Goal: Task Accomplishment & Management: Manage account settings

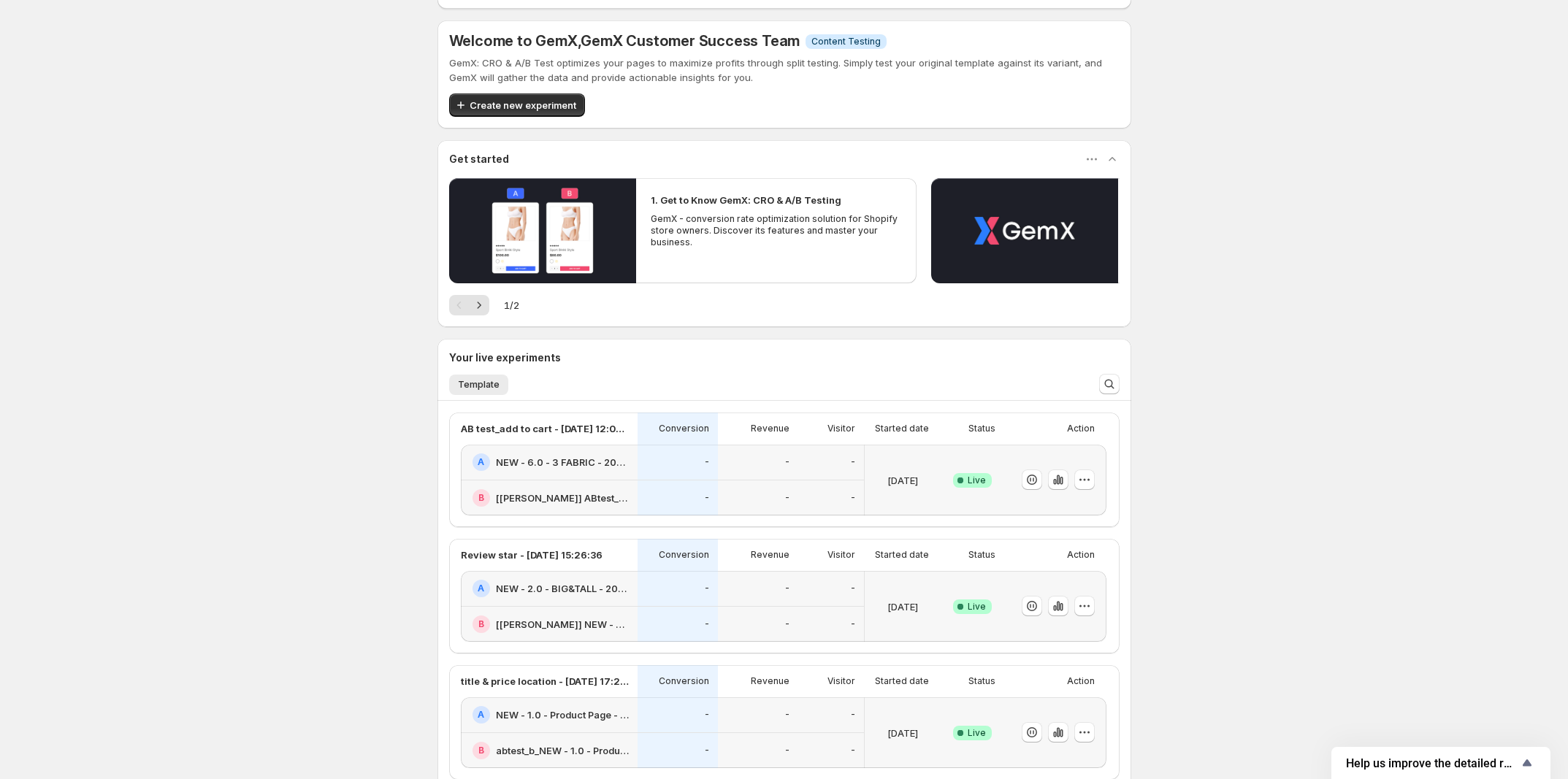
scroll to position [182, 0]
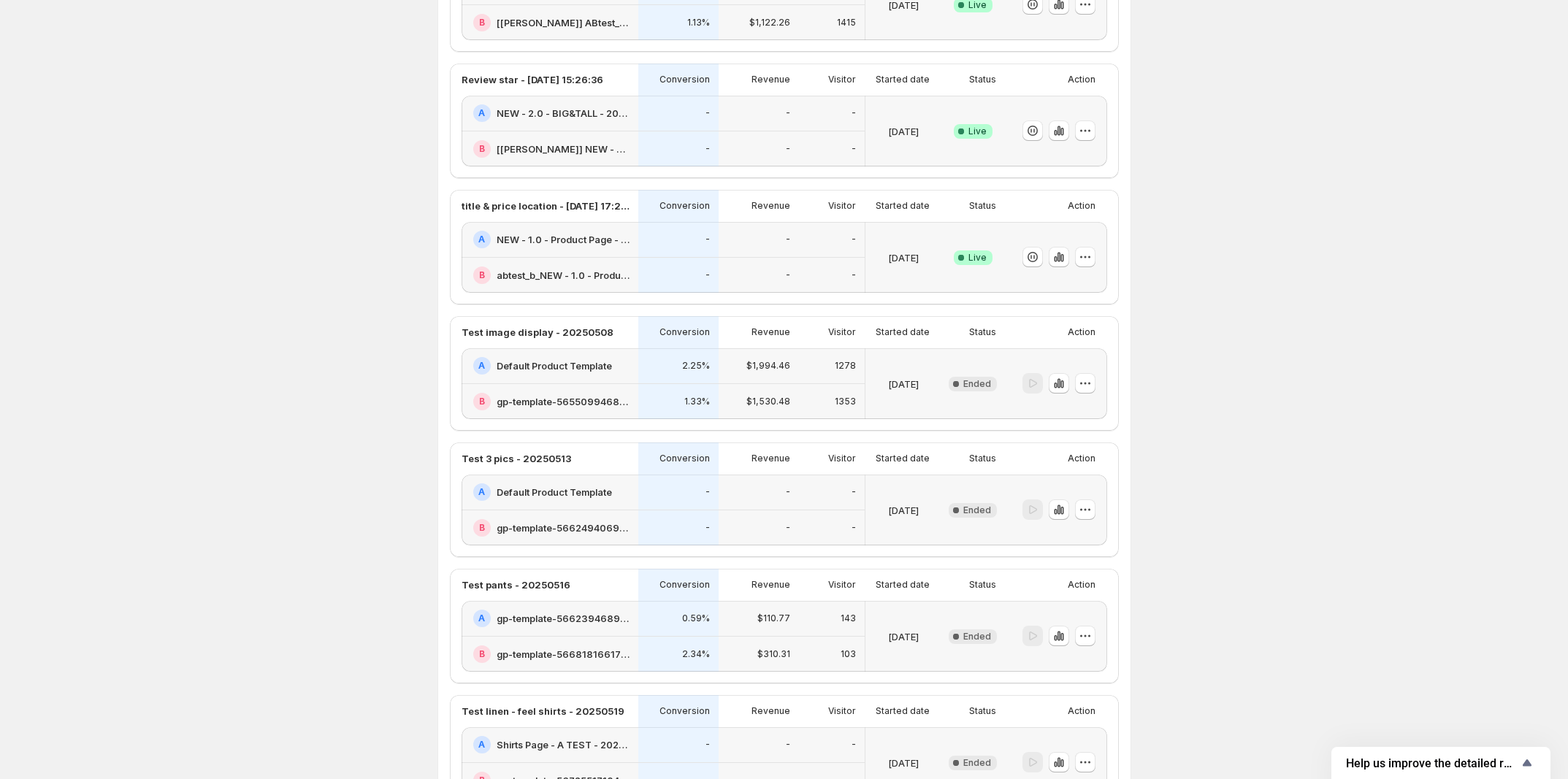
scroll to position [182, 0]
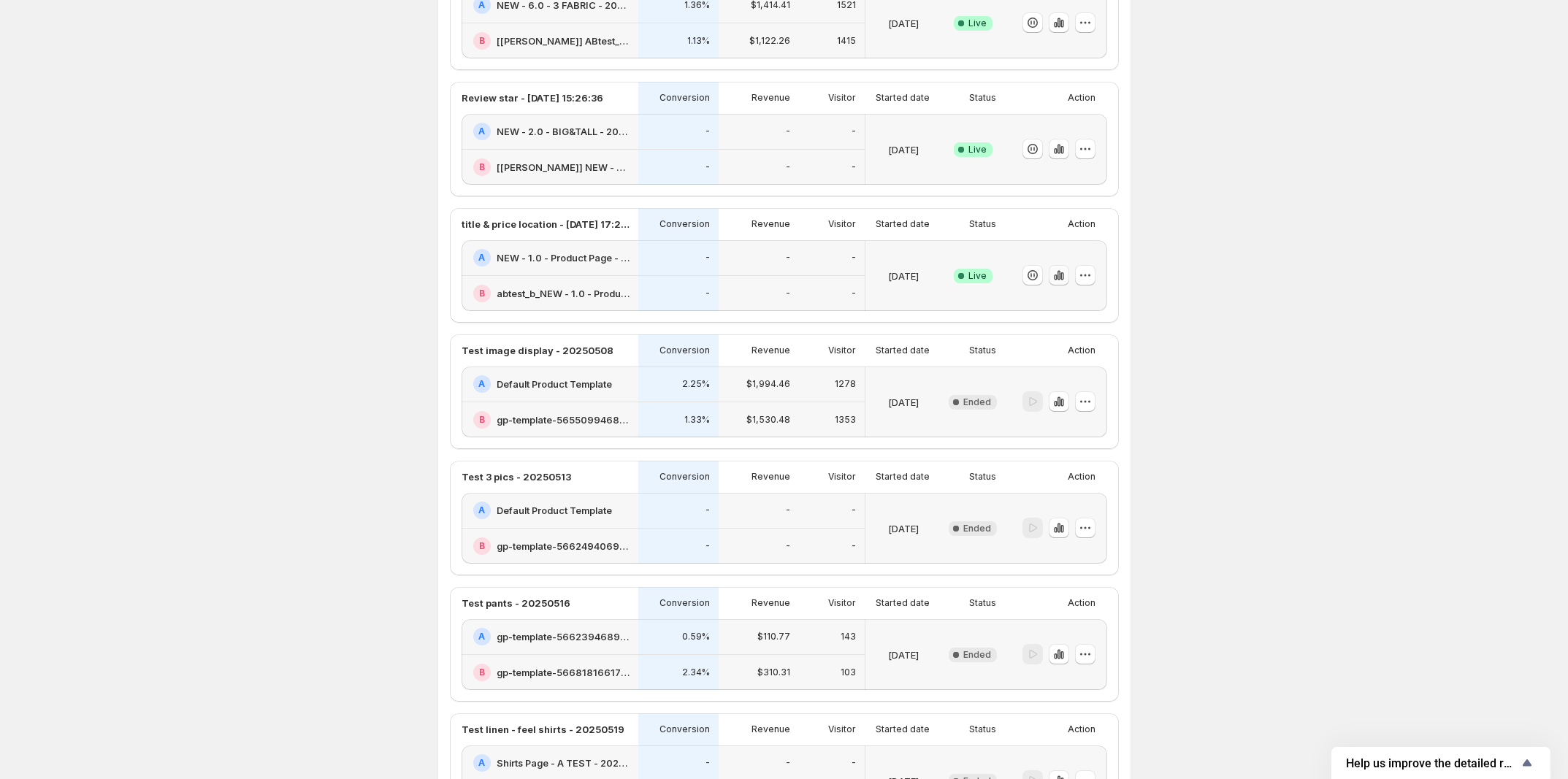
click at [1065, 283] on icon "button" at bounding box center [1059, 275] width 15 height 15
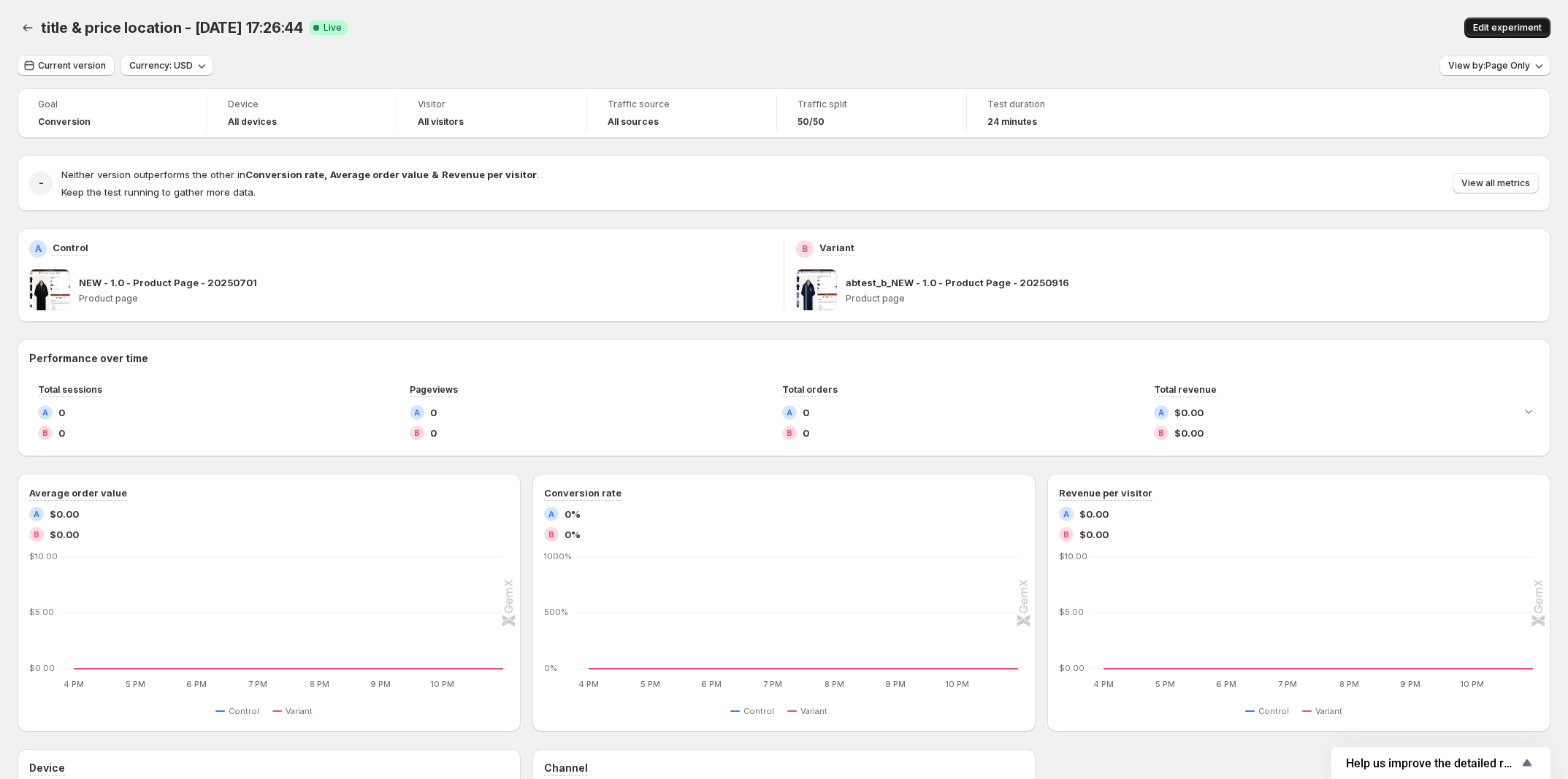
click at [1498, 29] on span "Edit experiment" at bounding box center [1507, 28] width 69 height 12
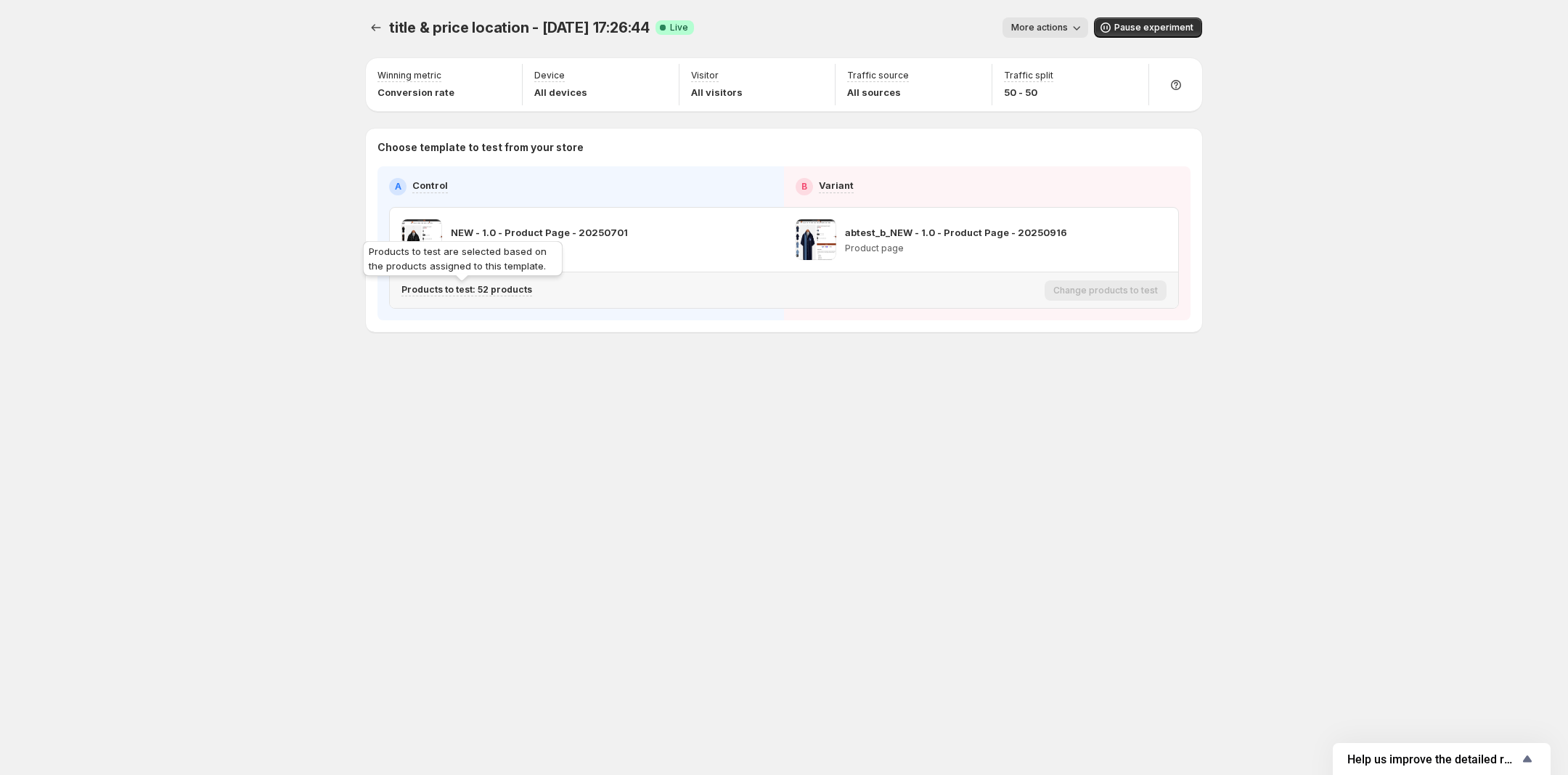
click at [504, 290] on p "Products to test: 52 products" at bounding box center [466, 290] width 130 height 12
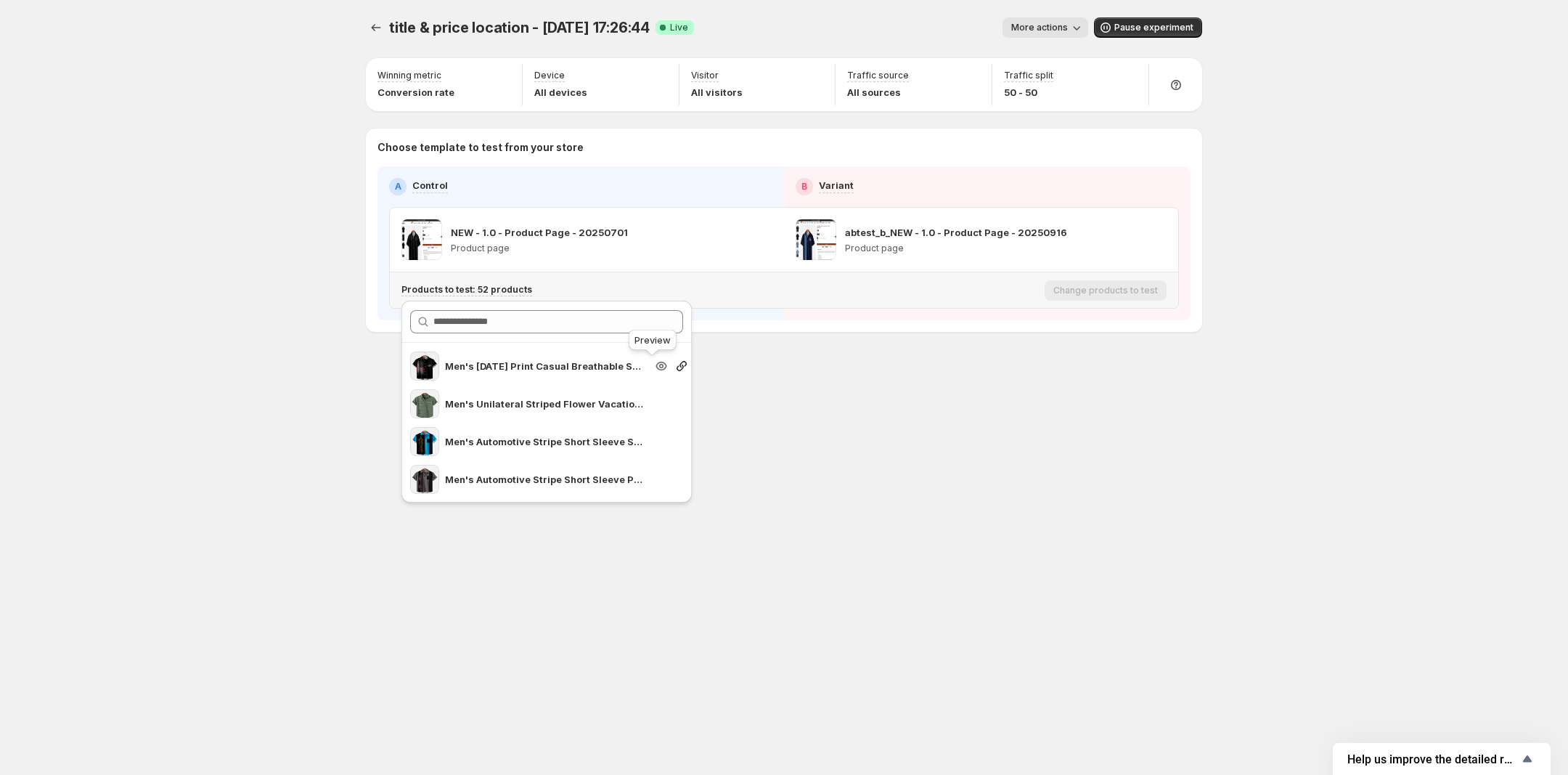
click at [654, 369] on icon "Search for and select a customer segment" at bounding box center [661, 366] width 15 height 15
click at [676, 369] on icon "Search for and select a customer segment" at bounding box center [681, 366] width 10 height 10
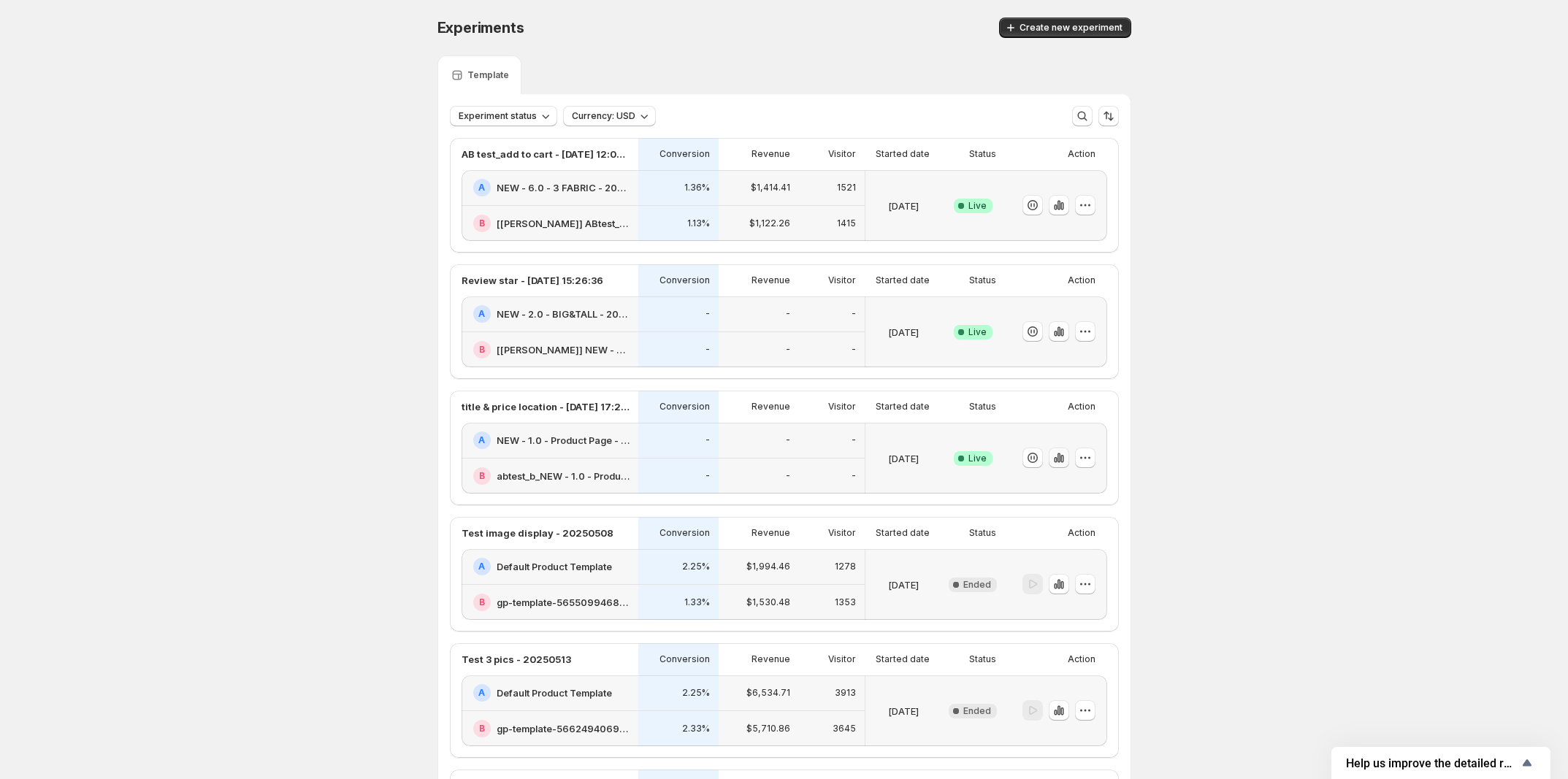
click at [1063, 465] on icon "button" at bounding box center [1059, 458] width 15 height 15
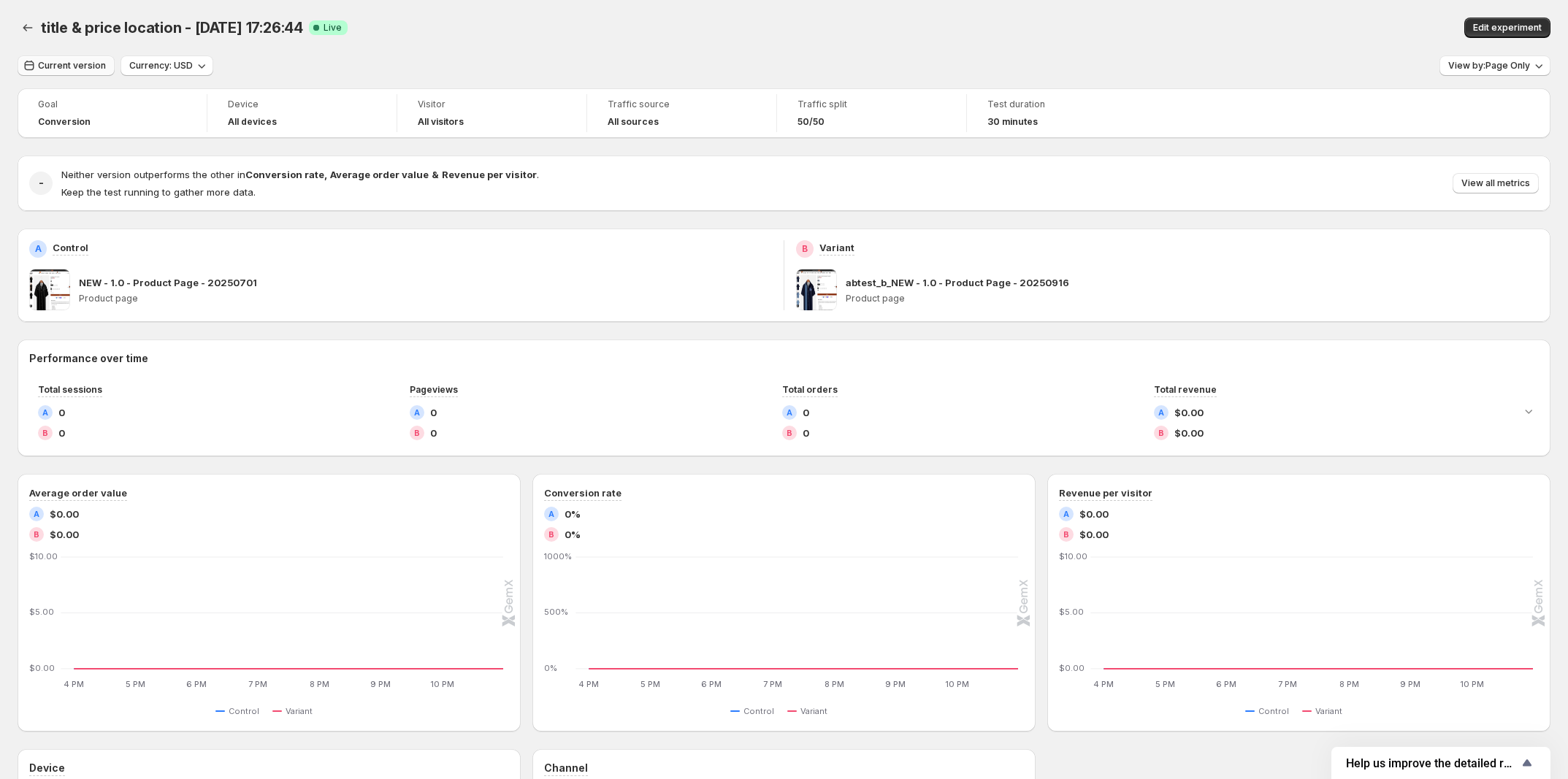
click at [82, 69] on span "Current version" at bounding box center [72, 66] width 68 height 12
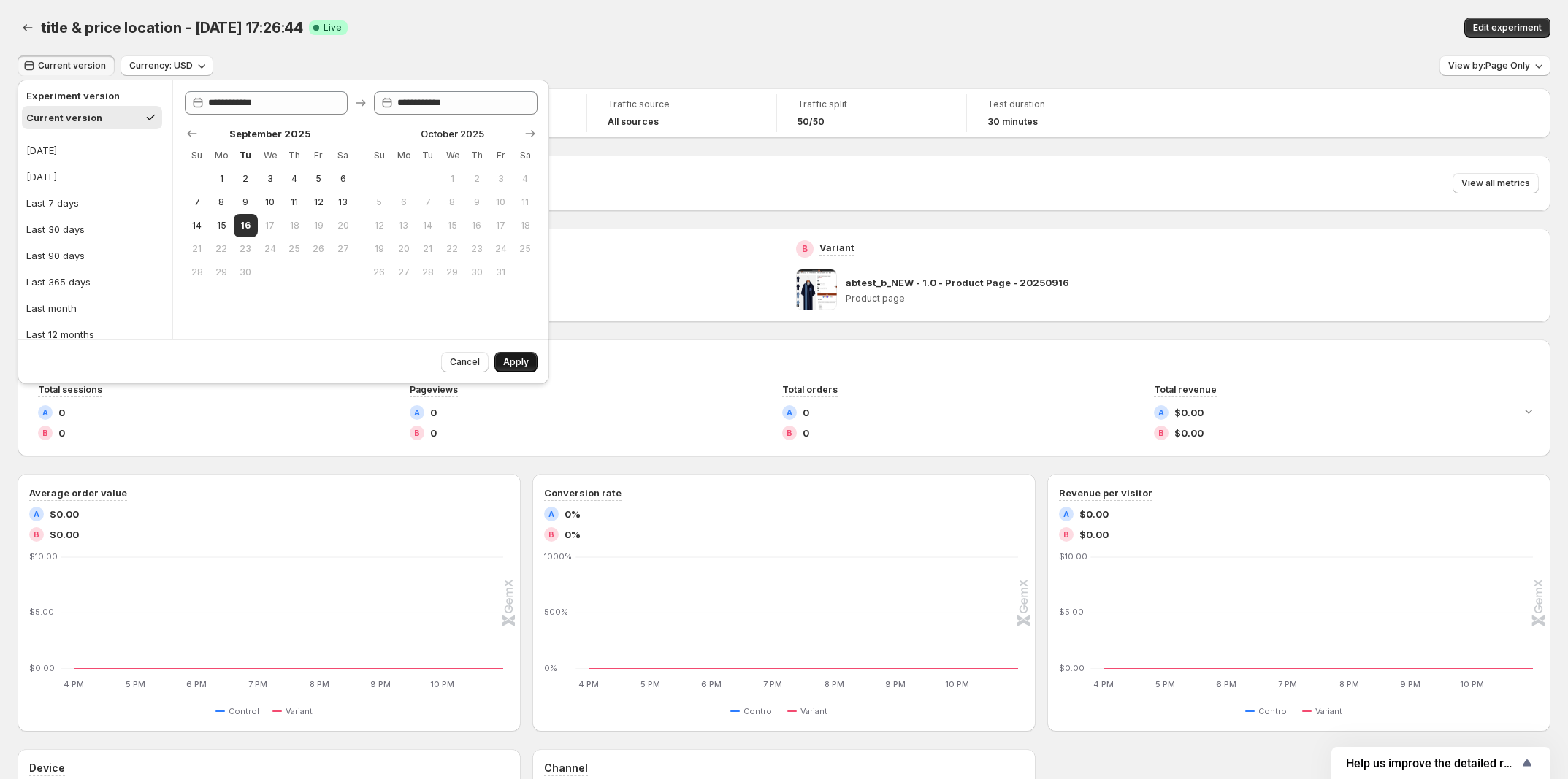
click at [517, 362] on span "Apply" at bounding box center [516, 362] width 26 height 12
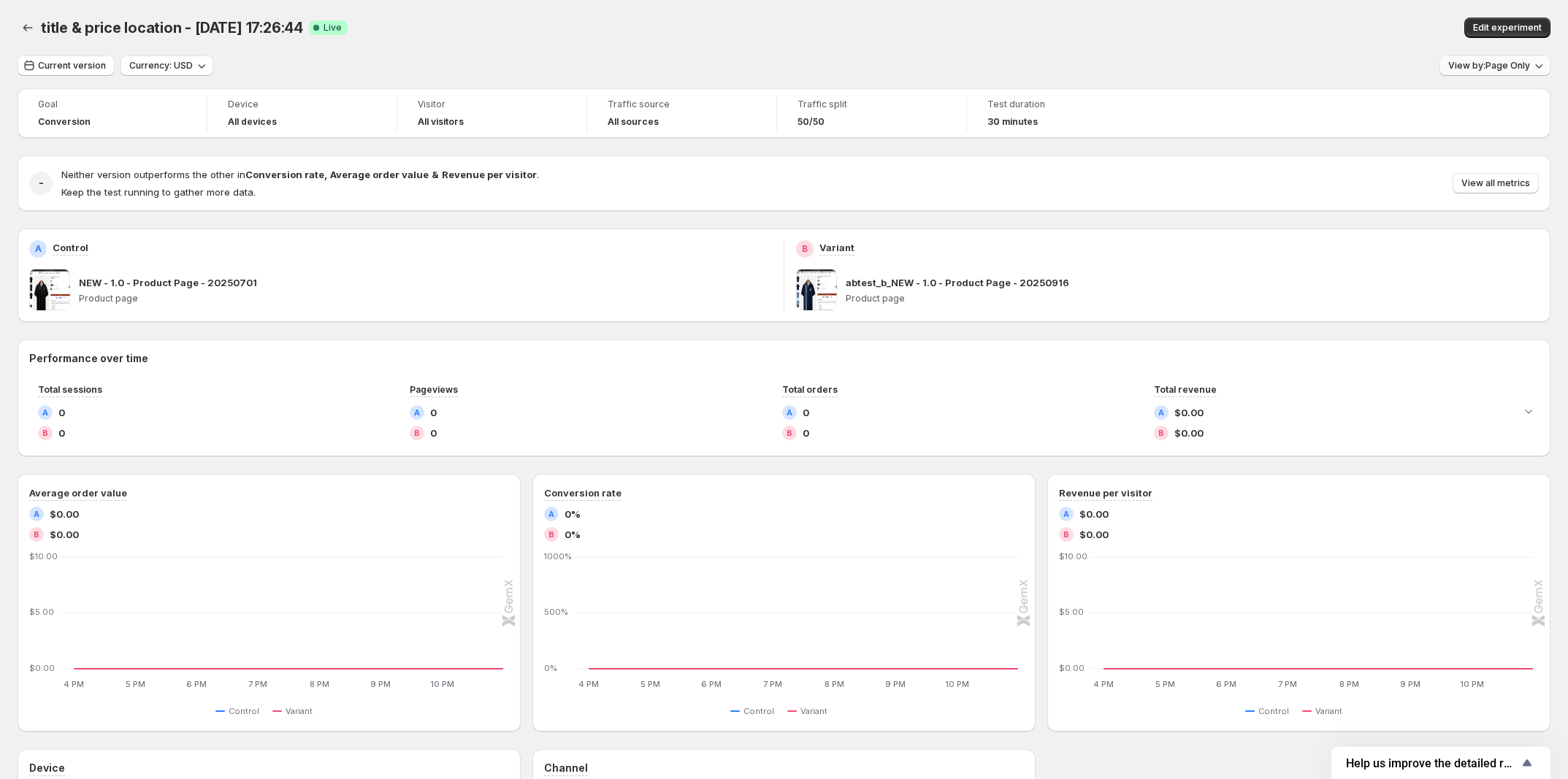
click at [1482, 70] on span "View by: Page Only" at bounding box center [1489, 66] width 82 height 12
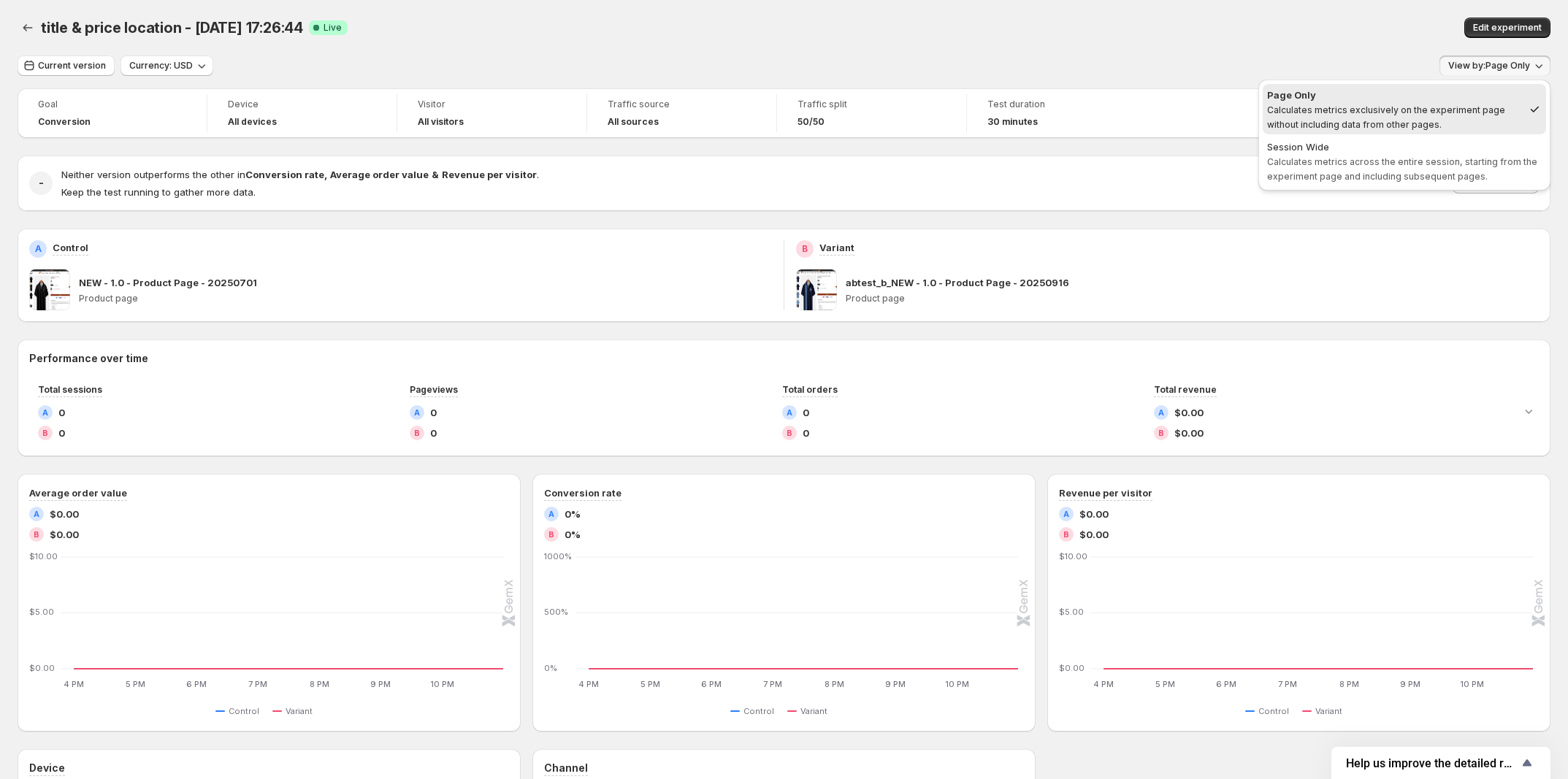
drag, startPoint x: 1429, startPoint y: 165, endPoint x: 1414, endPoint y: 157, distance: 17.0
click at [1428, 165] on span "Calculates metrics across the entire session, starting from the experiment page…" at bounding box center [1402, 168] width 270 height 26
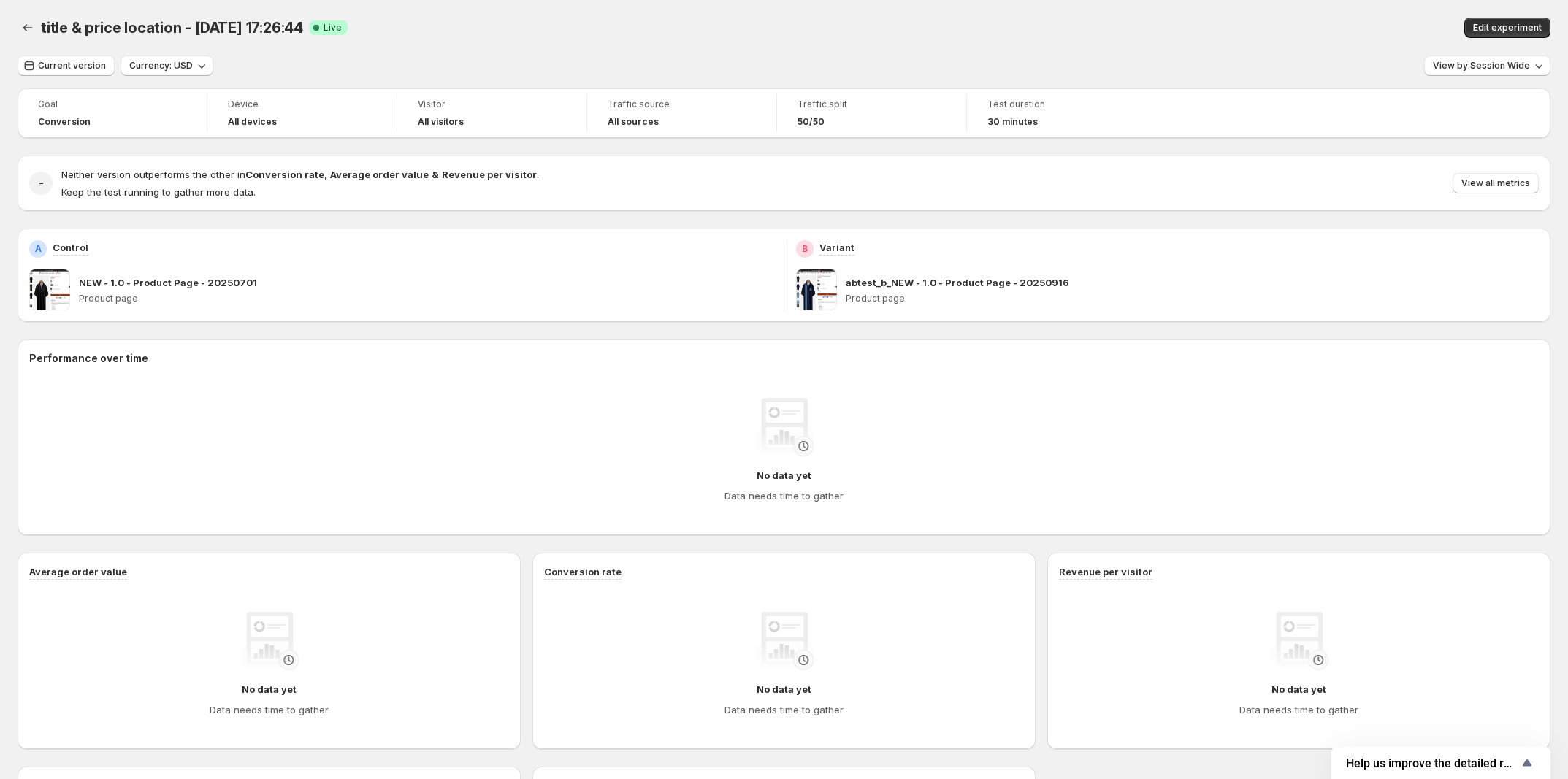
click at [1301, 68] on div "Current version Currency: USD View by: Session Wide" at bounding box center [784, 66] width 1533 height 21
click at [94, 70] on span "Current version" at bounding box center [72, 66] width 68 height 12
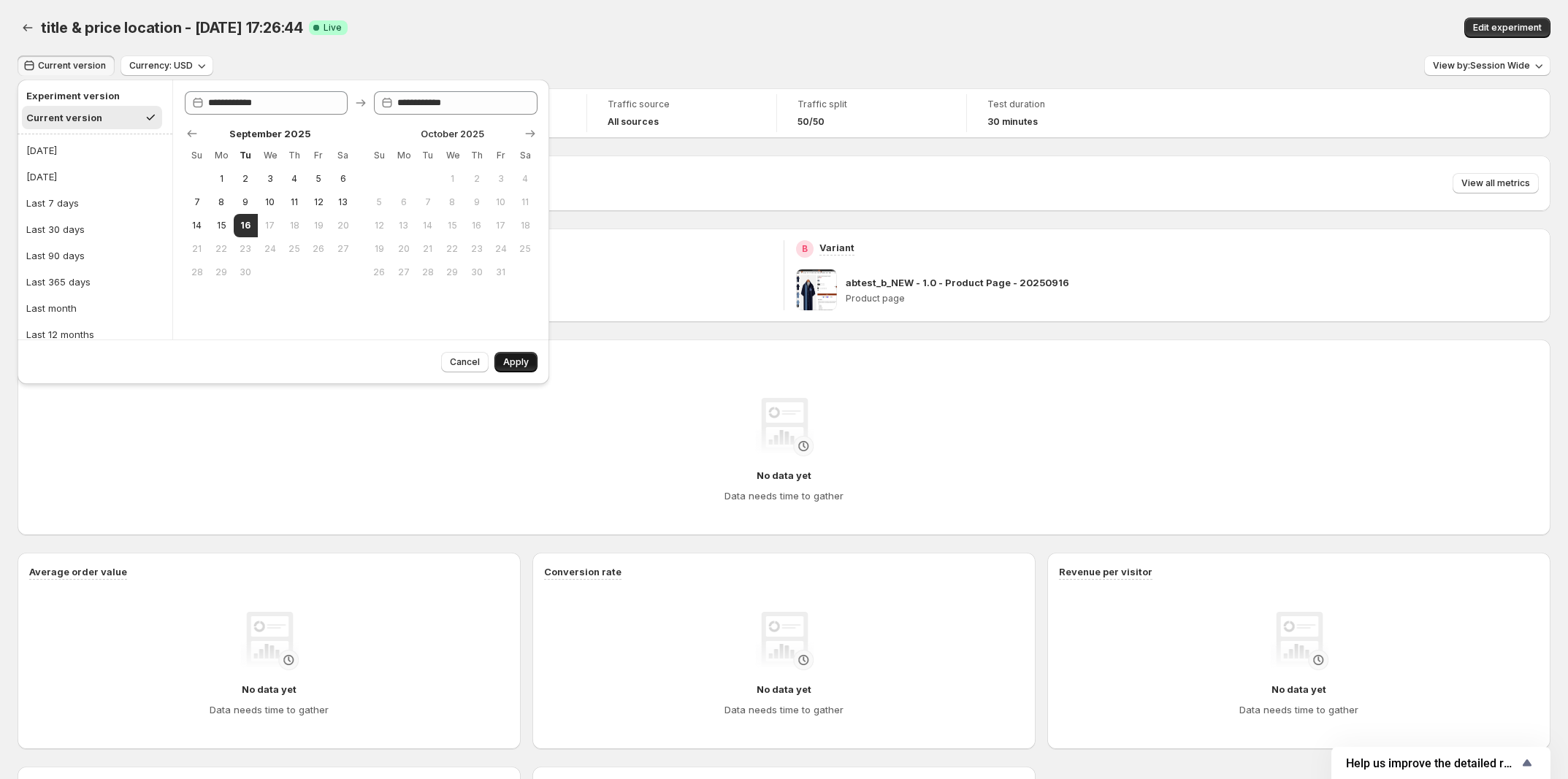
click at [524, 362] on span "Apply" at bounding box center [516, 362] width 26 height 12
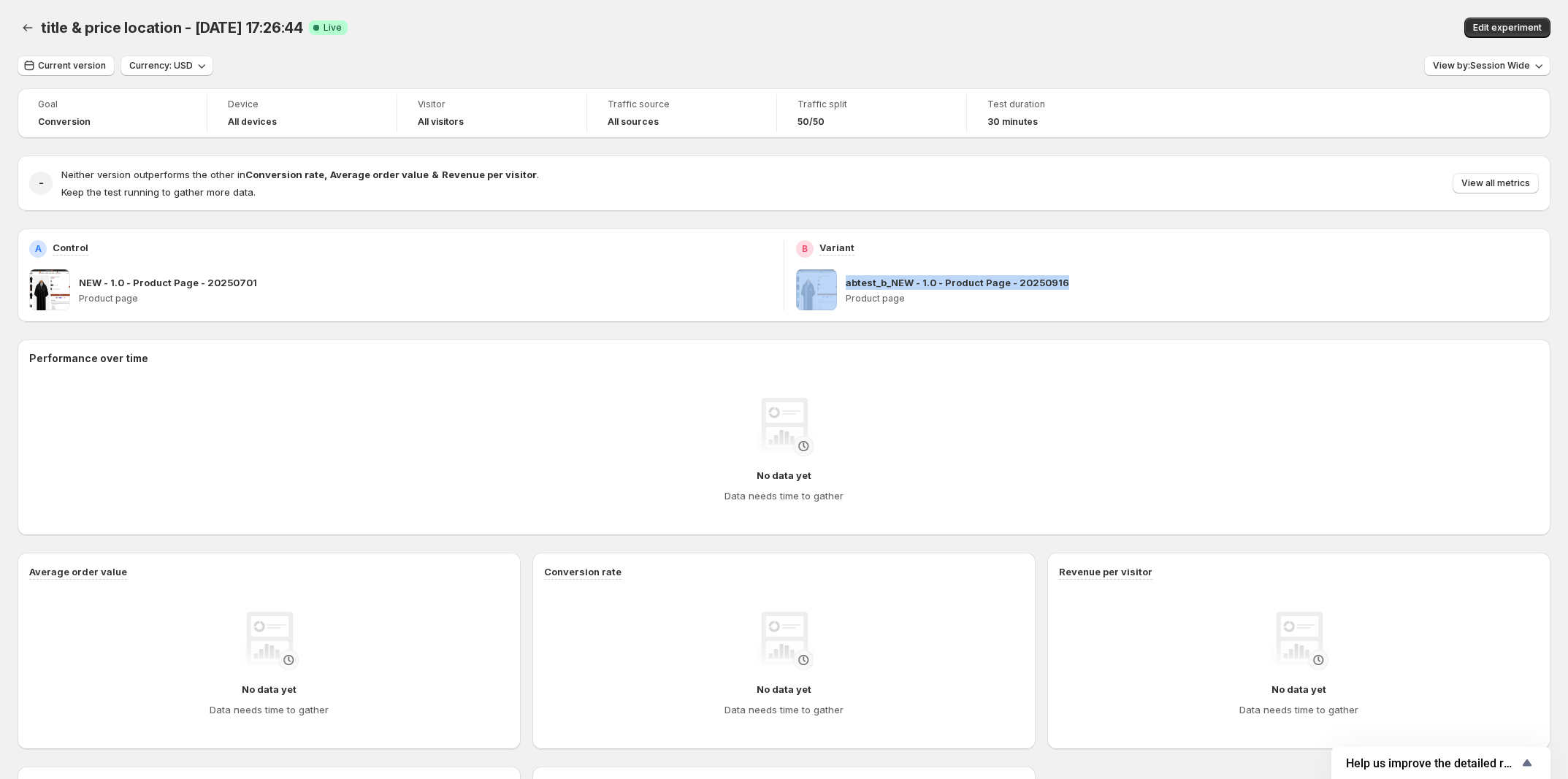
drag, startPoint x: 862, startPoint y: 282, endPoint x: 1079, endPoint y: 282, distance: 217.0
click at [1079, 282] on div "abtest_b_NEW - 1.0 - Product Page - 20250916 Product page" at bounding box center [1167, 290] width 743 height 41
click at [998, 283] on p "abtest_b_NEW - 1.0 - Product Page - 20250916" at bounding box center [957, 283] width 223 height 15
click at [1070, 283] on div "abtest_b_NEW - 1.0 - Product Page - 20250916" at bounding box center [1192, 283] width 693 height 15
click at [1037, 283] on p "abtest_b_NEW - 1.0 - Product Page - 20250916" at bounding box center [957, 283] width 223 height 15
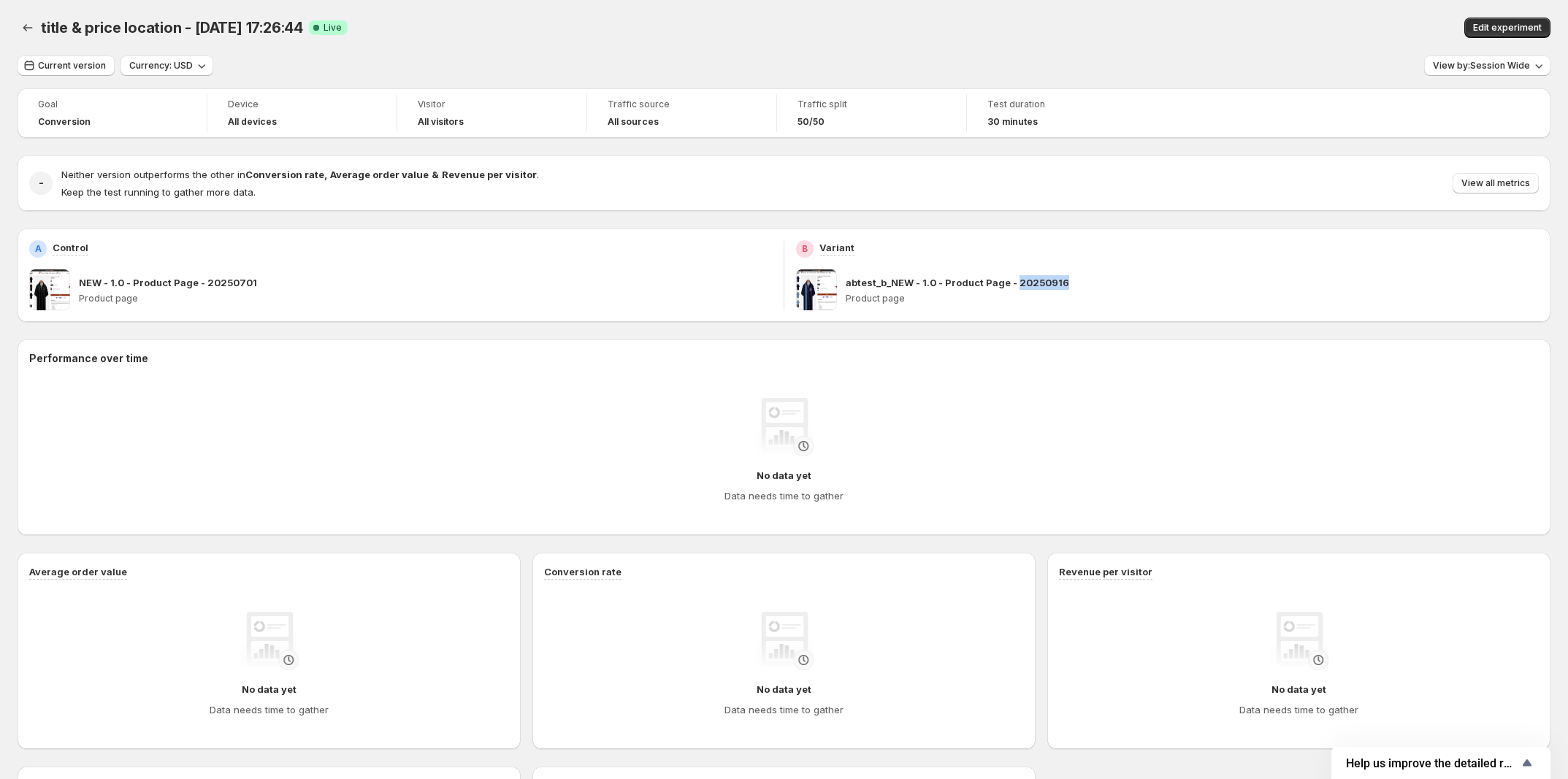
click at [1037, 283] on p "abtest_b_NEW - 1.0 - Product Page - 20250916" at bounding box center [957, 283] width 223 height 15
copy p "abtest_b_NEW - 1.0 - Product Page - 20250916"
click at [1506, 21] on button "Edit experiment" at bounding box center [1507, 28] width 86 height 20
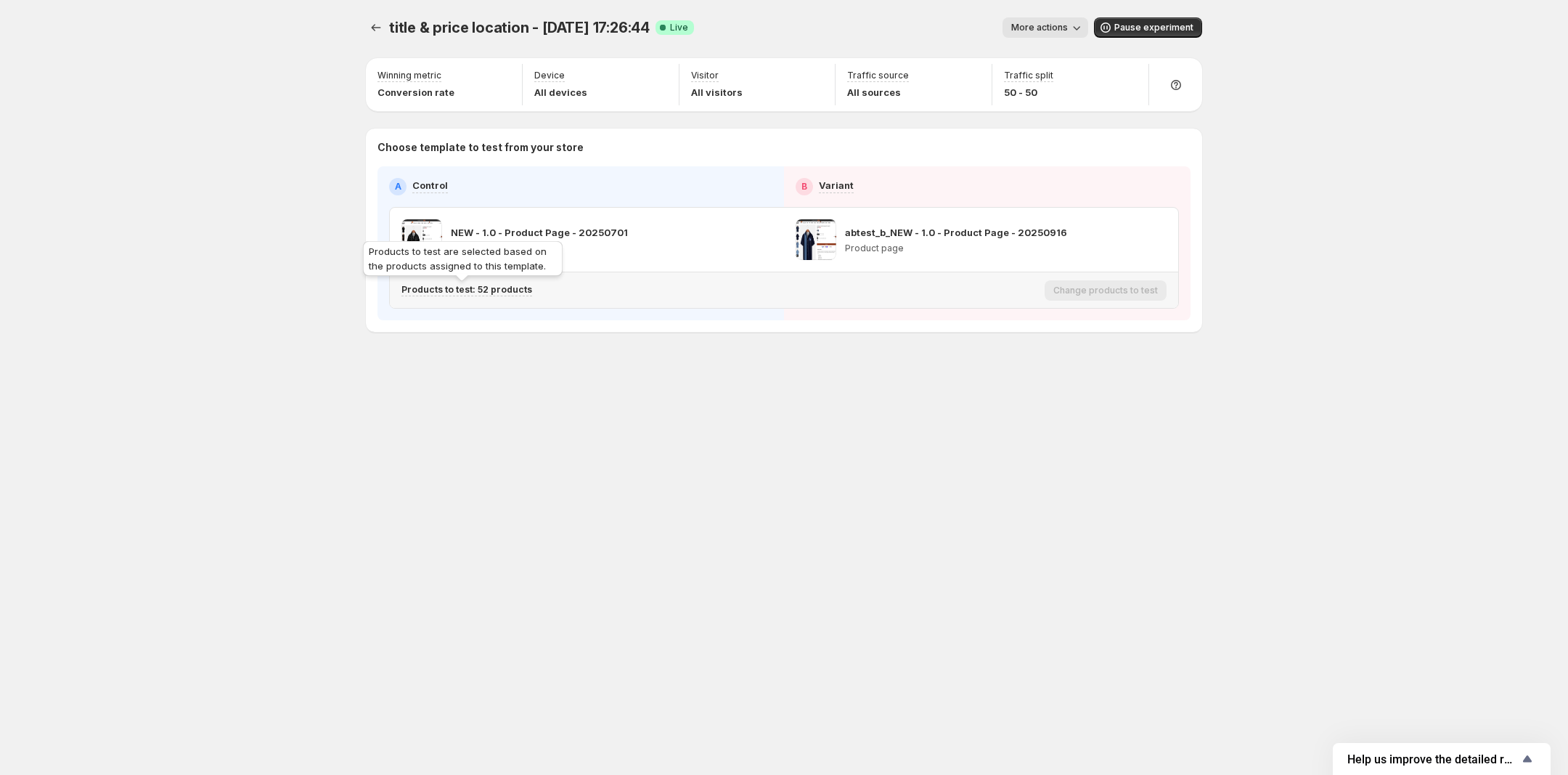
click at [457, 293] on p "Products to test: 52 products" at bounding box center [466, 290] width 130 height 12
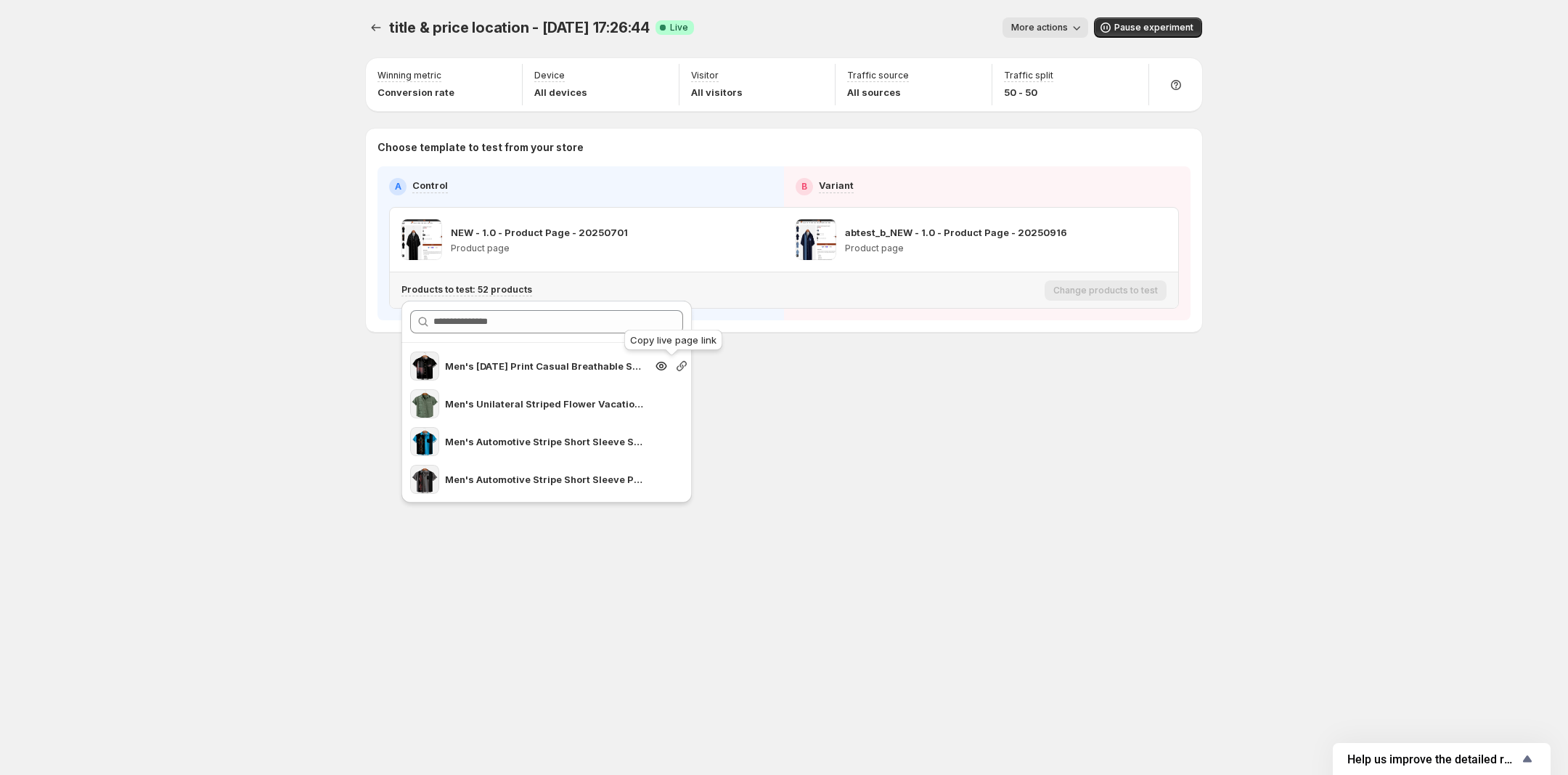
click at [675, 366] on icon "Search for and select a customer segment" at bounding box center [681, 366] width 15 height 15
click at [897, 458] on div "title & price location - Sep 16, 17:26:44. This page is ready title & price loc…" at bounding box center [784, 388] width 871 height 775
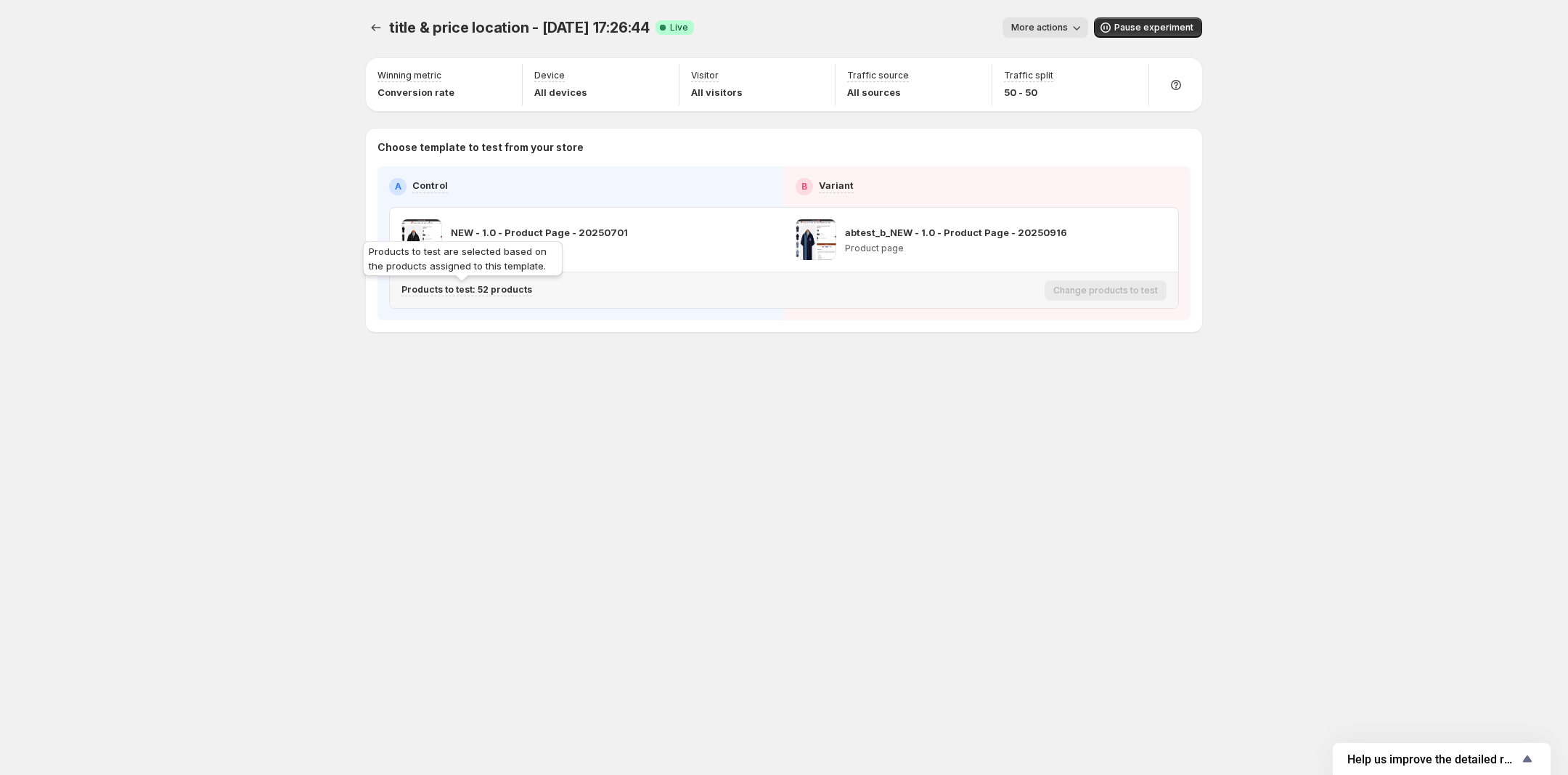
click at [499, 294] on p "Products to test: 52 products" at bounding box center [466, 290] width 130 height 12
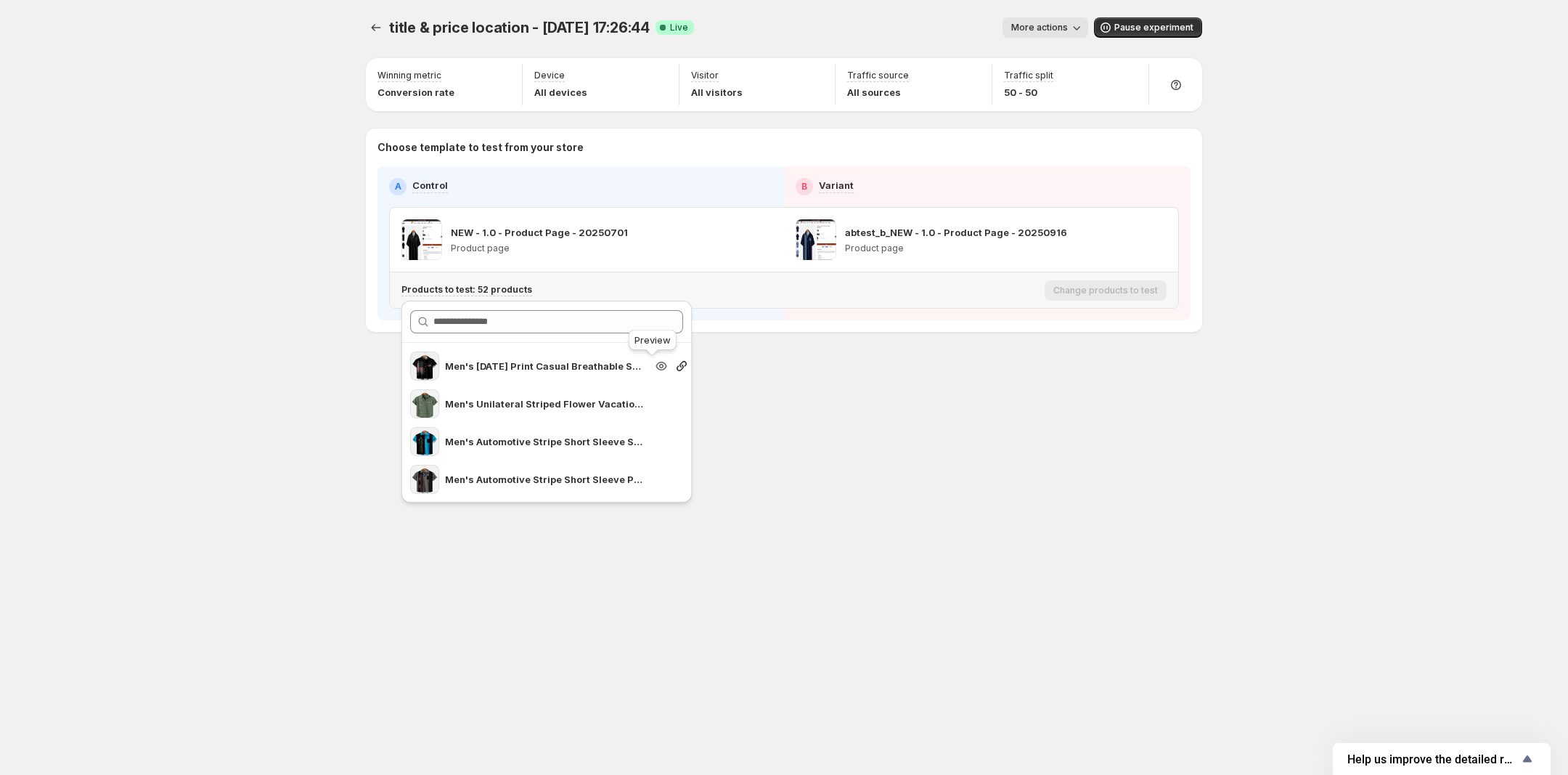
click at [659, 367] on icon "Search for and select a customer segment" at bounding box center [661, 366] width 4 height 4
click at [674, 405] on icon "Search for and select a customer segment" at bounding box center [681, 404] width 15 height 15
click at [304, 275] on div "title & price location - Sep 16, 17:26:44. This page is ready title & price loc…" at bounding box center [784, 388] width 1568 height 775
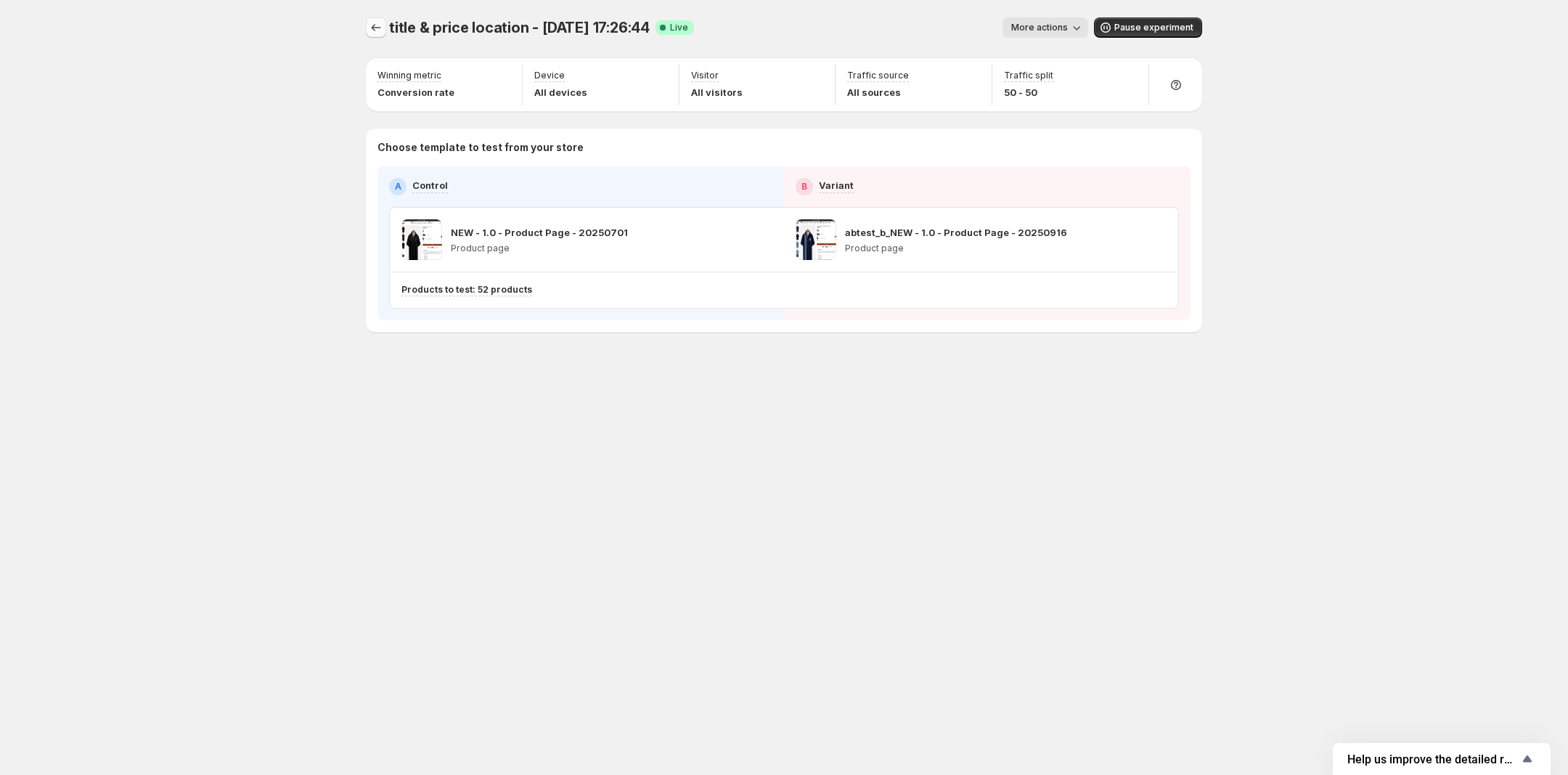
click at [378, 23] on icon "Experiments" at bounding box center [376, 28] width 15 height 15
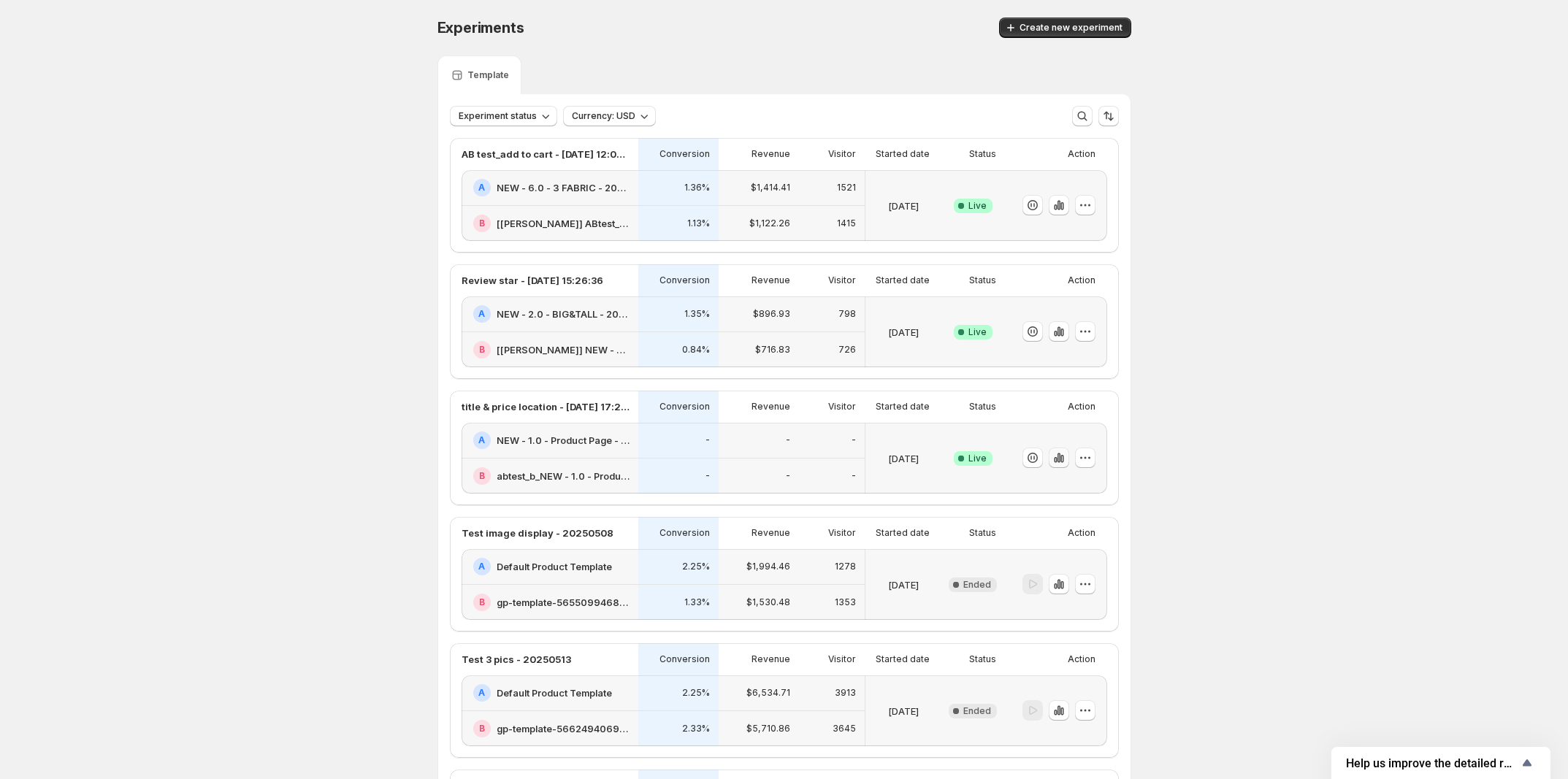
click at [1064, 465] on icon "button" at bounding box center [1059, 458] width 15 height 15
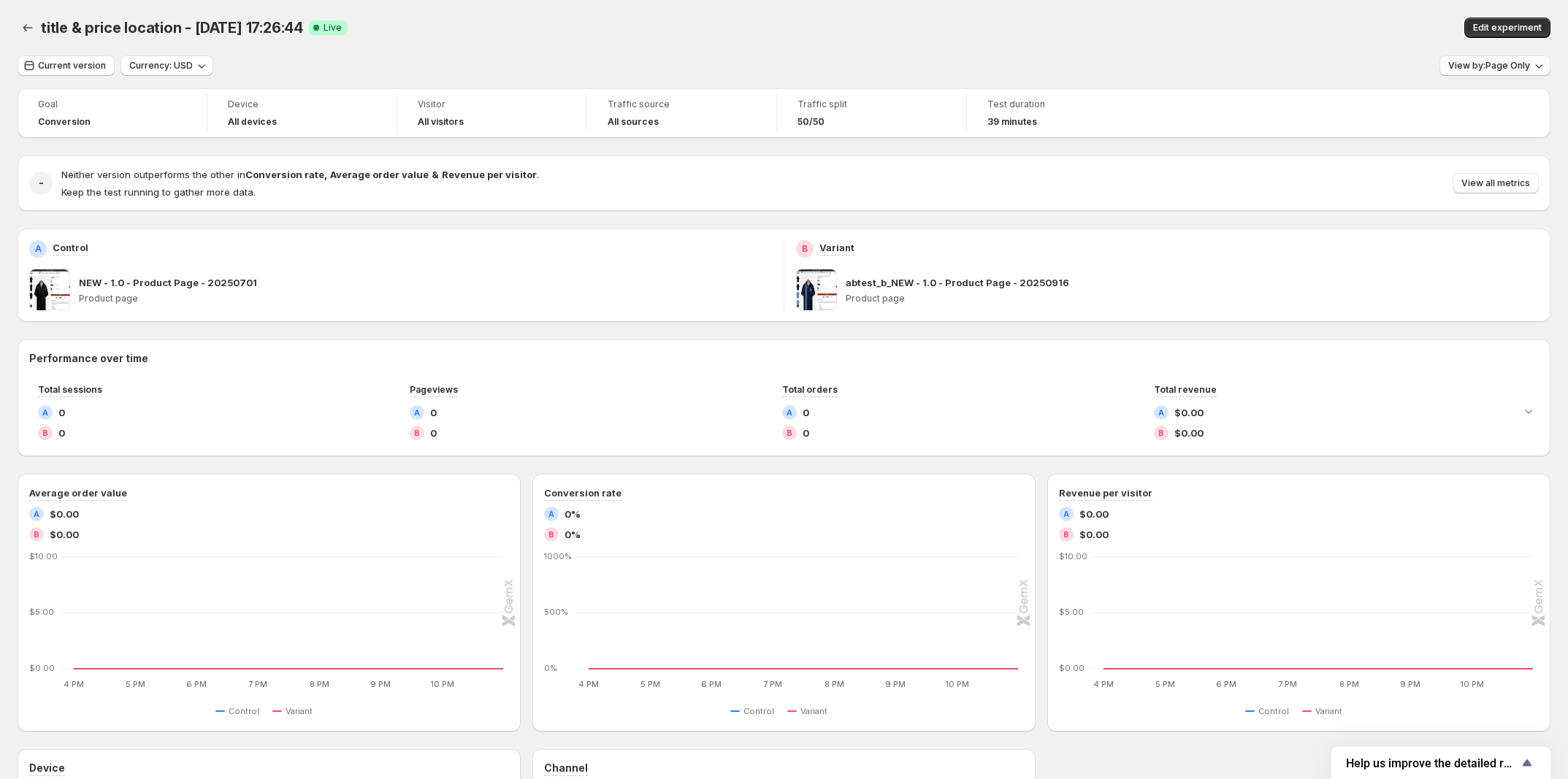
click at [1501, 68] on span "View by: Page Only" at bounding box center [1489, 66] width 82 height 12
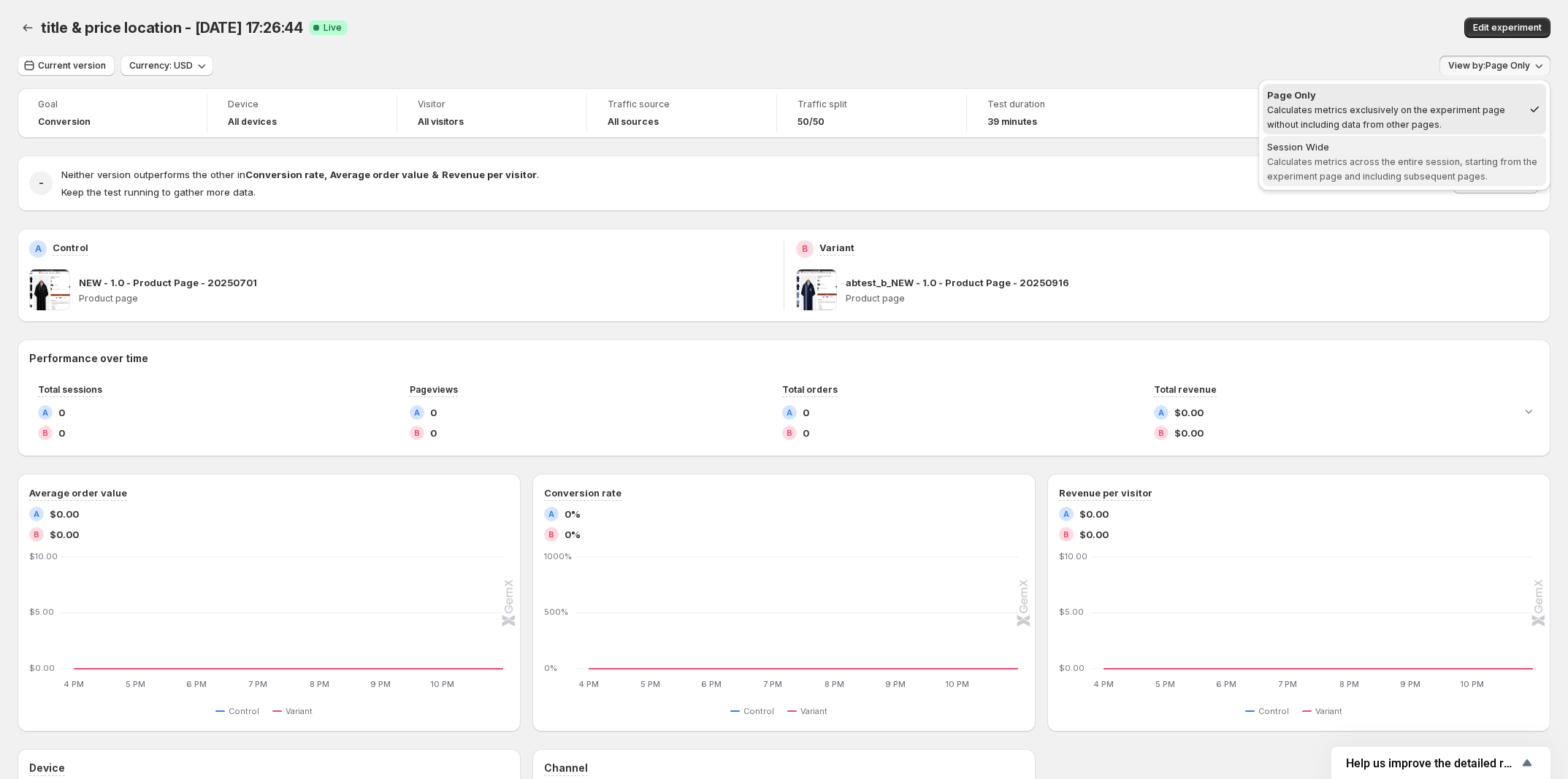
click at [1437, 174] on span "Calculates metrics across the entire session, starting from the experiment page…" at bounding box center [1402, 168] width 270 height 26
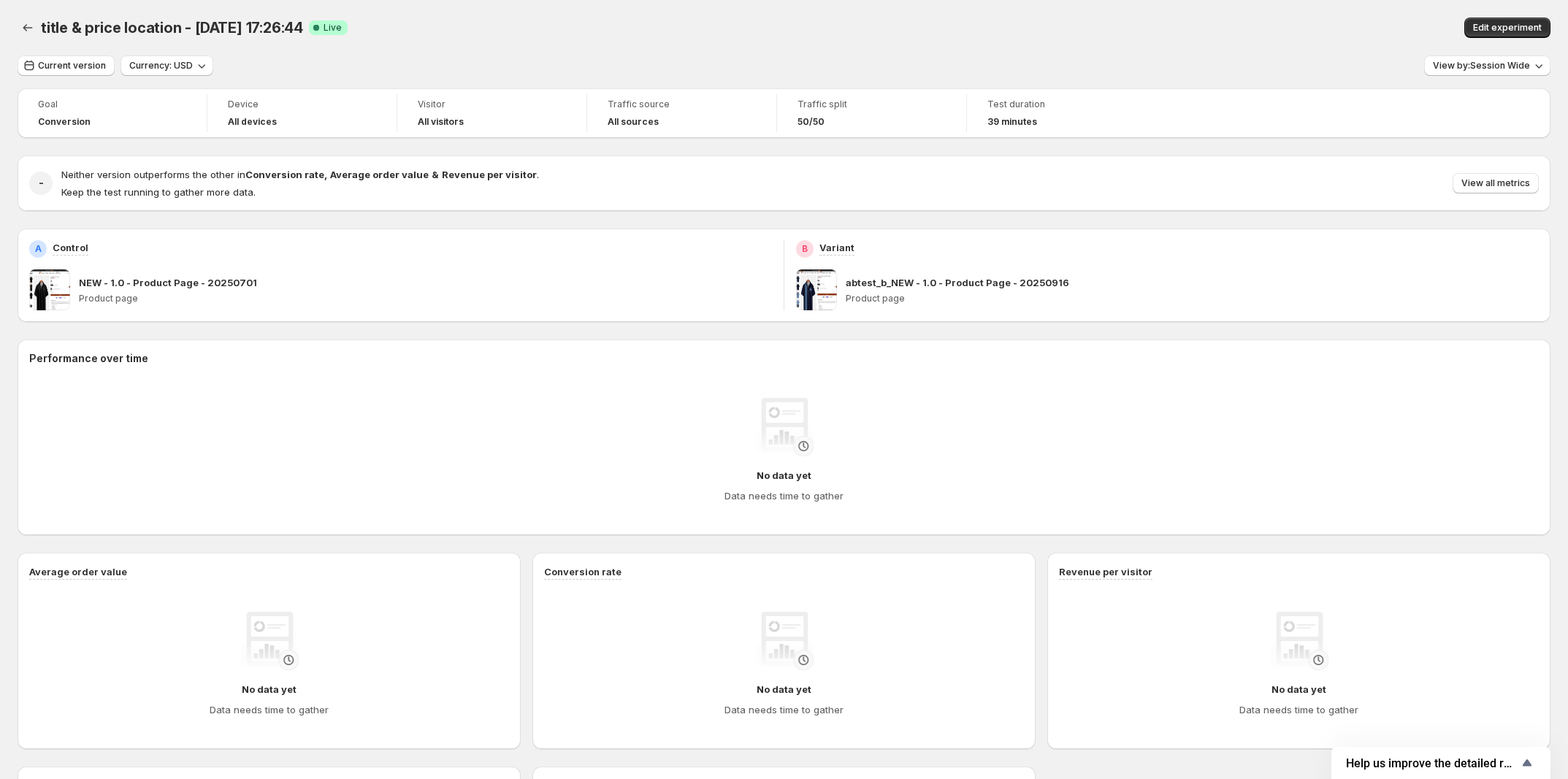
click at [1209, 67] on div "Current version Currency: USD View by: Session Wide" at bounding box center [784, 66] width 1533 height 21
click at [1472, 67] on span "View by: Page Only" at bounding box center [1489, 66] width 82 height 12
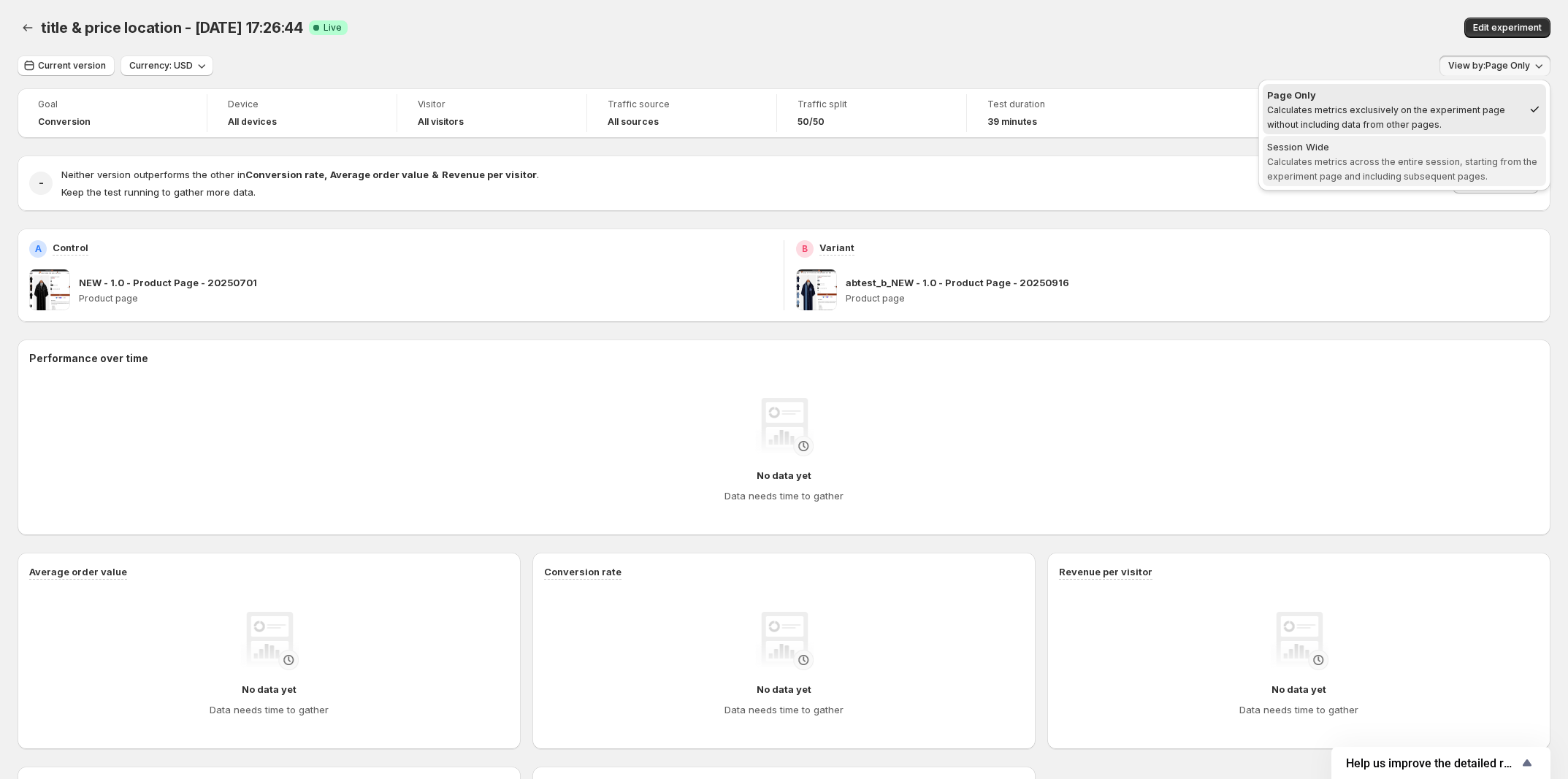
click at [1359, 171] on span "Calculates metrics across the entire session, starting from the experiment page…" at bounding box center [1402, 168] width 270 height 26
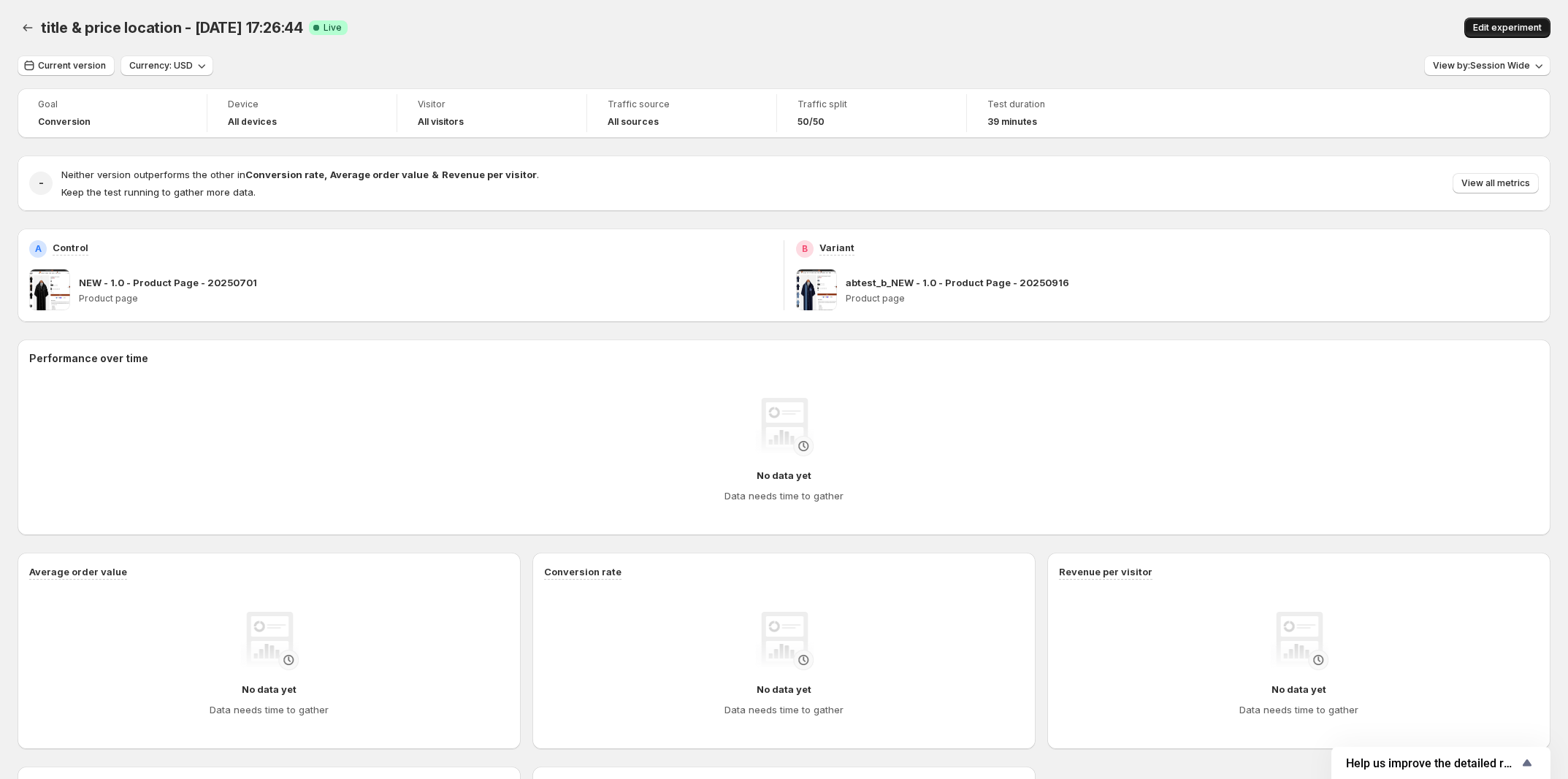
click at [1486, 21] on button "Edit experiment" at bounding box center [1507, 28] width 86 height 20
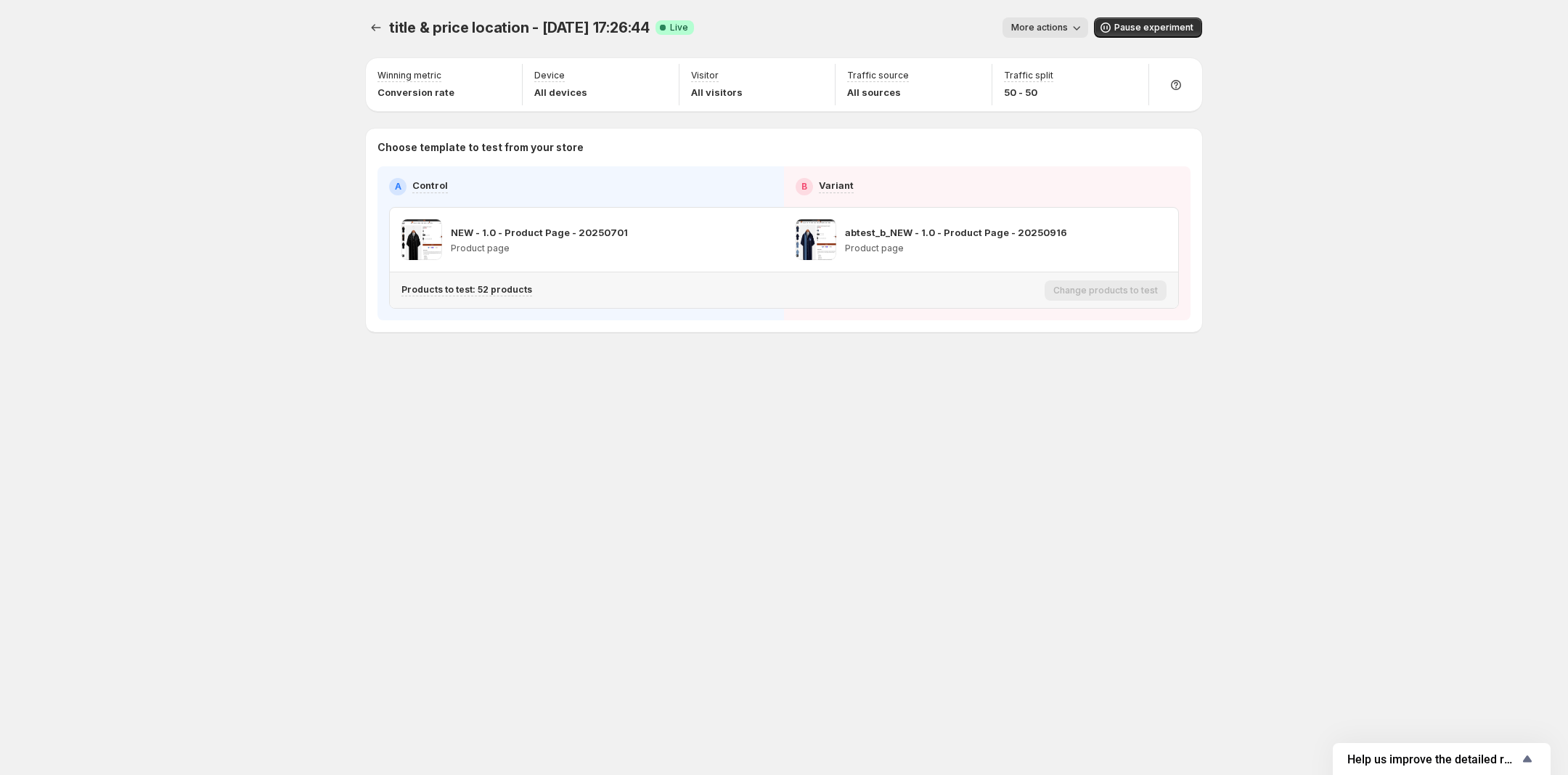
drag, startPoint x: 472, startPoint y: 283, endPoint x: 475, endPoint y: 291, distance: 8.5
click at [472, 285] on div "Products to test: 52 products" at bounding box center [720, 290] width 638 height 24
click at [475, 291] on p "Products to test: 52 products" at bounding box center [466, 290] width 130 height 12
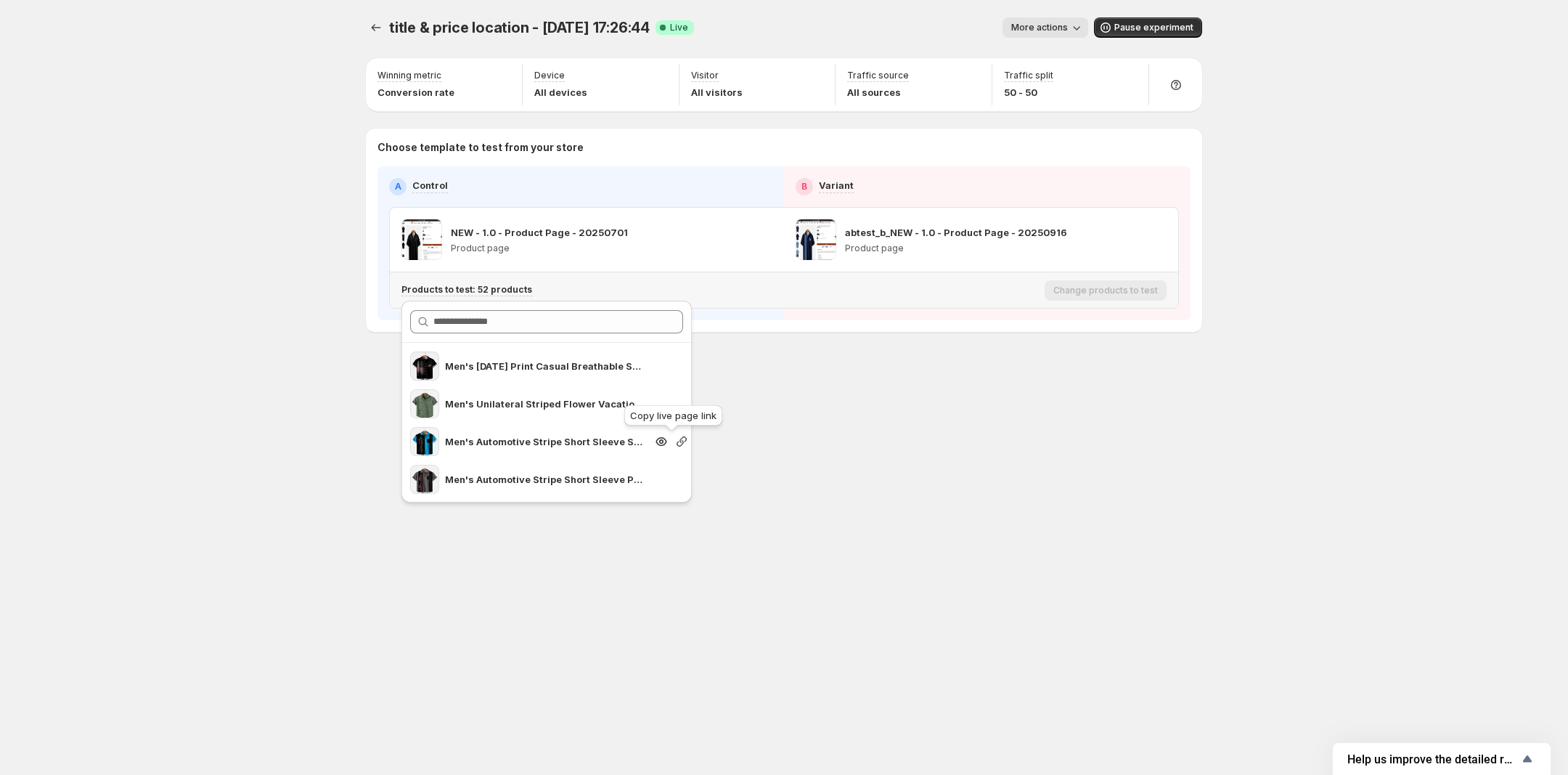
click at [676, 444] on icon "Search for and select a customer segment" at bounding box center [681, 441] width 10 height 10
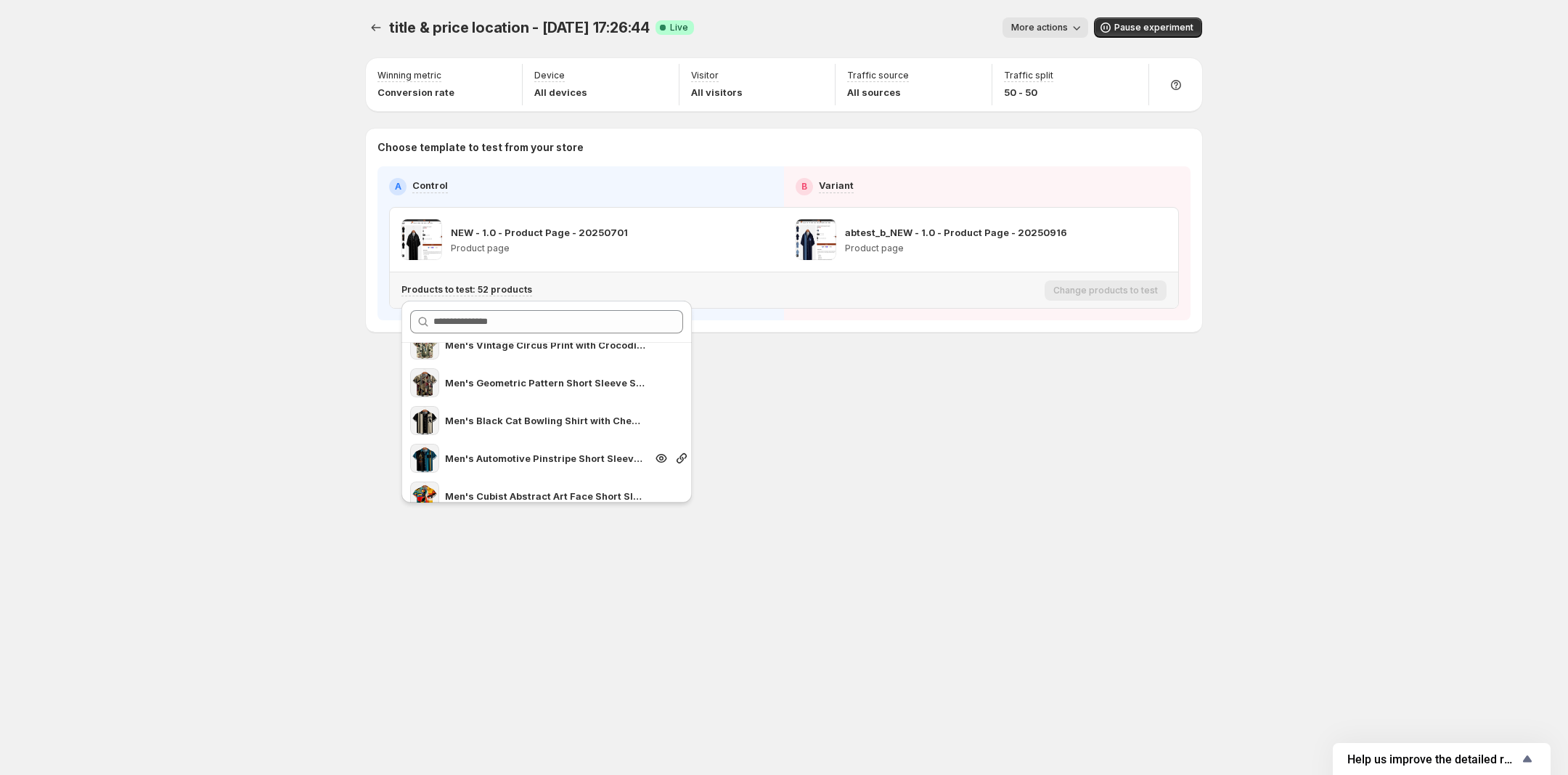
scroll to position [545, 0]
click at [654, 425] on icon "Search for and select a customer segment" at bounding box center [661, 425] width 15 height 15
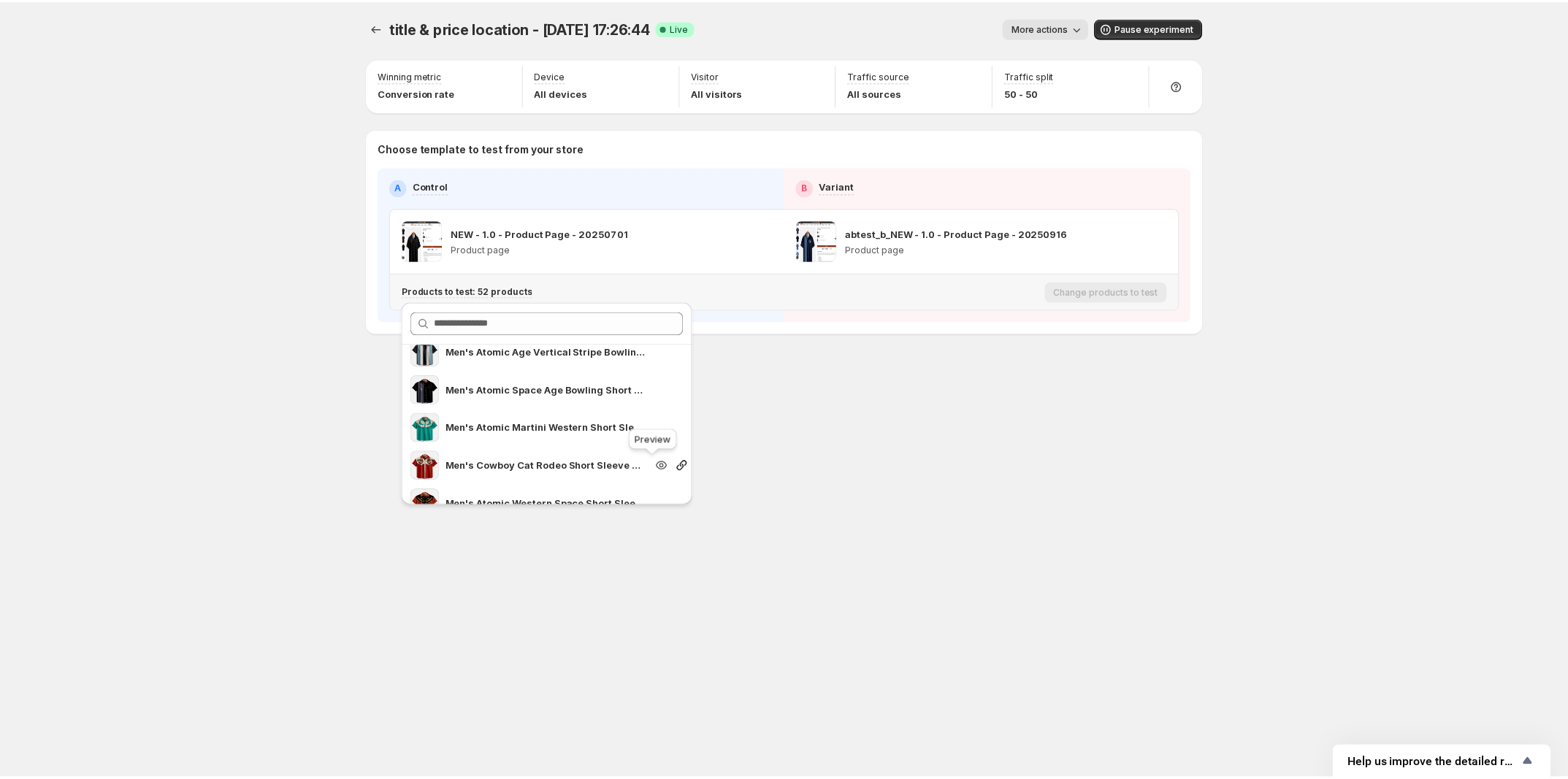
scroll to position [639, 0]
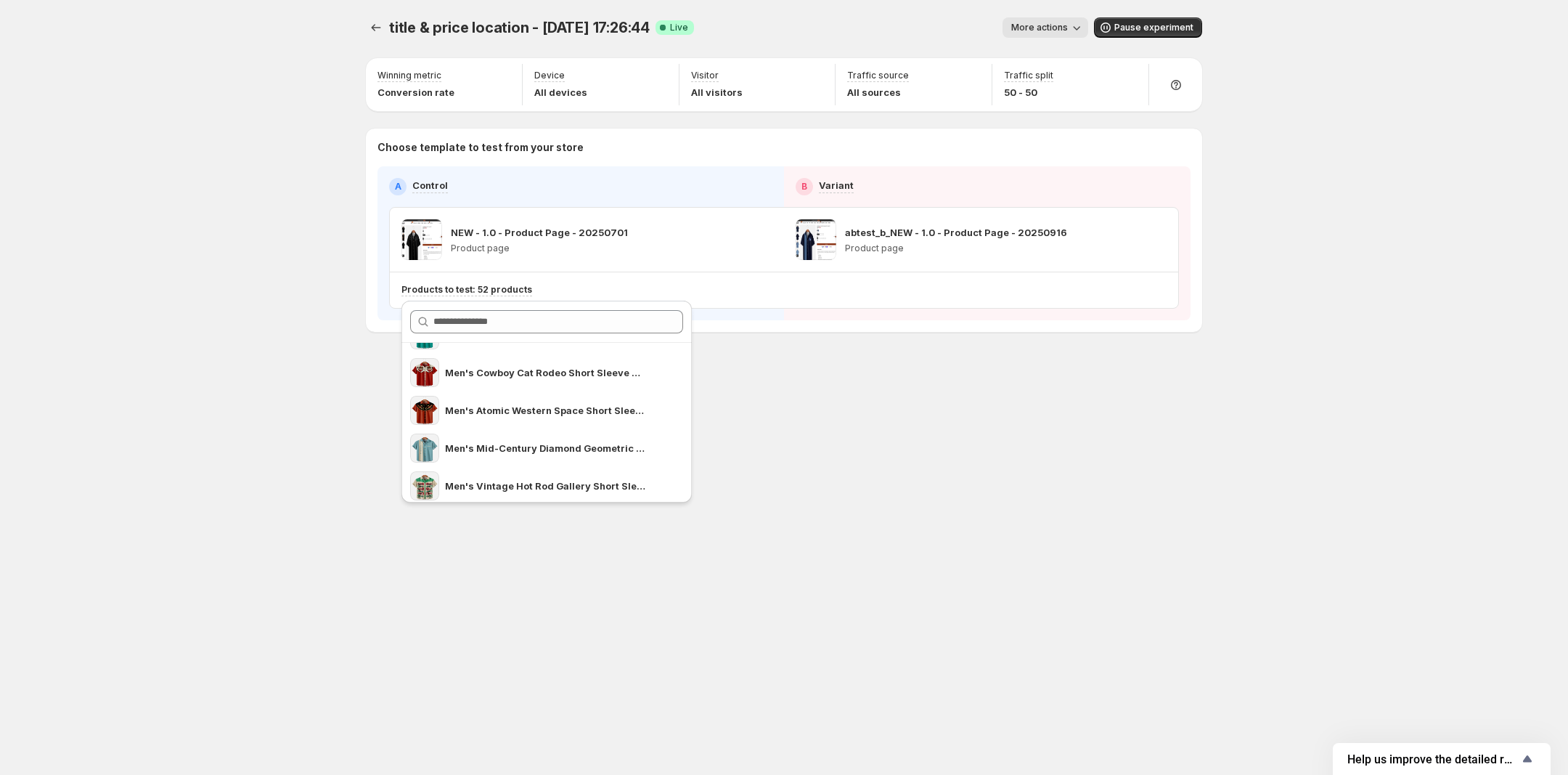
click at [1156, 414] on div "title & price location - Sep 16, 17:26:44. This page is ready title & price loc…" at bounding box center [784, 388] width 871 height 775
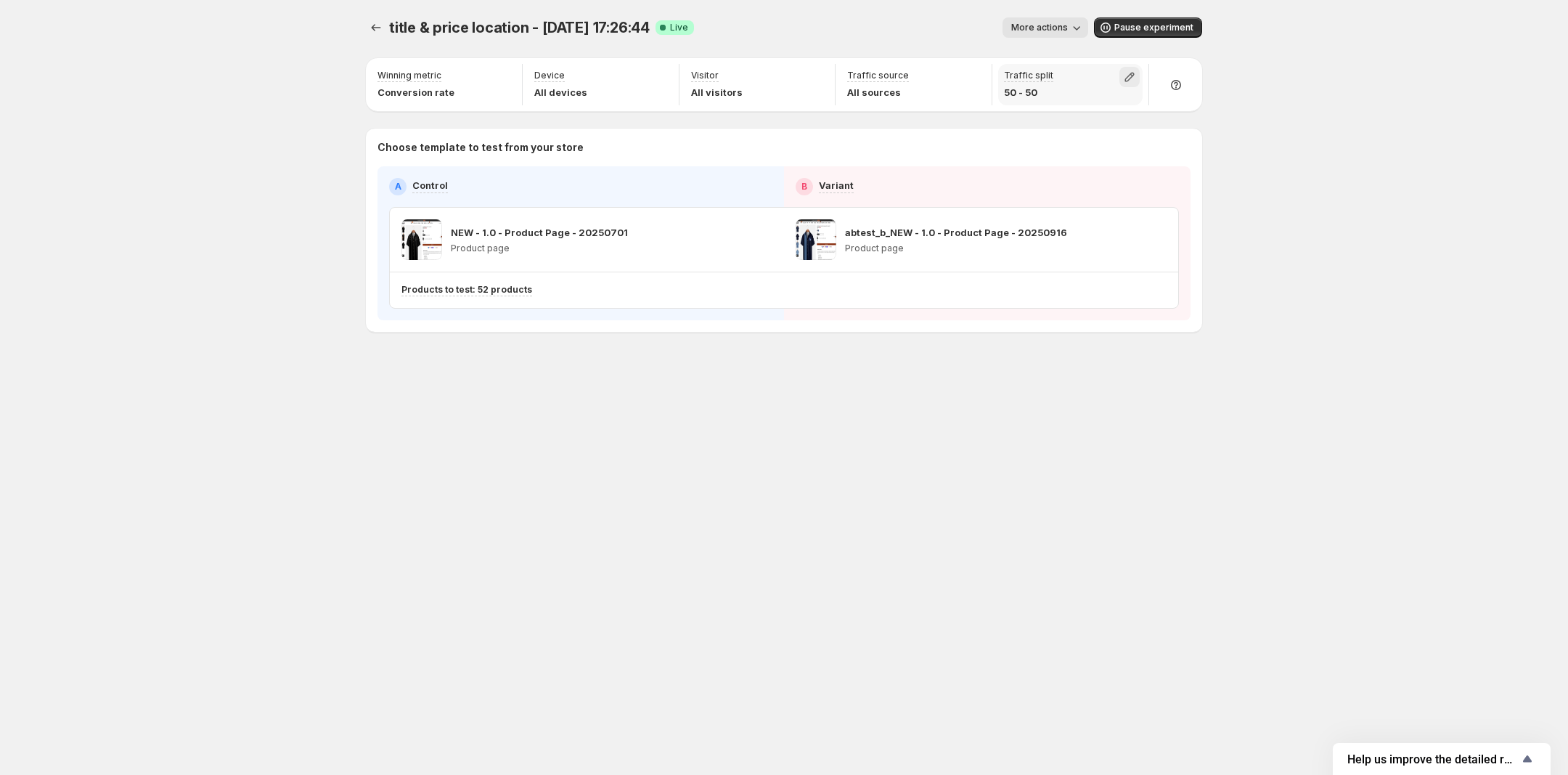
click at [1122, 76] on icon "button" at bounding box center [1130, 77] width 15 height 15
click at [1254, 213] on div "title & price location - Sep 16, 17:26:44. This page is ready title & price loc…" at bounding box center [784, 388] width 1568 height 775
click at [376, 25] on icon "Experiments" at bounding box center [376, 28] width 15 height 15
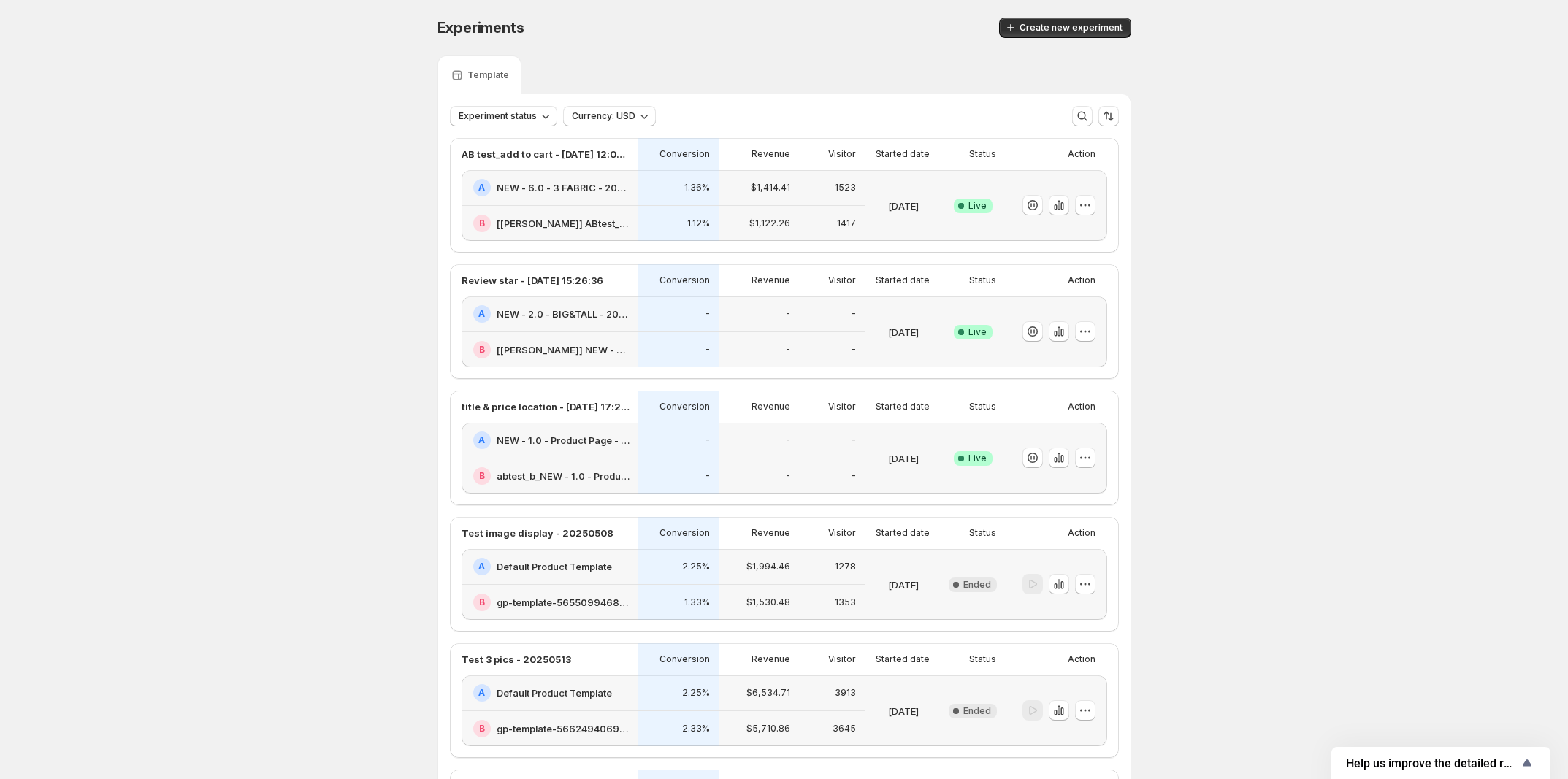
click at [849, 489] on div "-" at bounding box center [832, 476] width 66 height 36
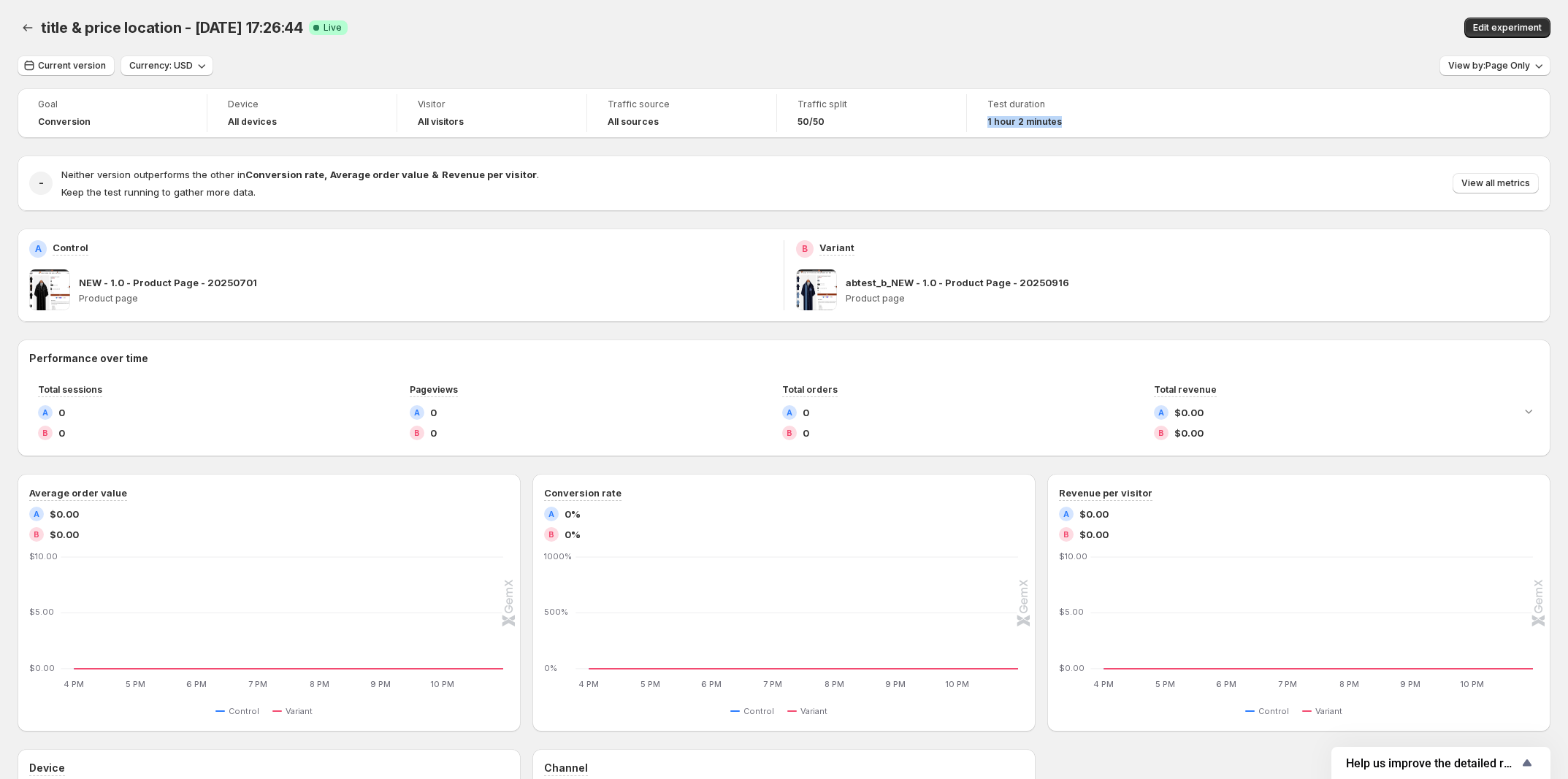
drag, startPoint x: 1089, startPoint y: 130, endPoint x: 982, endPoint y: 128, distance: 107.0
click at [982, 128] on div "Test duration 1 hour 2 minutes" at bounding box center [1061, 113] width 172 height 38
click at [21, 24] on icon "Back" at bounding box center [28, 28] width 15 height 15
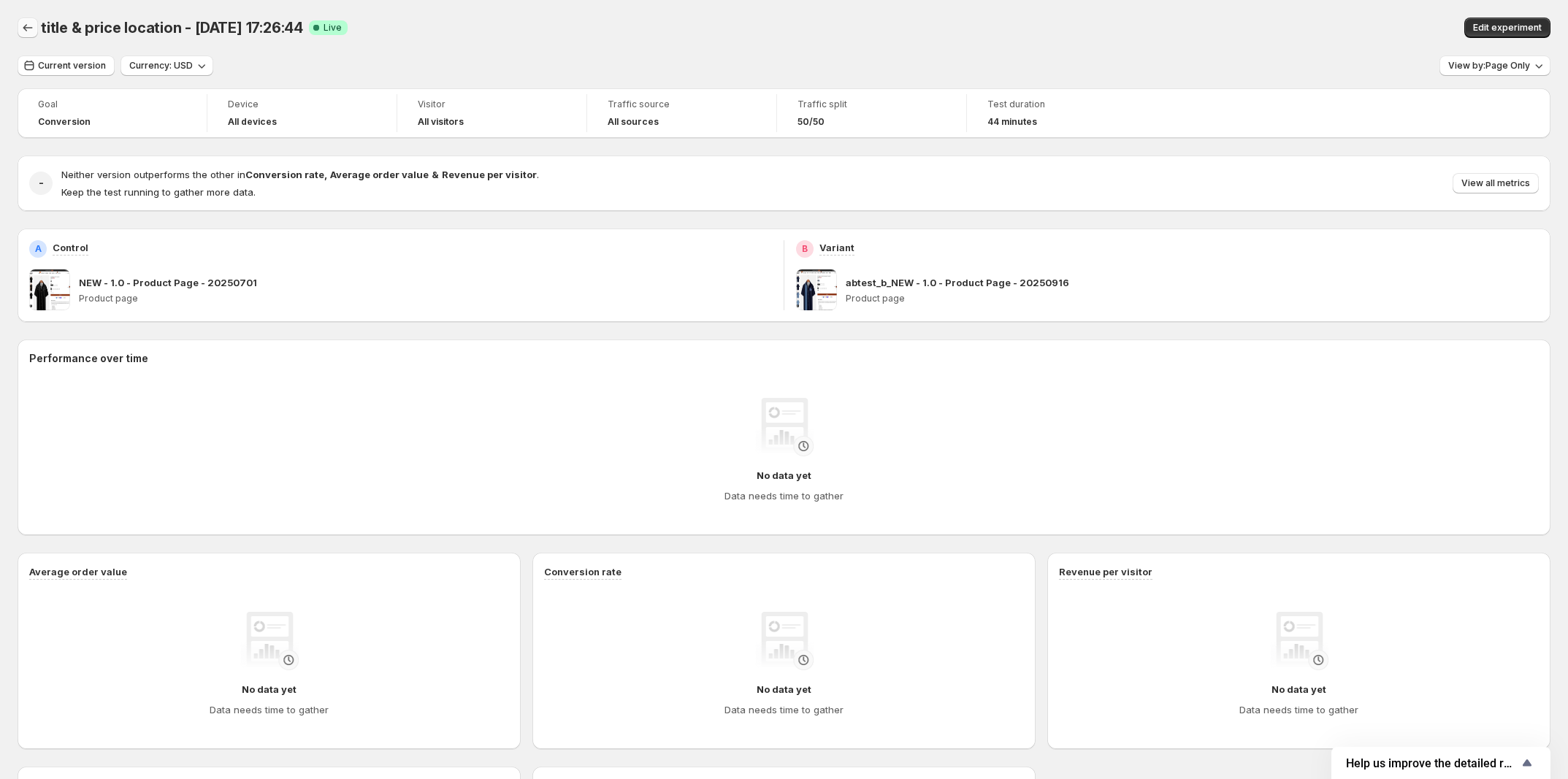
click at [30, 23] on icon "Back" at bounding box center [28, 28] width 15 height 15
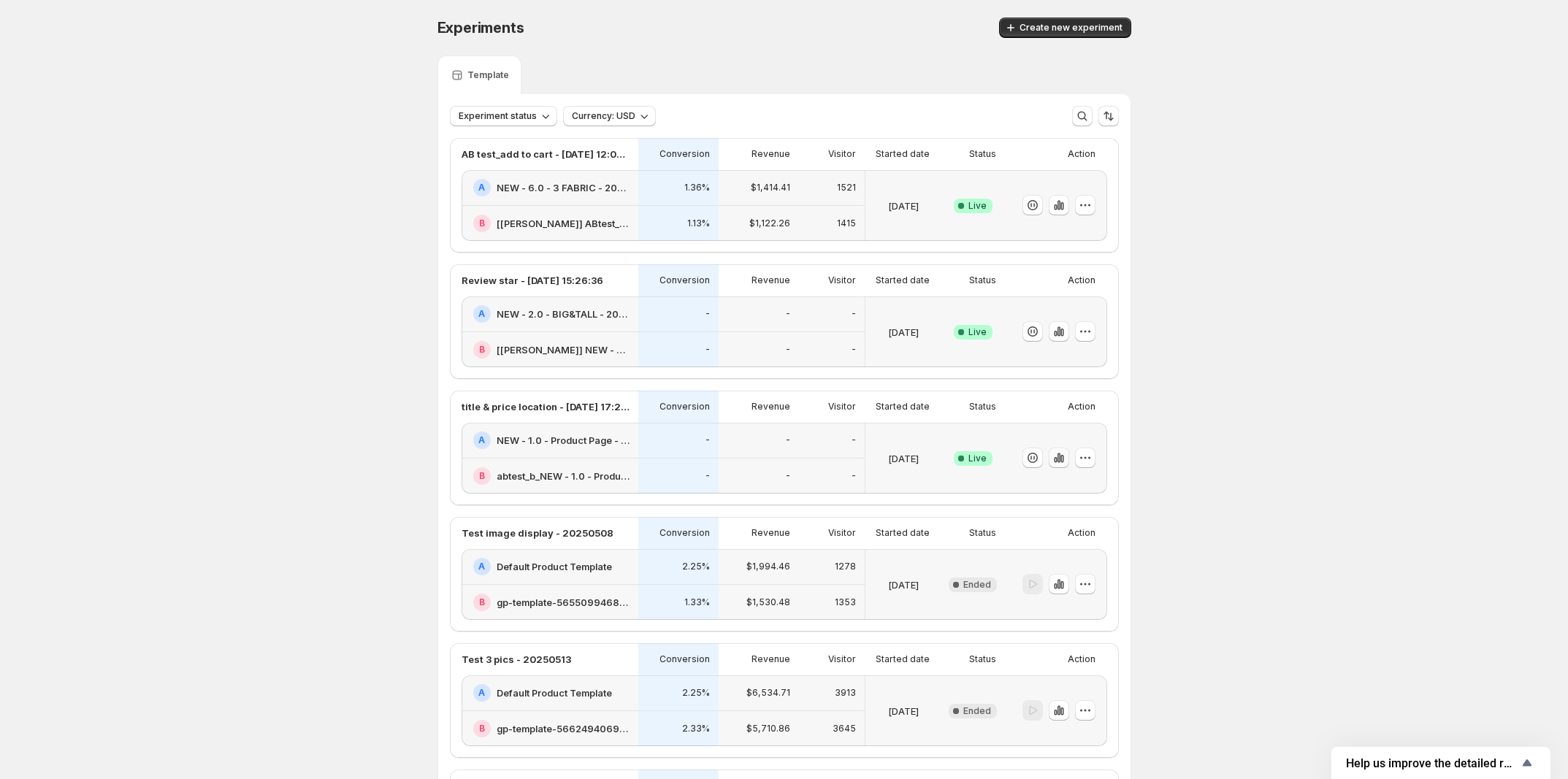
click at [1066, 465] on icon "button" at bounding box center [1059, 458] width 15 height 15
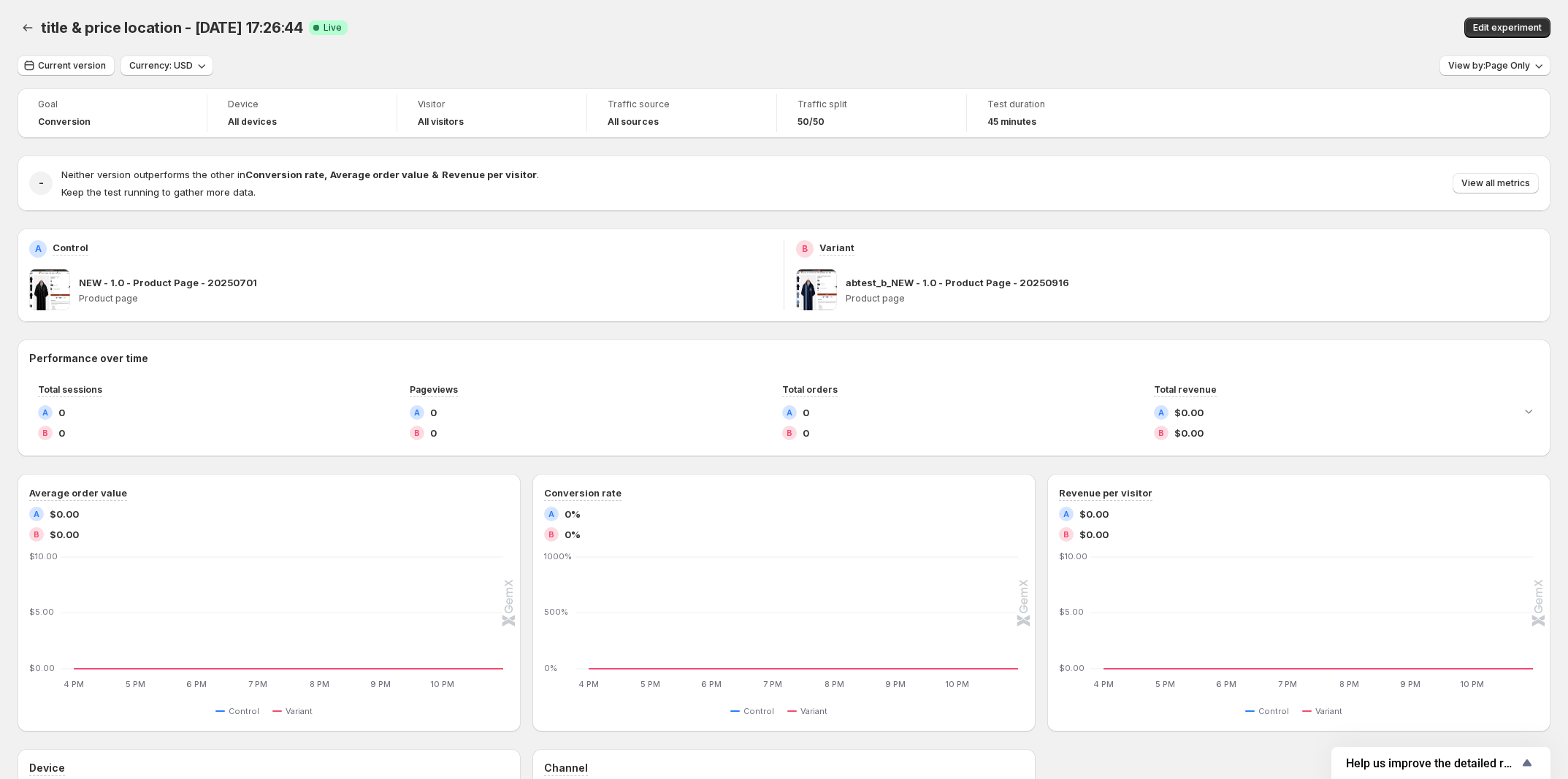
click at [336, 186] on p "Keep the test running to gather more data." at bounding box center [300, 192] width 478 height 15
drag, startPoint x: 202, startPoint y: 190, endPoint x: 267, endPoint y: 190, distance: 65.0
click at [204, 190] on span "Keep the test running to gather more data." at bounding box center [158, 192] width 194 height 12
click at [384, 190] on p "Keep the test running to gather more data." at bounding box center [300, 192] width 478 height 15
click at [81, 70] on span "Current version" at bounding box center [72, 66] width 68 height 12
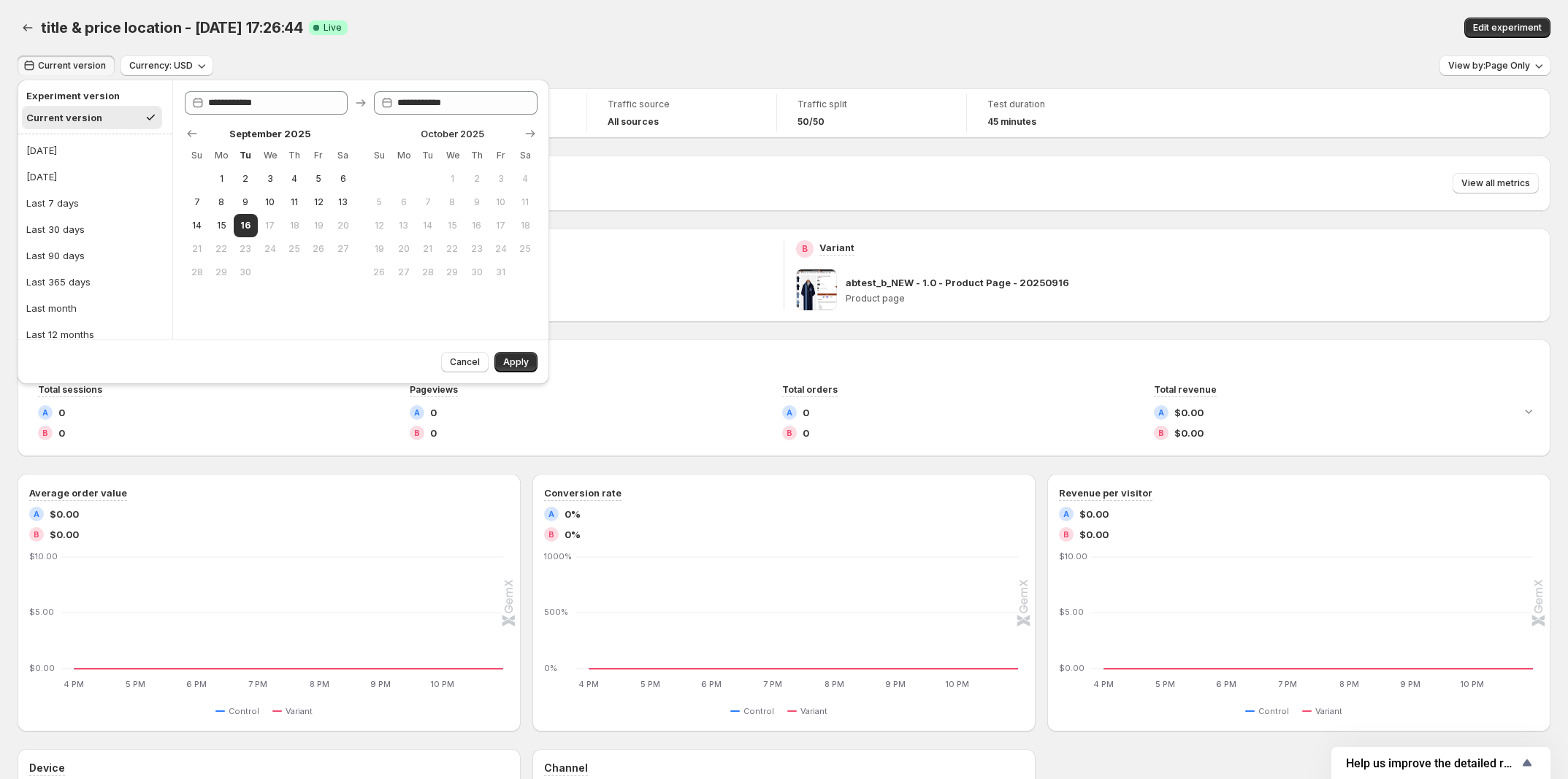
click at [107, 113] on button "Current version" at bounding box center [92, 118] width 140 height 23
click at [513, 368] on button "Apply" at bounding box center [516, 362] width 43 height 20
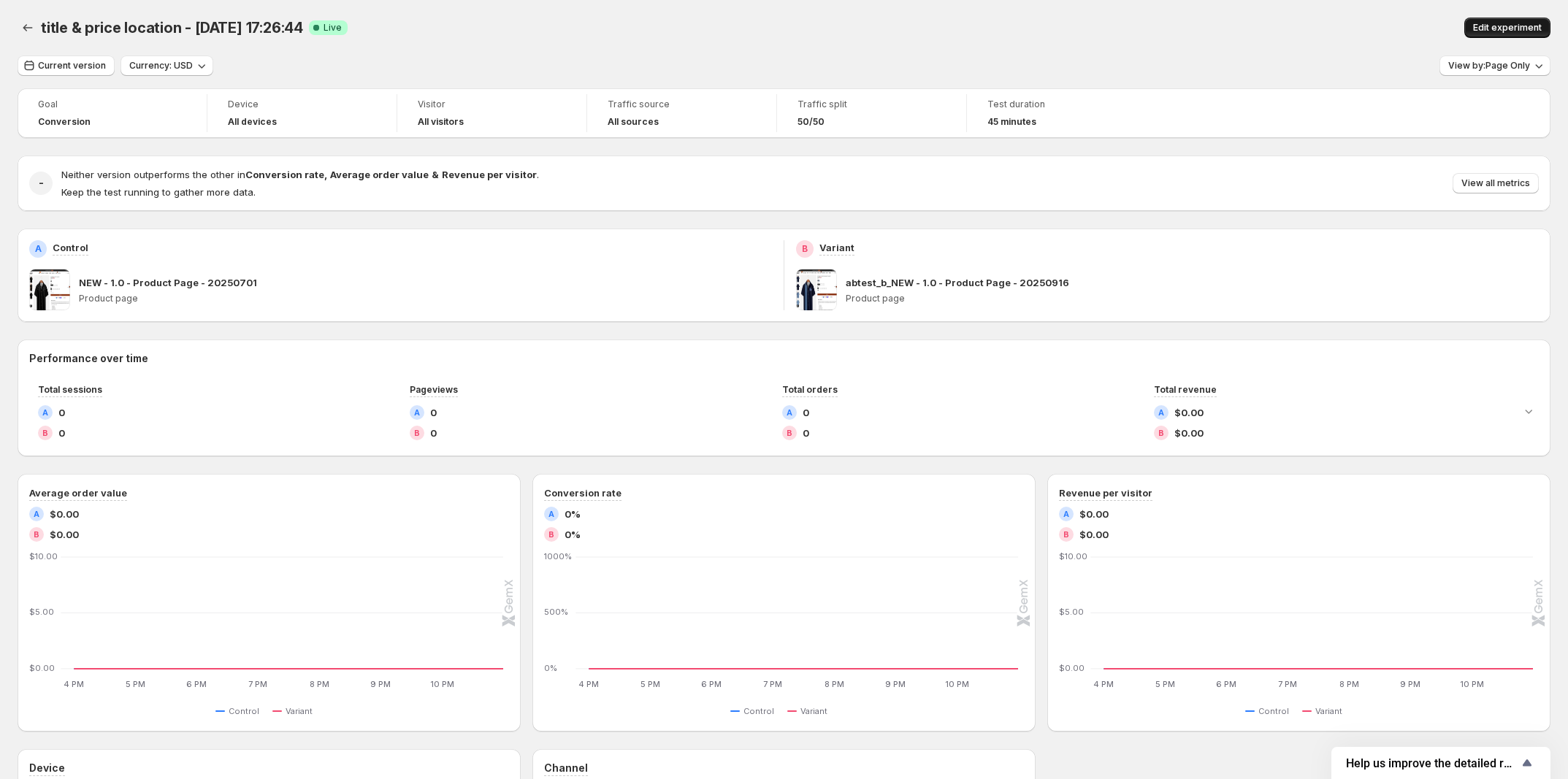
click at [1498, 24] on span "Edit experiment" at bounding box center [1507, 28] width 69 height 12
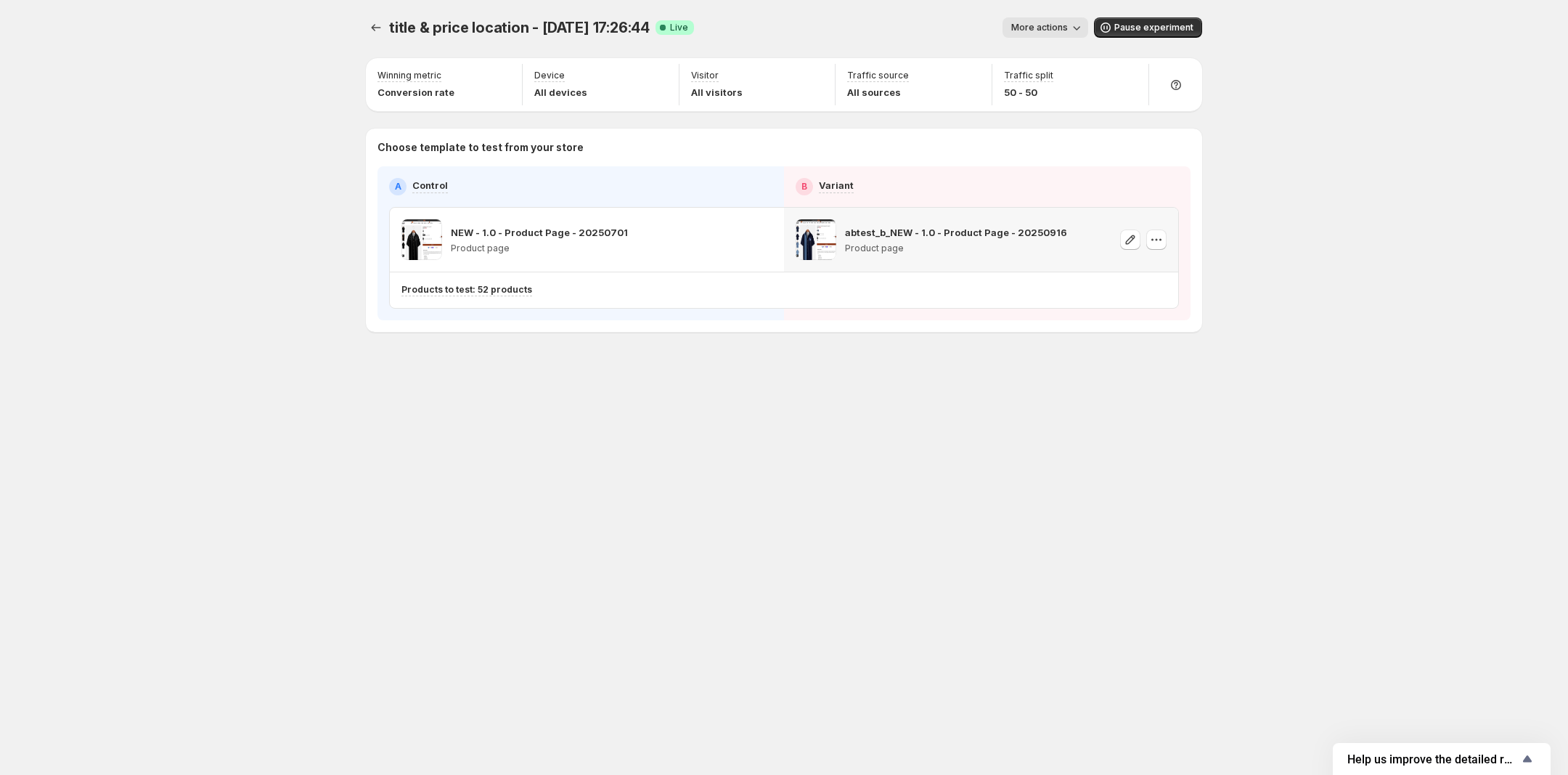
click at [897, 245] on p "Product page" at bounding box center [956, 248] width 222 height 12
click at [376, 20] on icon "Experiments" at bounding box center [376, 28] width 15 height 15
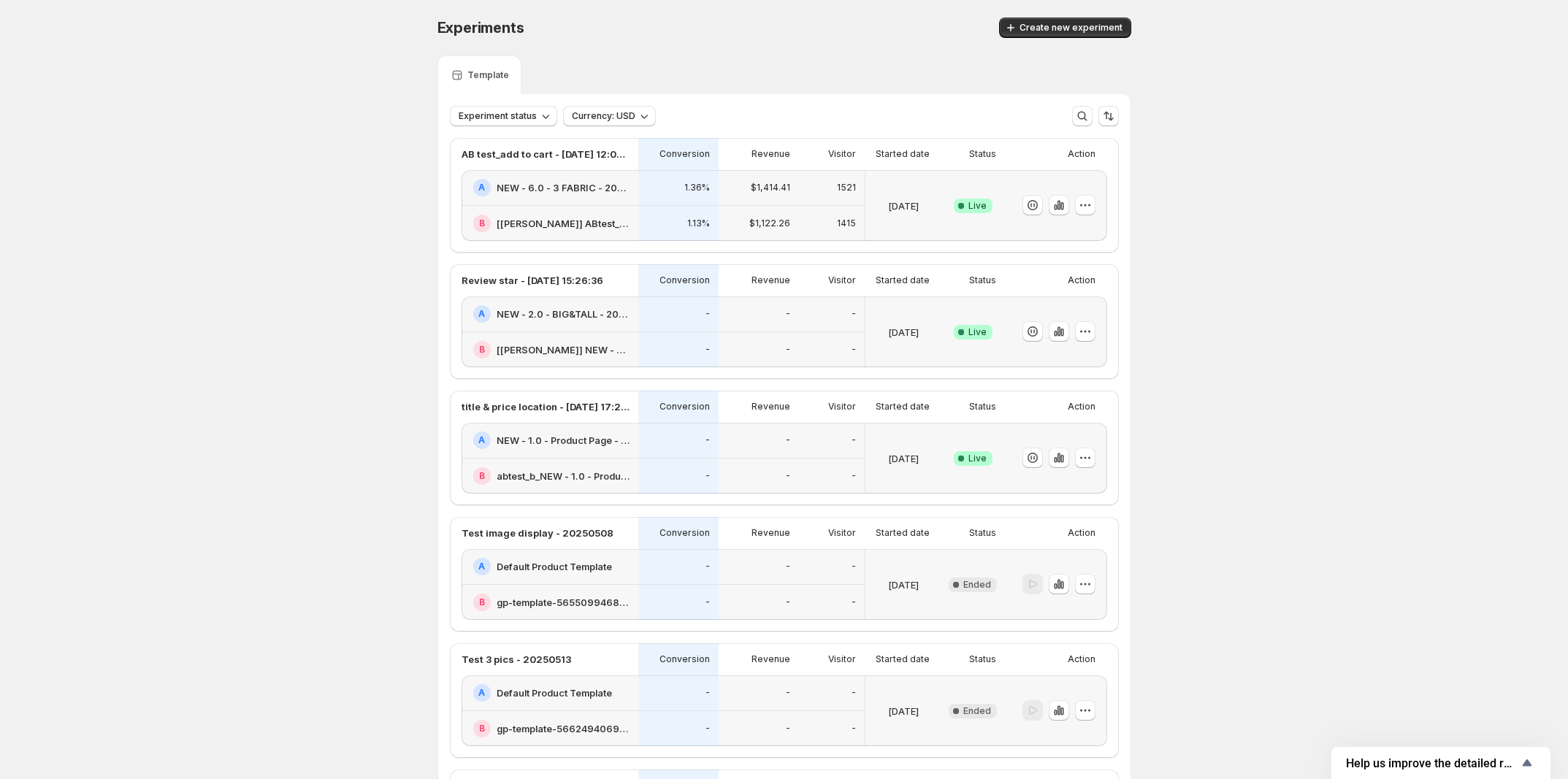
scroll to position [92, 0]
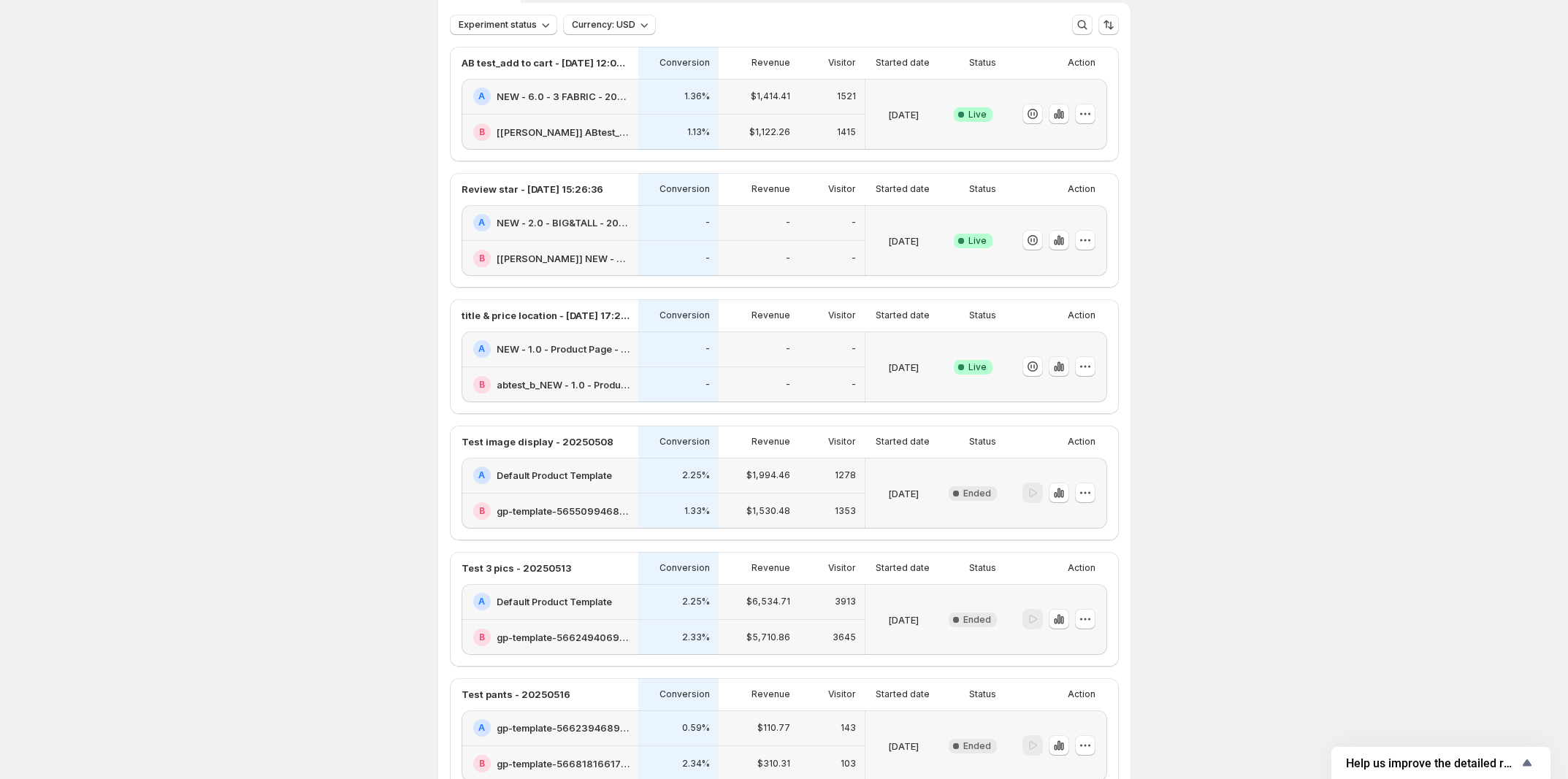
click at [1066, 374] on icon "button" at bounding box center [1059, 367] width 15 height 15
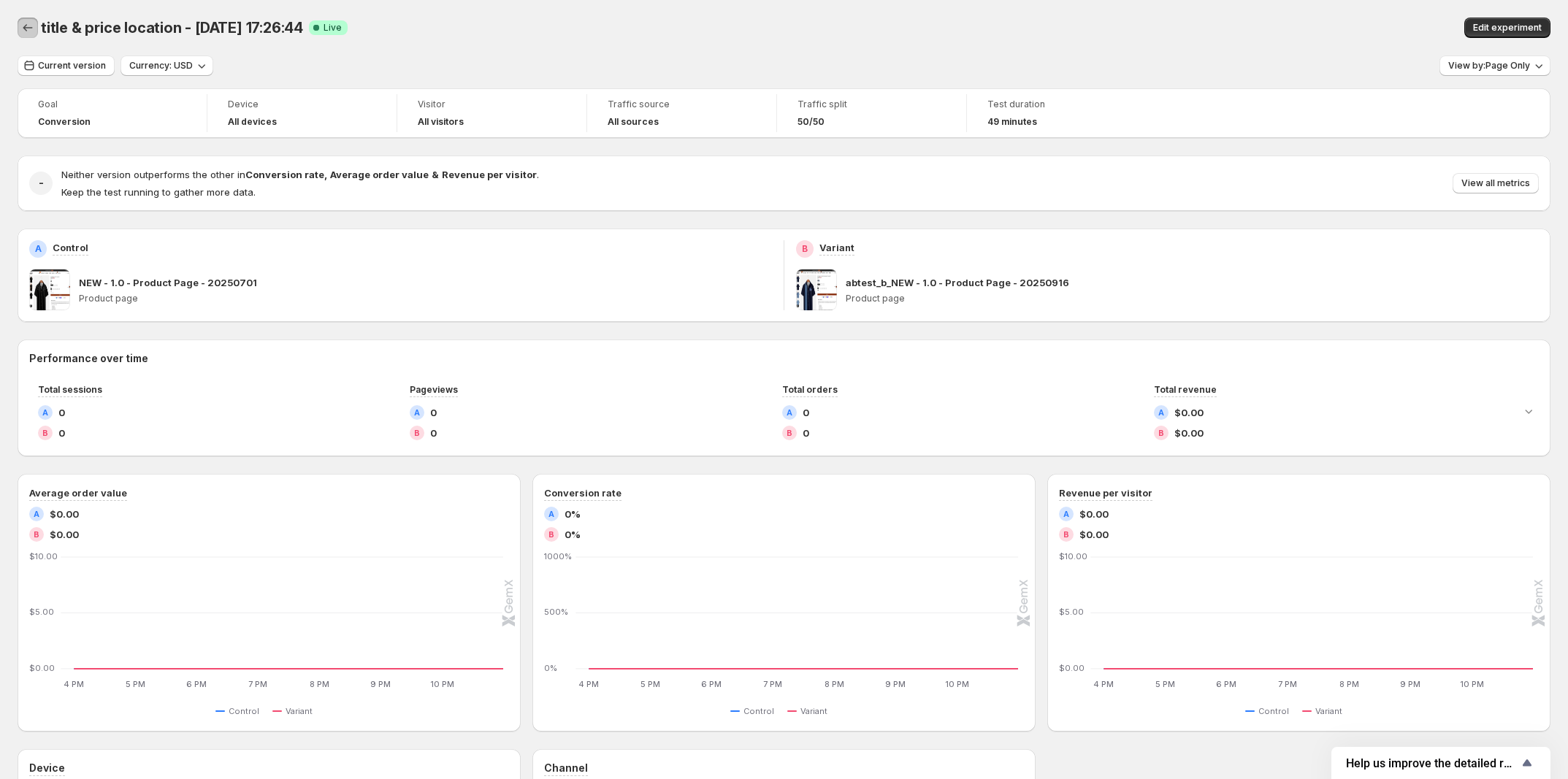
click at [21, 20] on icon "Back" at bounding box center [28, 28] width 15 height 15
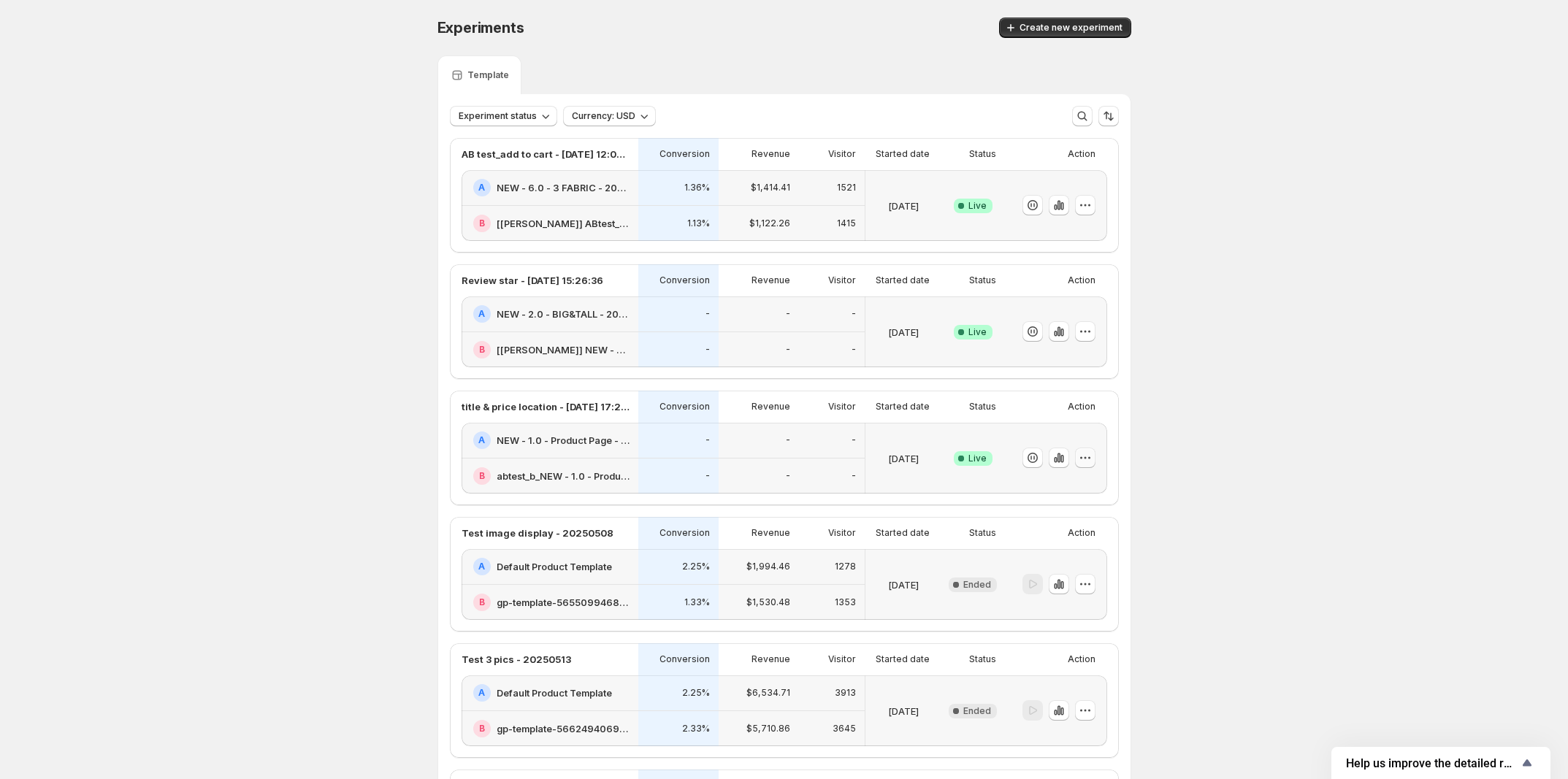
click at [1088, 465] on icon "button" at bounding box center [1085, 458] width 15 height 15
click at [1065, 465] on icon "button" at bounding box center [1059, 458] width 15 height 15
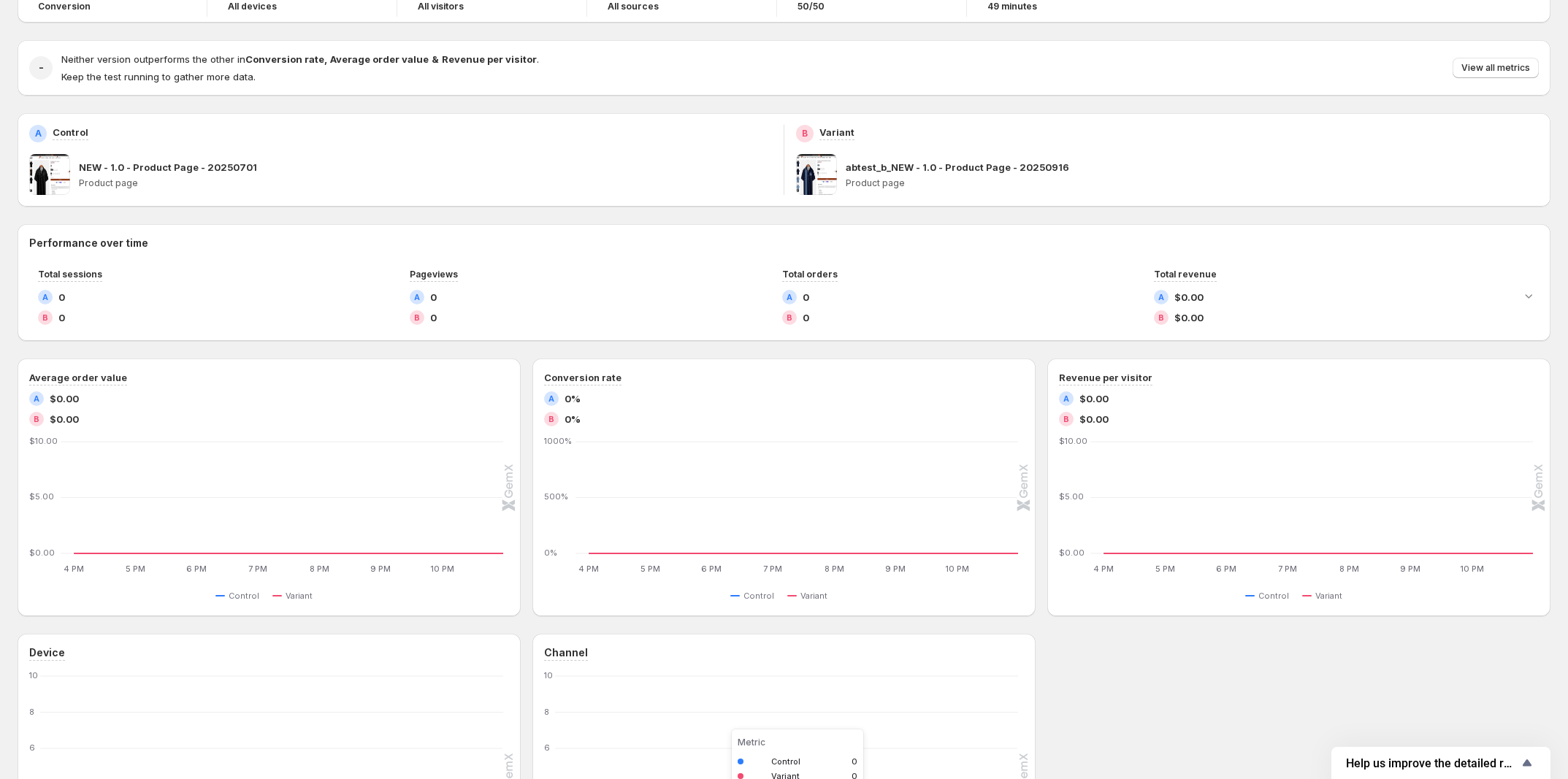
scroll to position [336, 0]
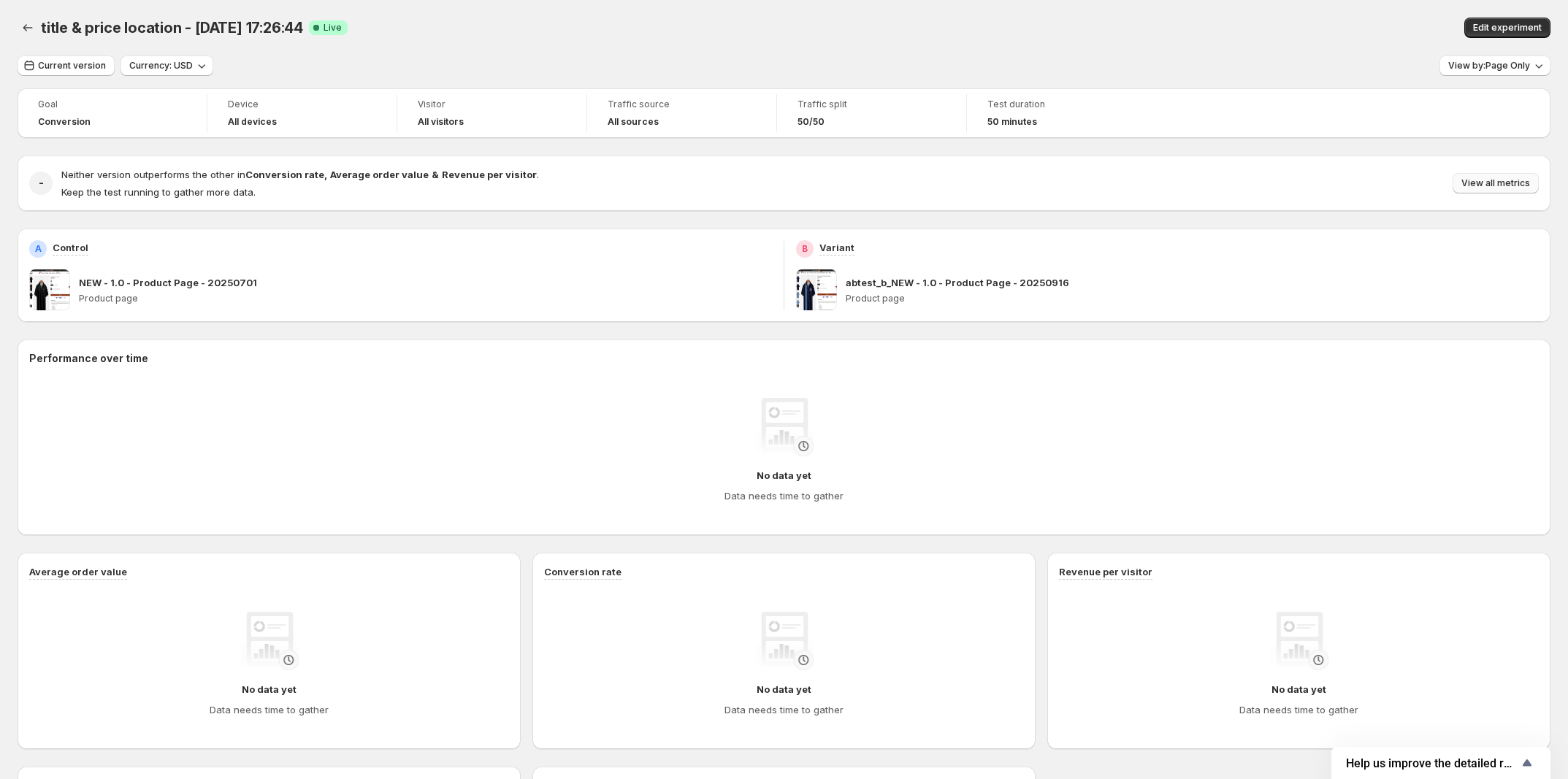
click at [1523, 182] on span "View all metrics" at bounding box center [1495, 183] width 69 height 12
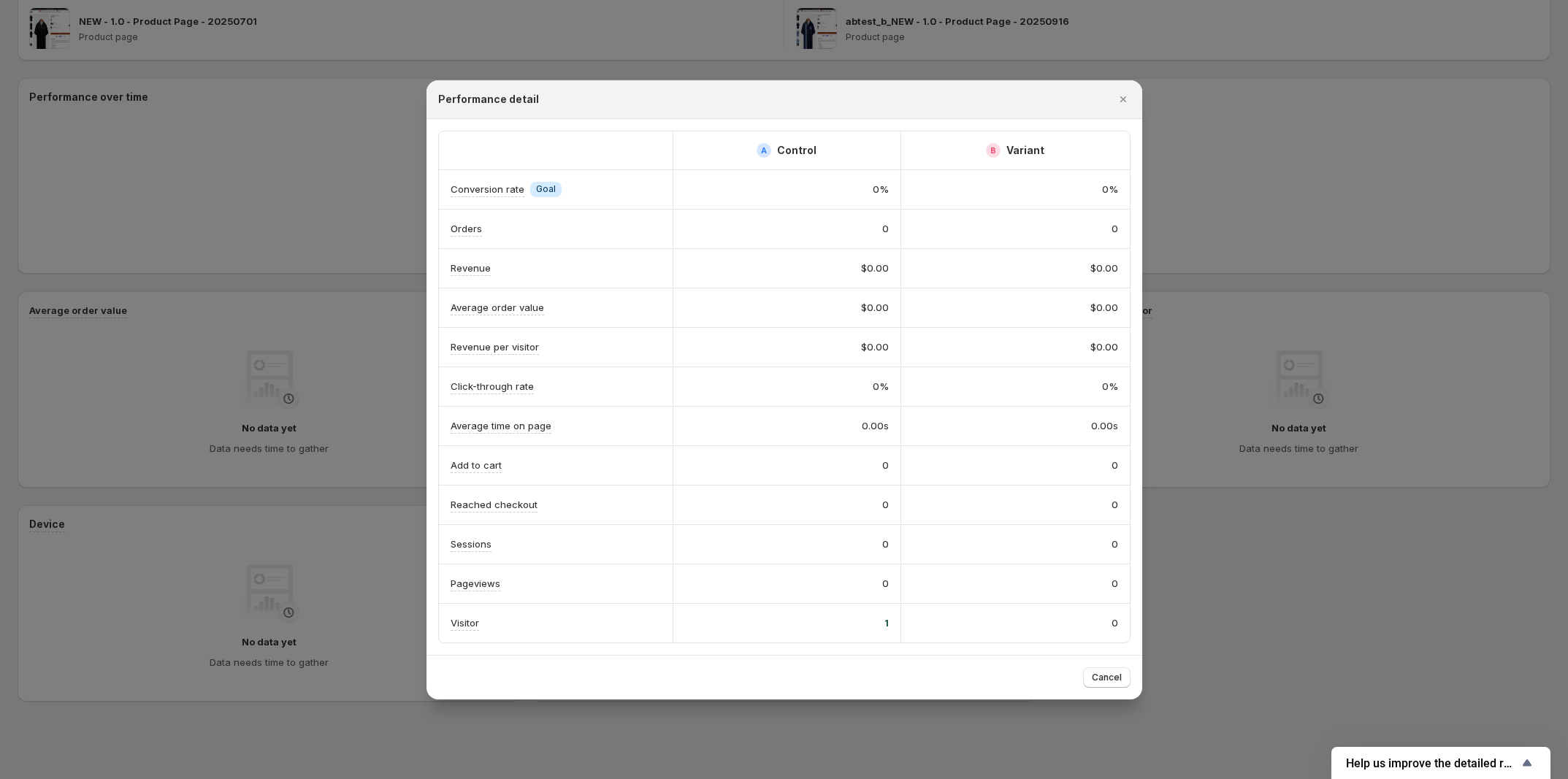
scroll to position [264, 0]
drag, startPoint x: 878, startPoint y: 625, endPoint x: 910, endPoint y: 615, distance: 33.5
click at [910, 615] on div "Visitor 1 0" at bounding box center [784, 623] width 691 height 39
click at [1015, 587] on div "0" at bounding box center [1015, 584] width 205 height 15
click at [1105, 683] on span "Cancel" at bounding box center [1107, 677] width 30 height 12
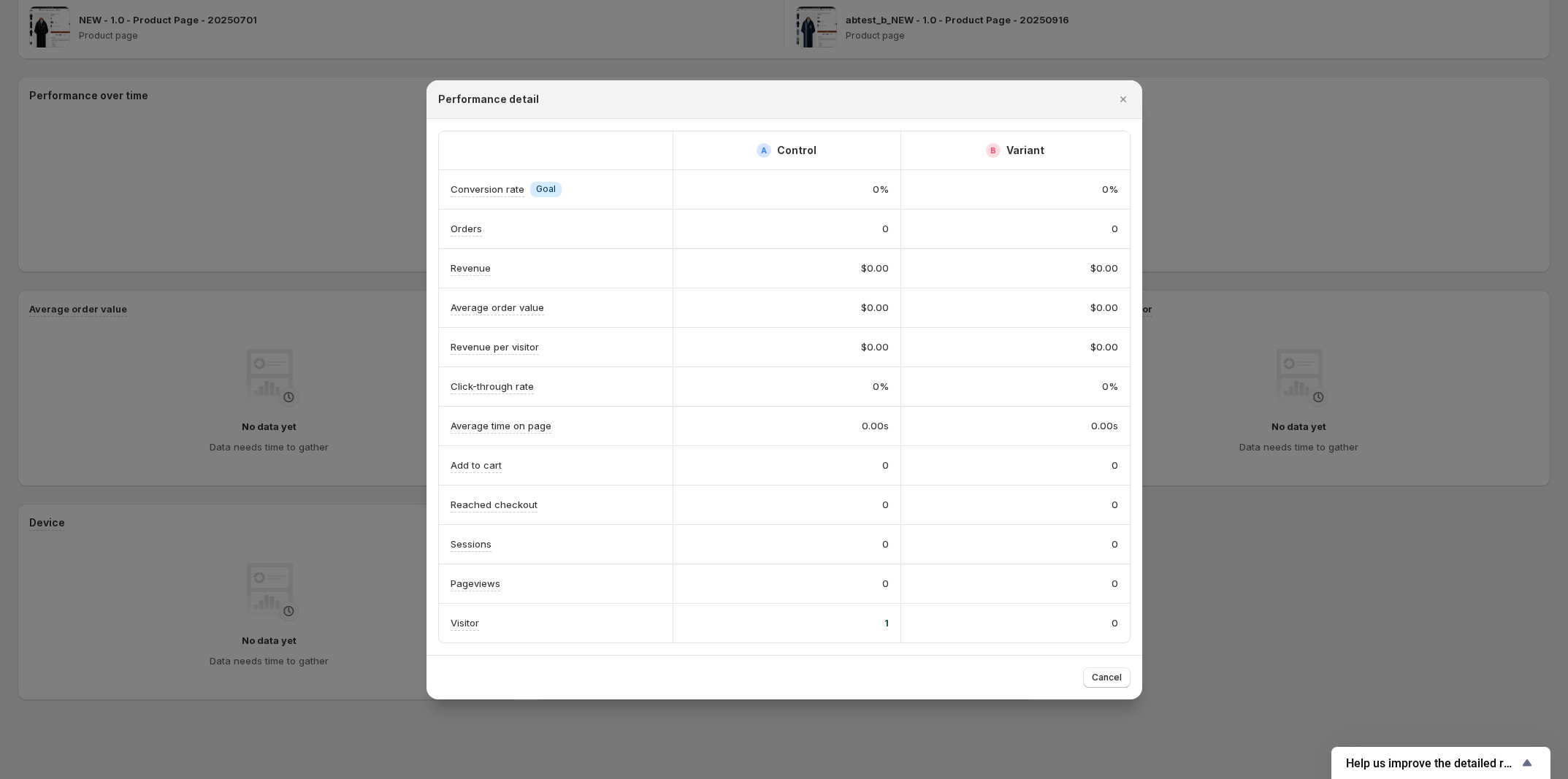
scroll to position [0, 0]
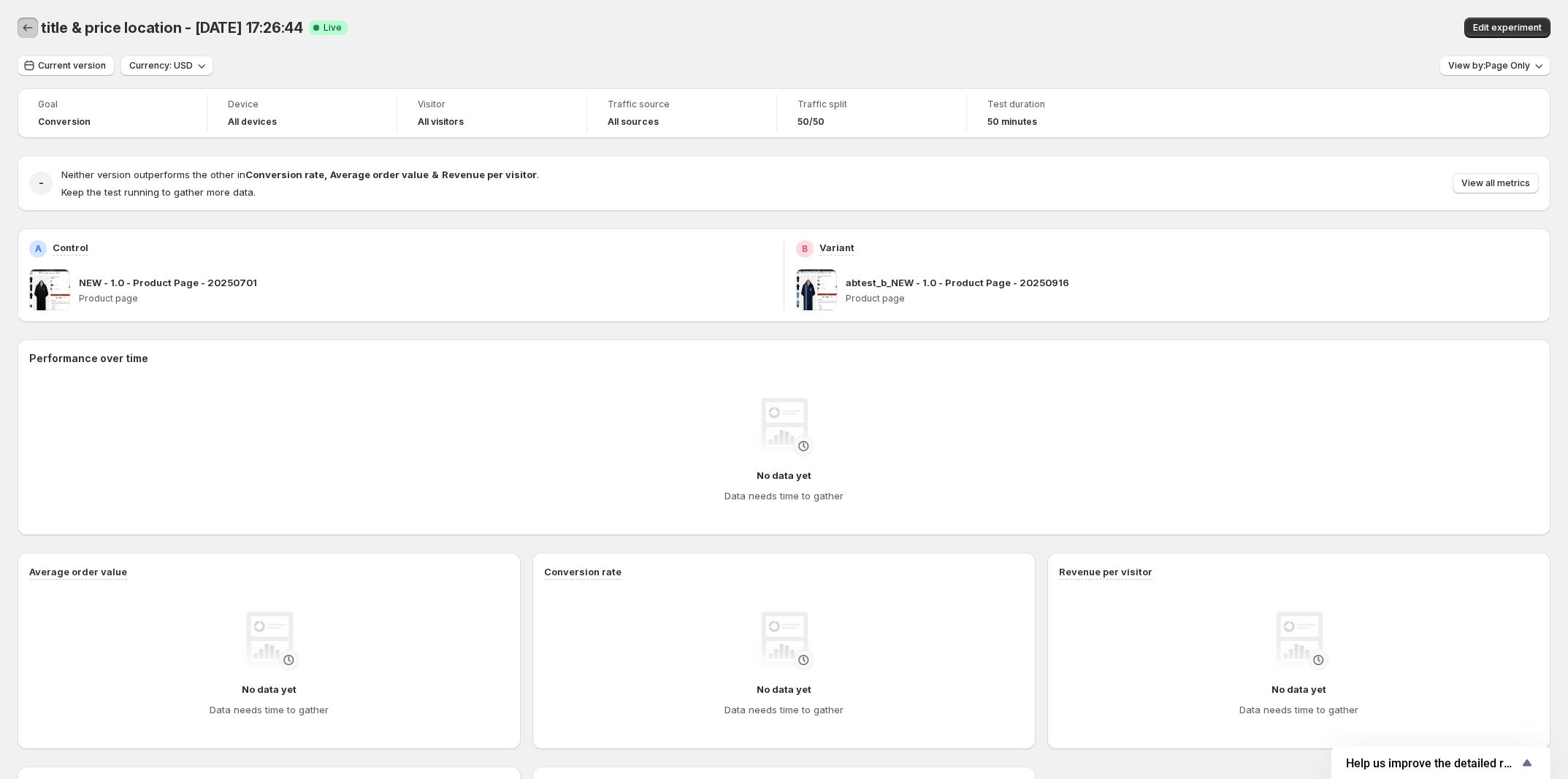
click at [26, 22] on icon "Back" at bounding box center [28, 28] width 15 height 15
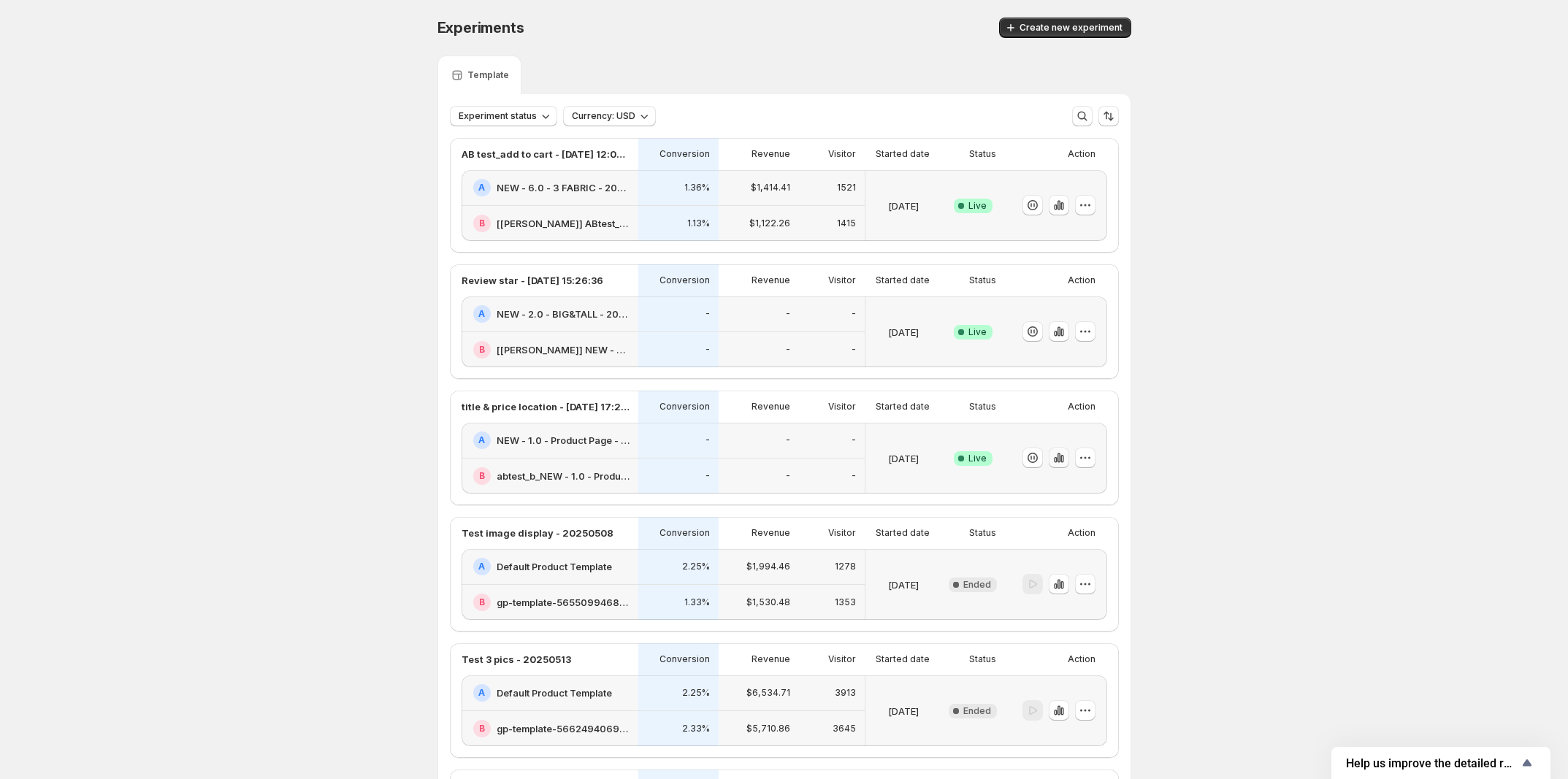
click at [1065, 465] on icon "button" at bounding box center [1059, 458] width 15 height 15
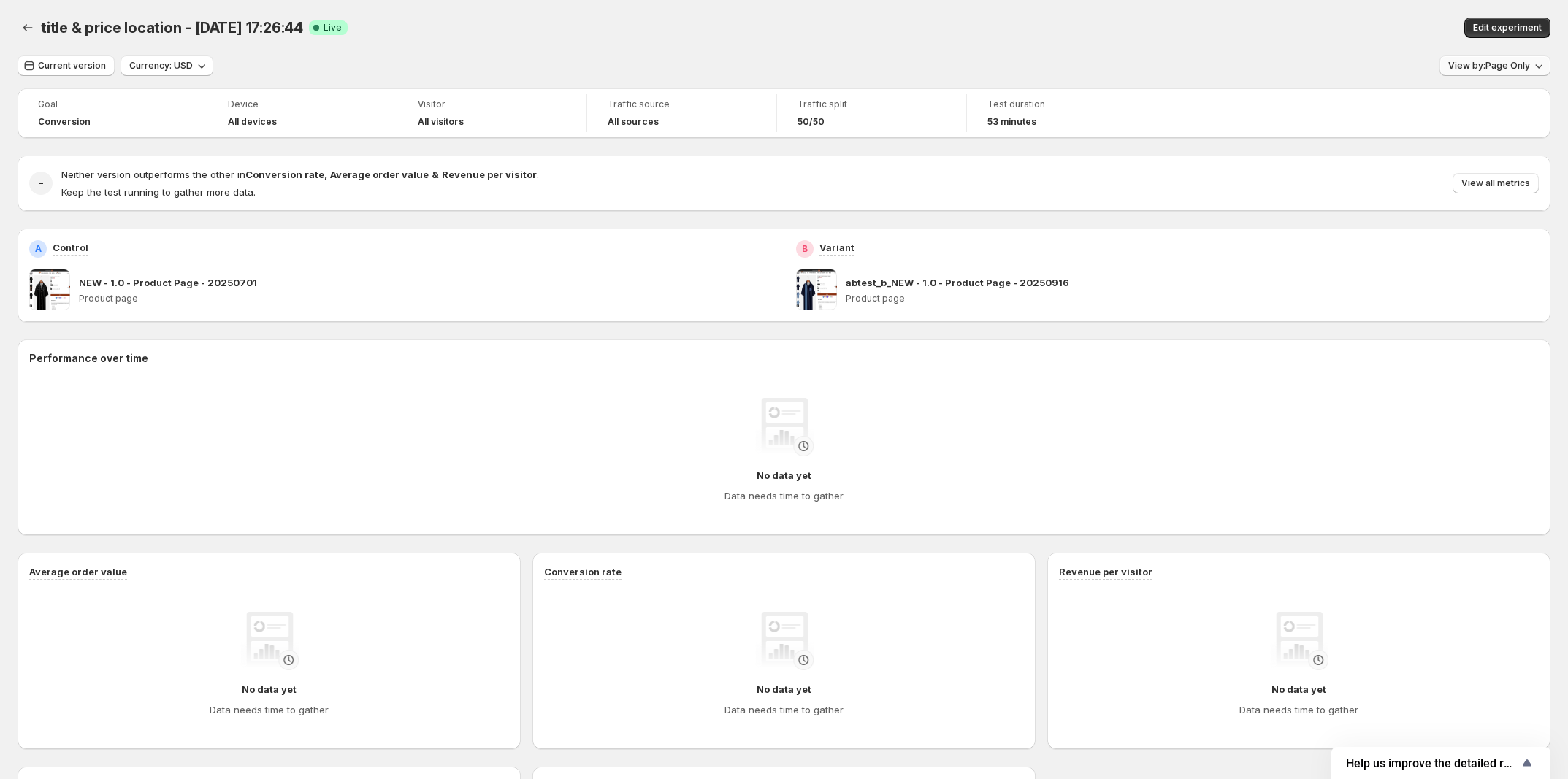
click at [1479, 63] on span "View by: Page Only" at bounding box center [1489, 66] width 82 height 12
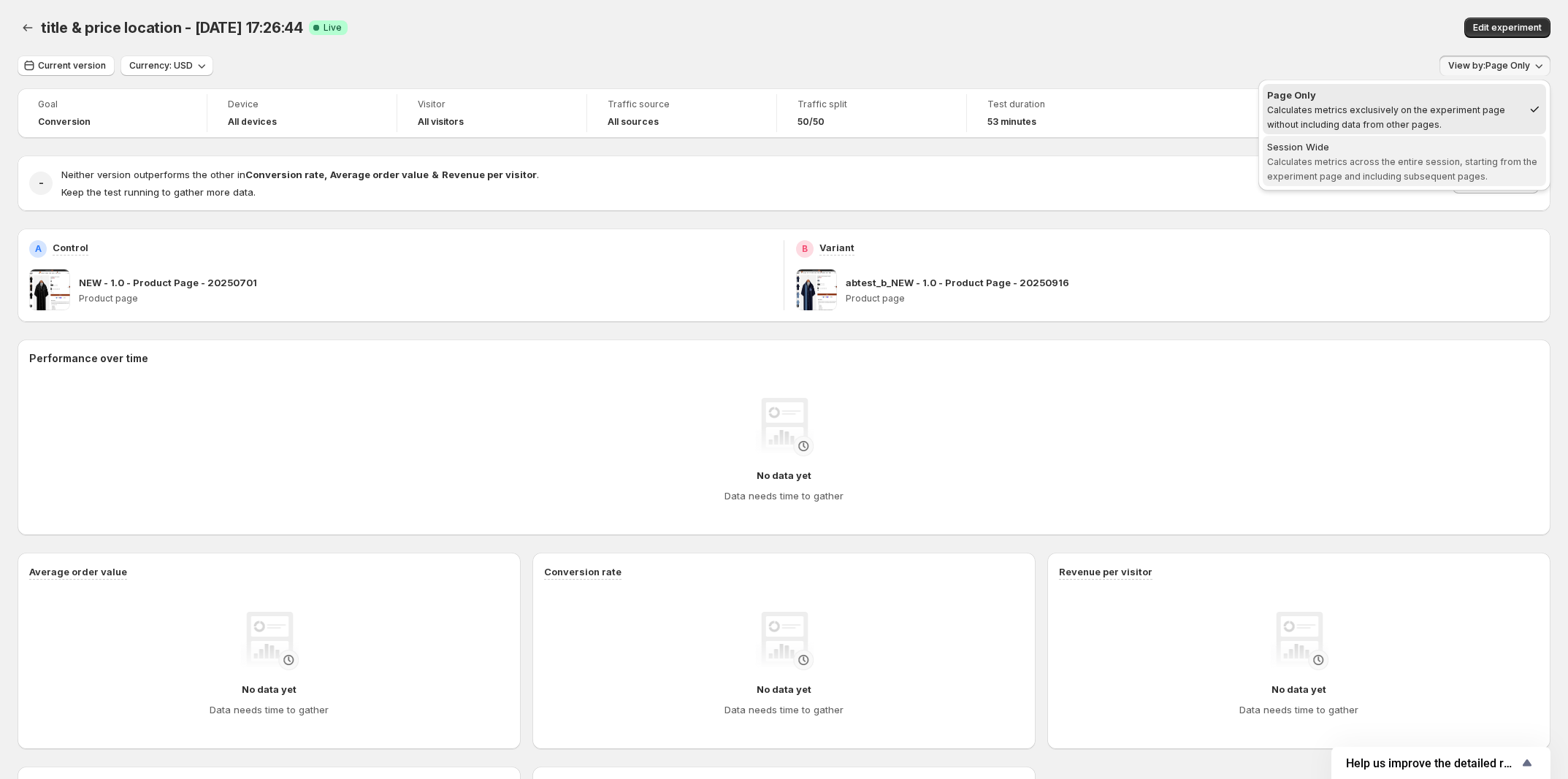
click at [1362, 171] on span "Calculates metrics across the entire session, starting from the experiment page…" at bounding box center [1402, 168] width 270 height 26
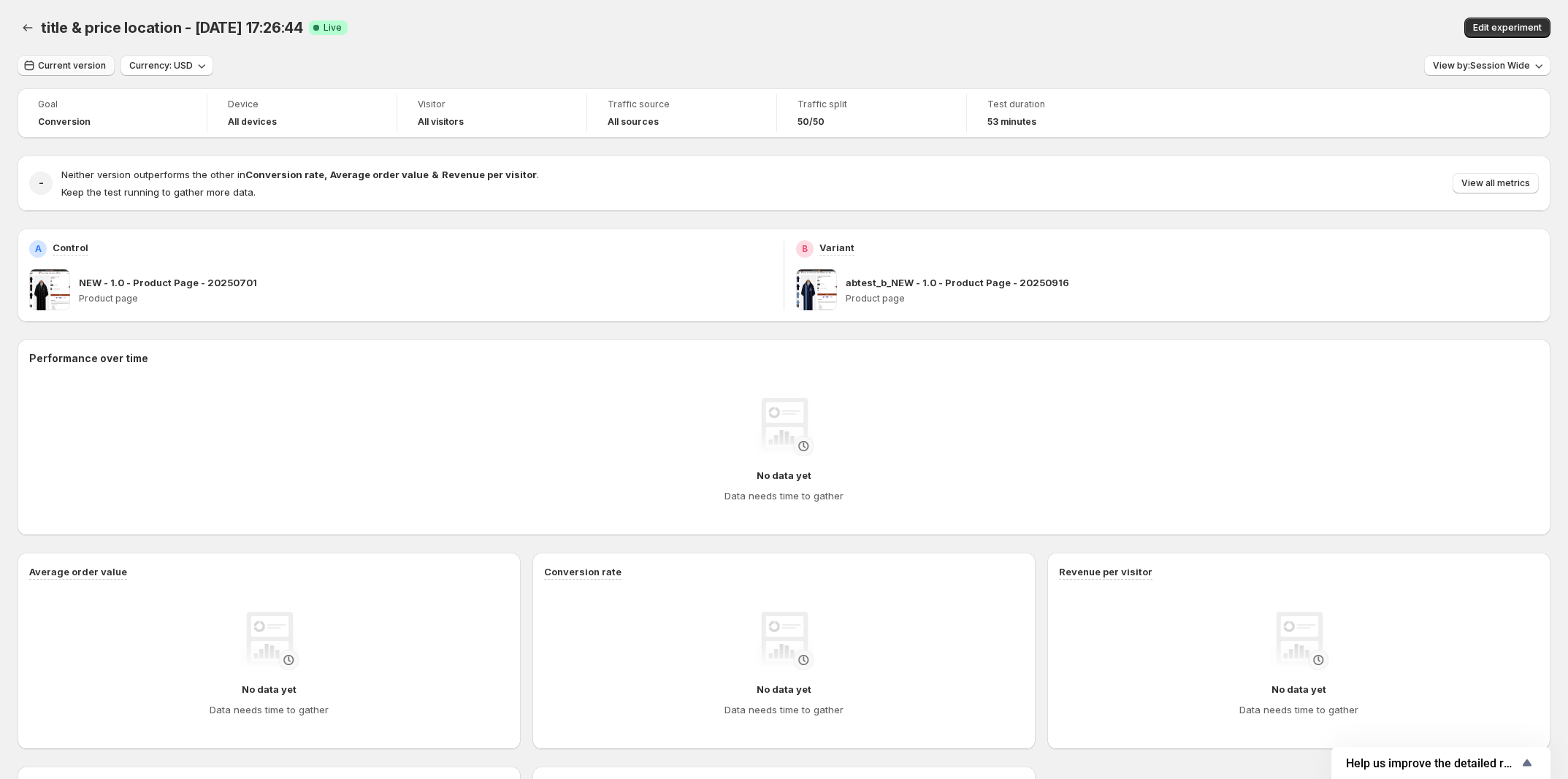
click at [72, 64] on span "Current version" at bounding box center [72, 66] width 68 height 12
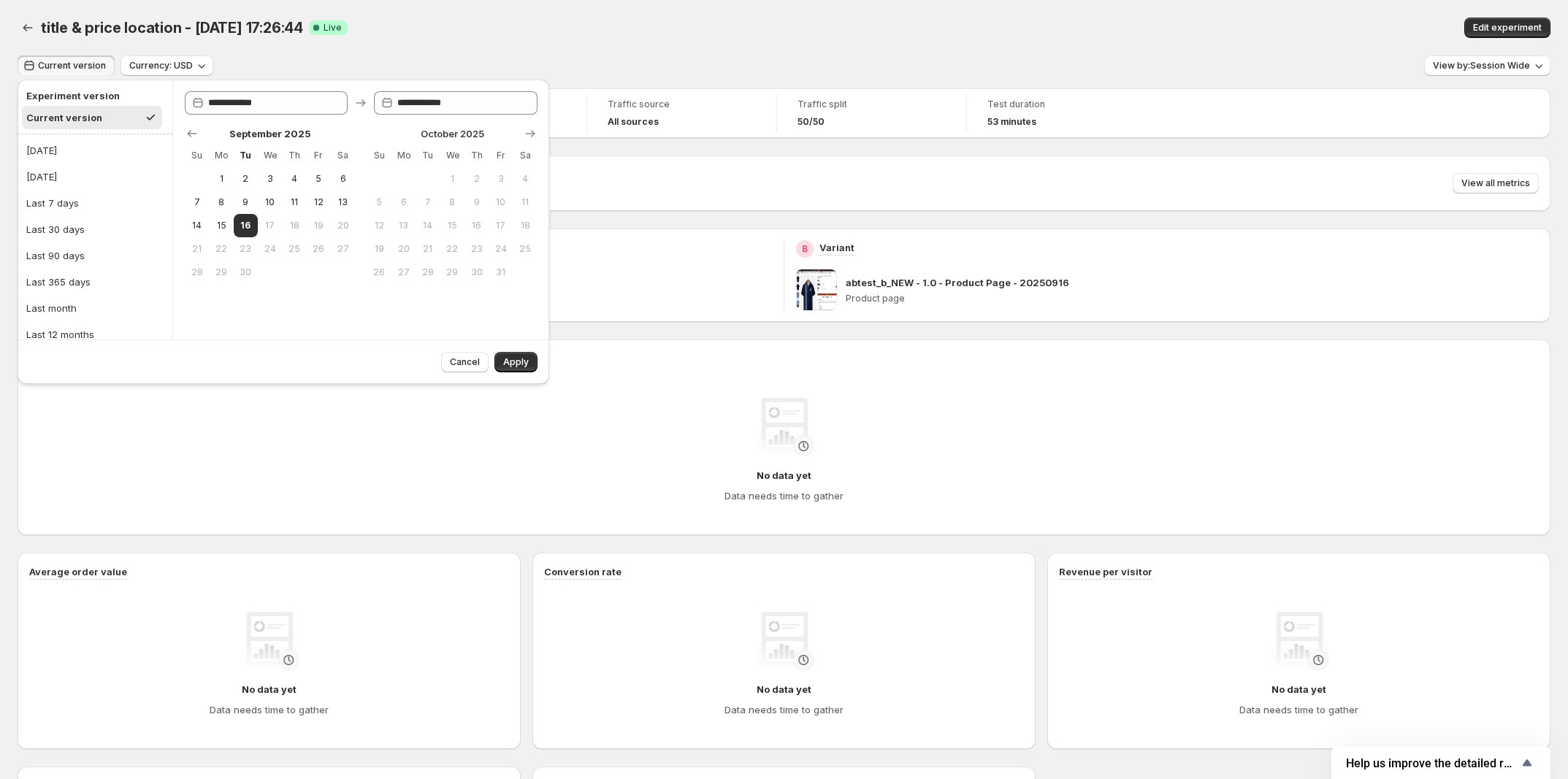
click at [92, 122] on div "Current version" at bounding box center [64, 118] width 76 height 15
click at [27, 33] on icon "Back" at bounding box center [28, 28] width 15 height 15
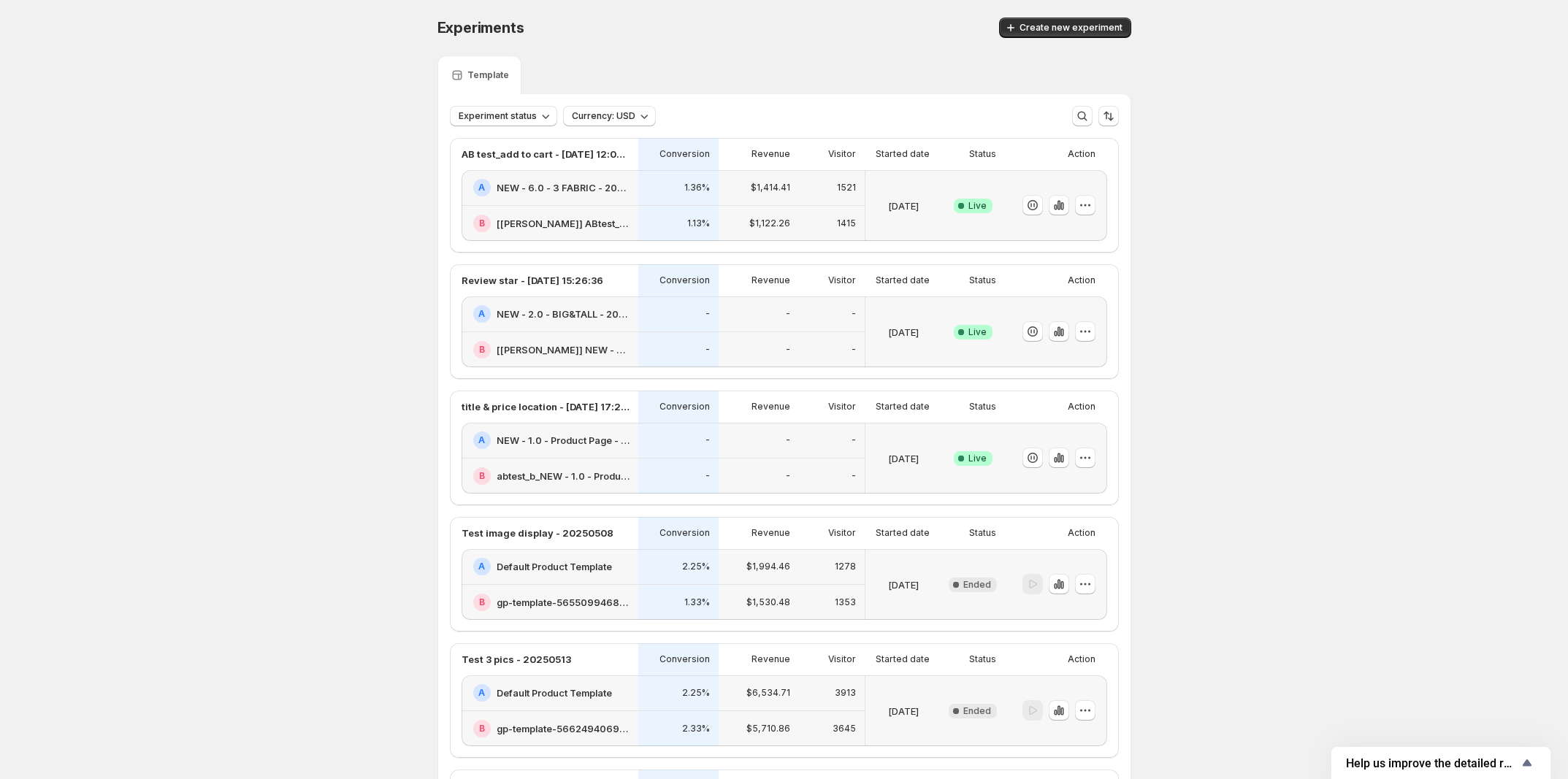
drag, startPoint x: 1366, startPoint y: 376, endPoint x: 1138, endPoint y: 475, distance: 248.6
click at [1057, 463] on icon "button" at bounding box center [1055, 460] width 3 height 6
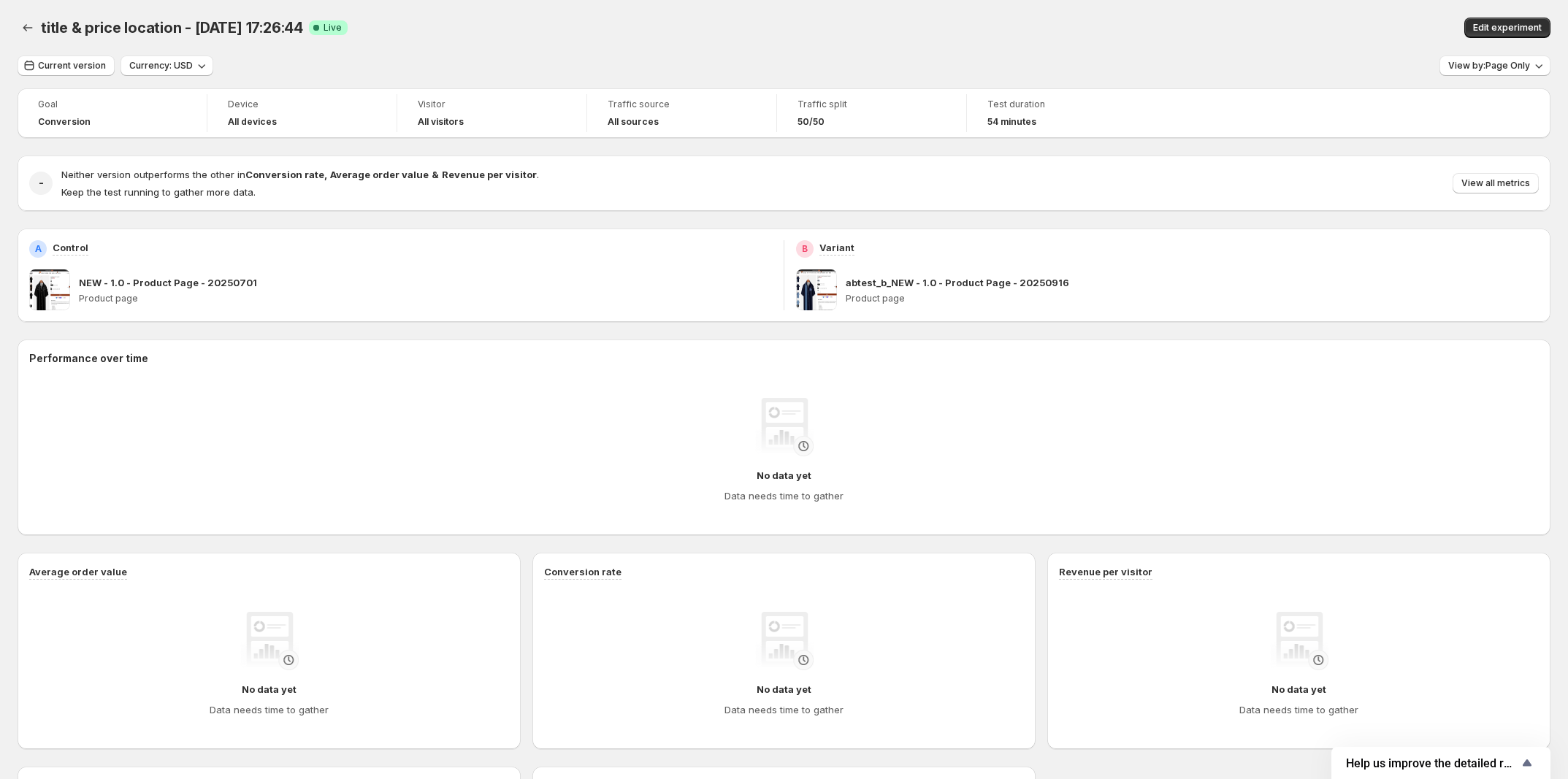
drag, startPoint x: 1060, startPoint y: 163, endPoint x: 1022, endPoint y: 152, distance: 39.6
click at [1060, 163] on div "- Neither version outperforms the other in Conversion rate , Average order valu…" at bounding box center [784, 183] width 1533 height 56
click at [603, 22] on div "title & price location - [DATE] 17:26:44 Success Complete Live" at bounding box center [469, 28] width 857 height 20
click at [23, 21] on icon "Back" at bounding box center [28, 28] width 15 height 15
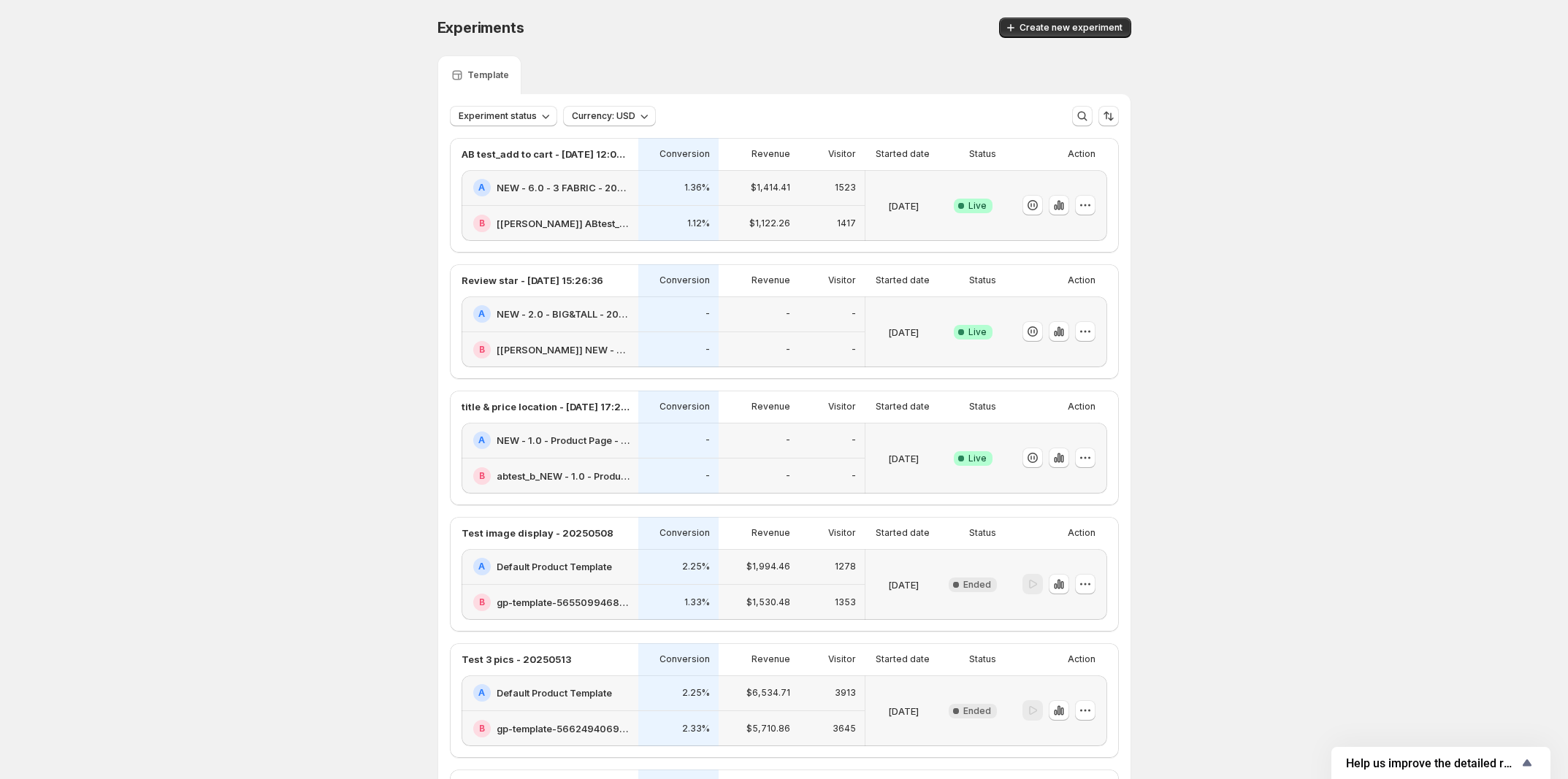
click at [1060, 463] on icon "button" at bounding box center [1058, 458] width 3 height 10
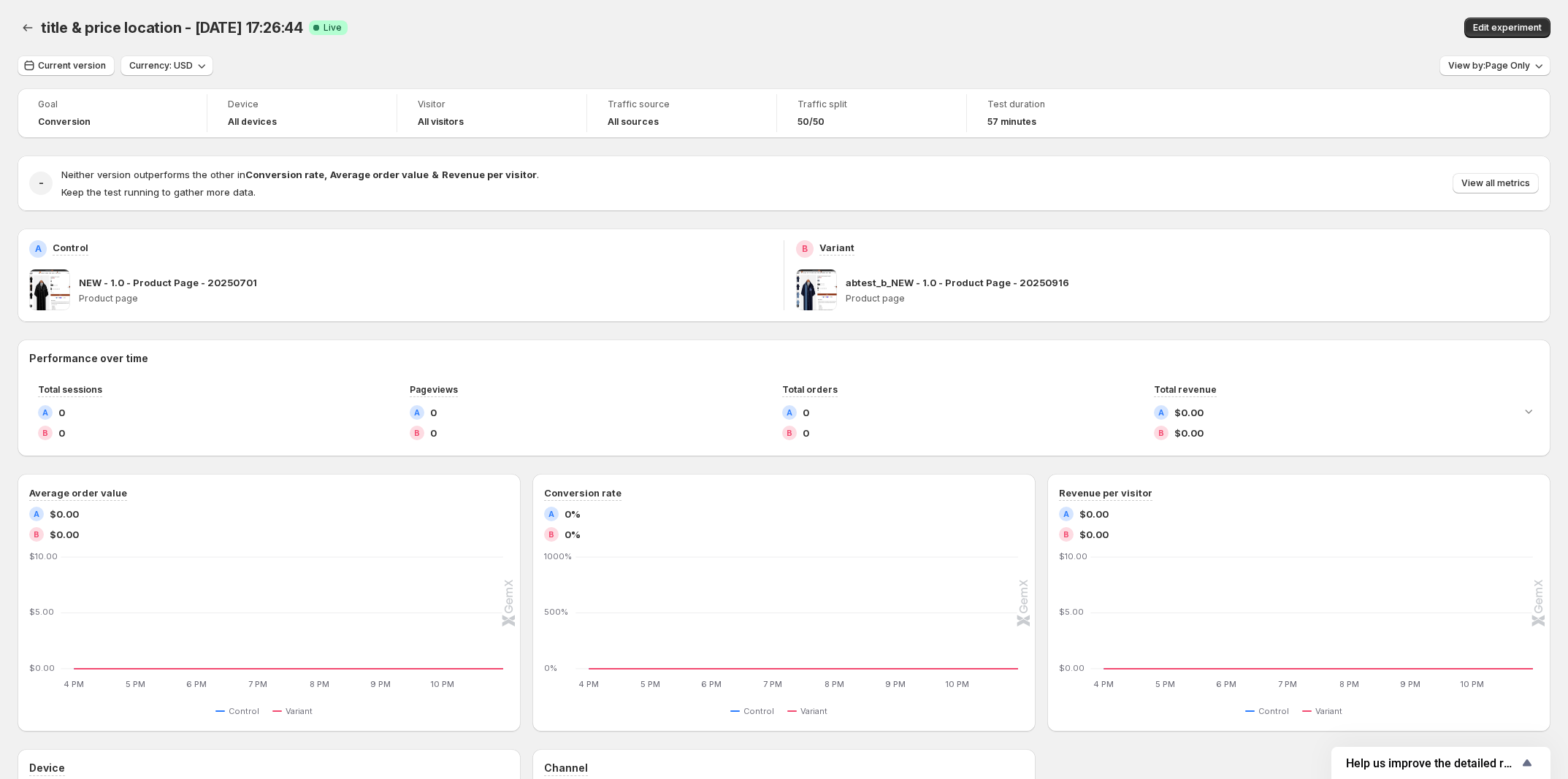
click at [451, 175] on strong "Revenue per visitor" at bounding box center [489, 174] width 95 height 12
click at [565, 59] on div "Current version Currency: USD View by: Page Only" at bounding box center [784, 66] width 1533 height 21
click at [1464, 61] on span "View by: Page Only" at bounding box center [1489, 66] width 82 height 12
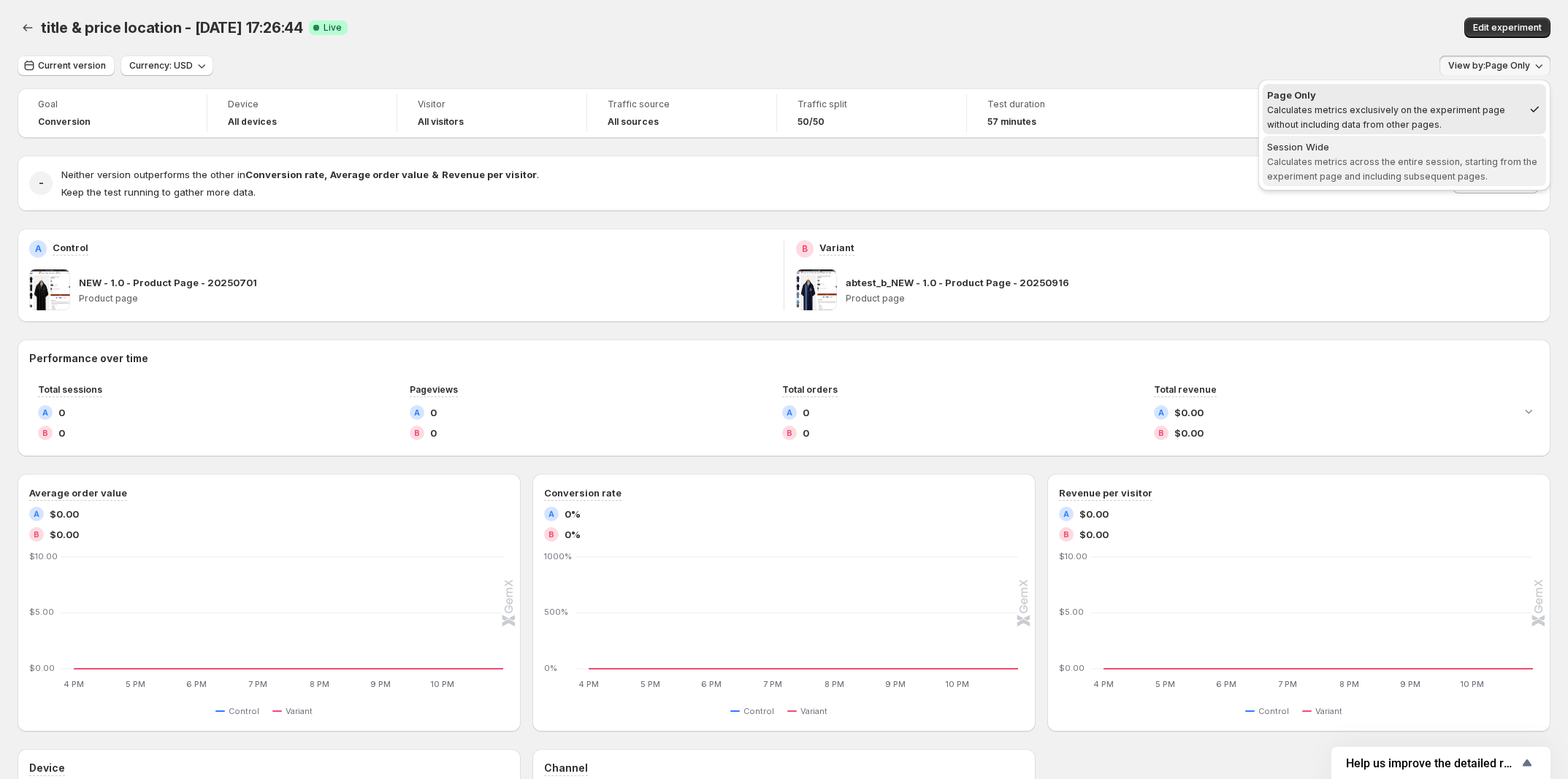
click at [1429, 166] on span "Session Wide Calculates metrics across the entire session, starting from the ex…" at bounding box center [1404, 160] width 275 height 42
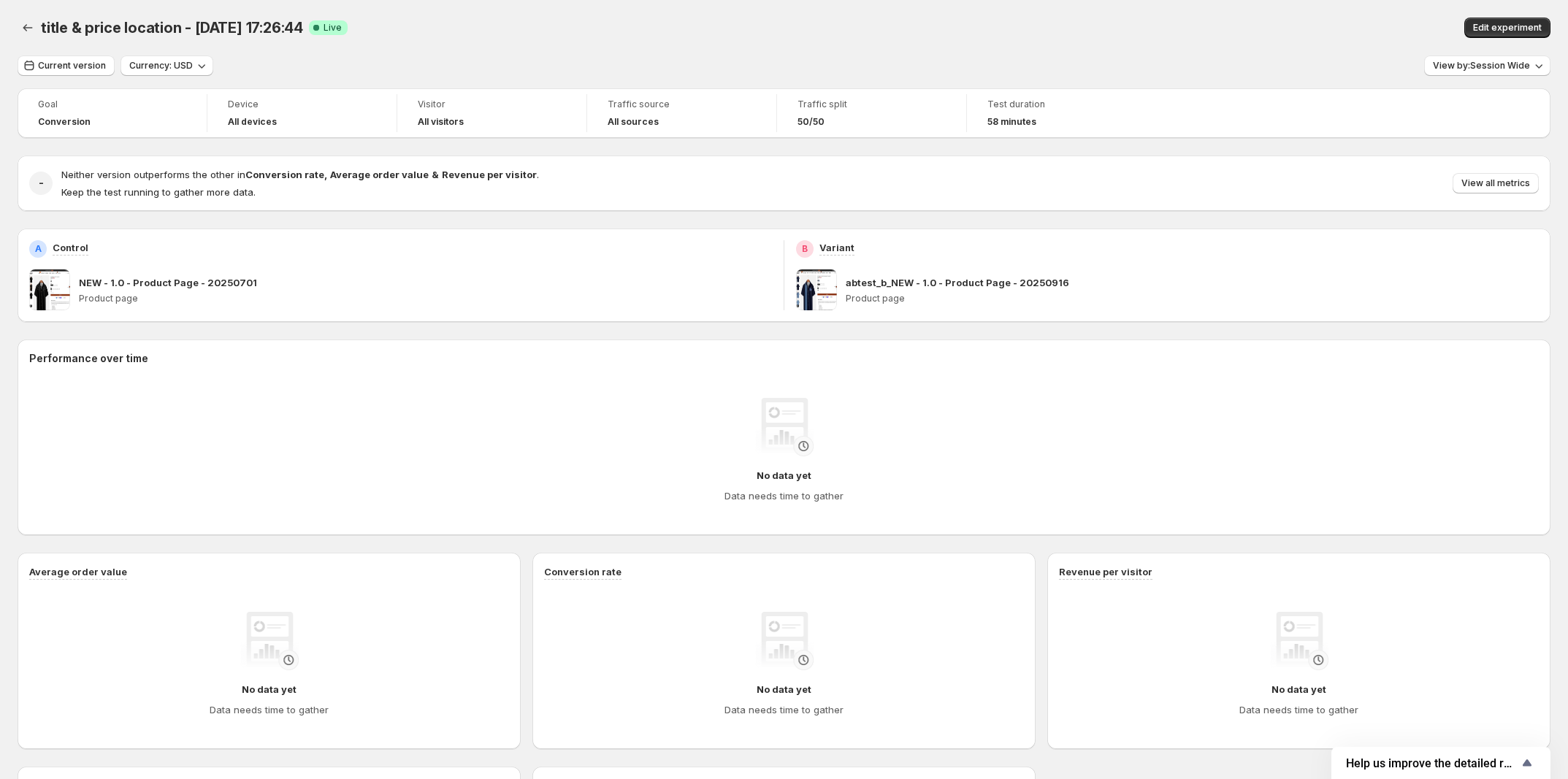
click at [1227, 83] on div "Current version Currency: USD View by: Session Wide Goal Conversion Device All …" at bounding box center [784, 510] width 1533 height 908
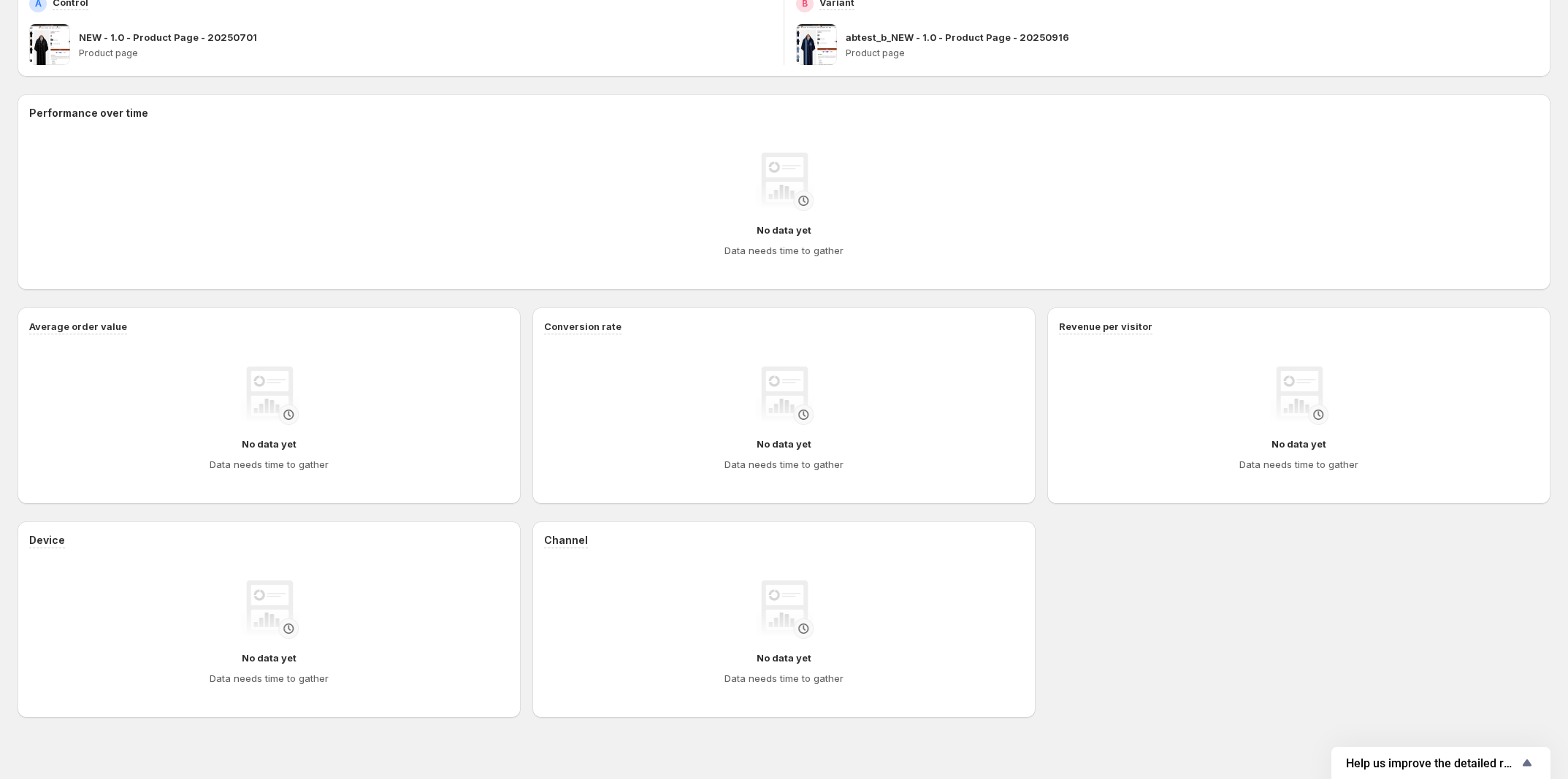
scroll to position [264, 0]
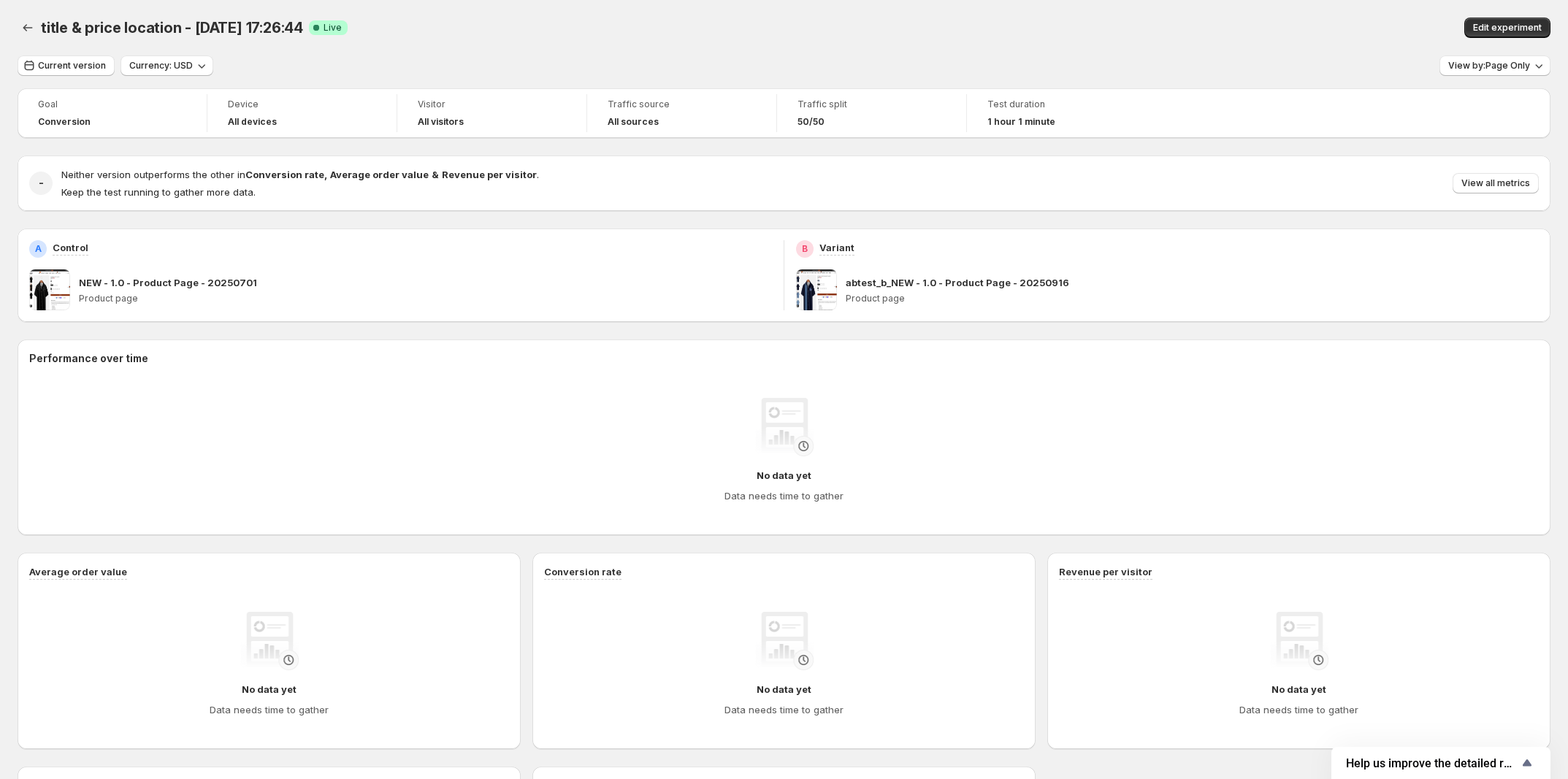
click at [714, 45] on div "title & price location - [DATE] 17:26:44. This page is ready title & price loca…" at bounding box center [784, 28] width 1533 height 56
click at [26, 18] on button "Back" at bounding box center [28, 28] width 21 height 20
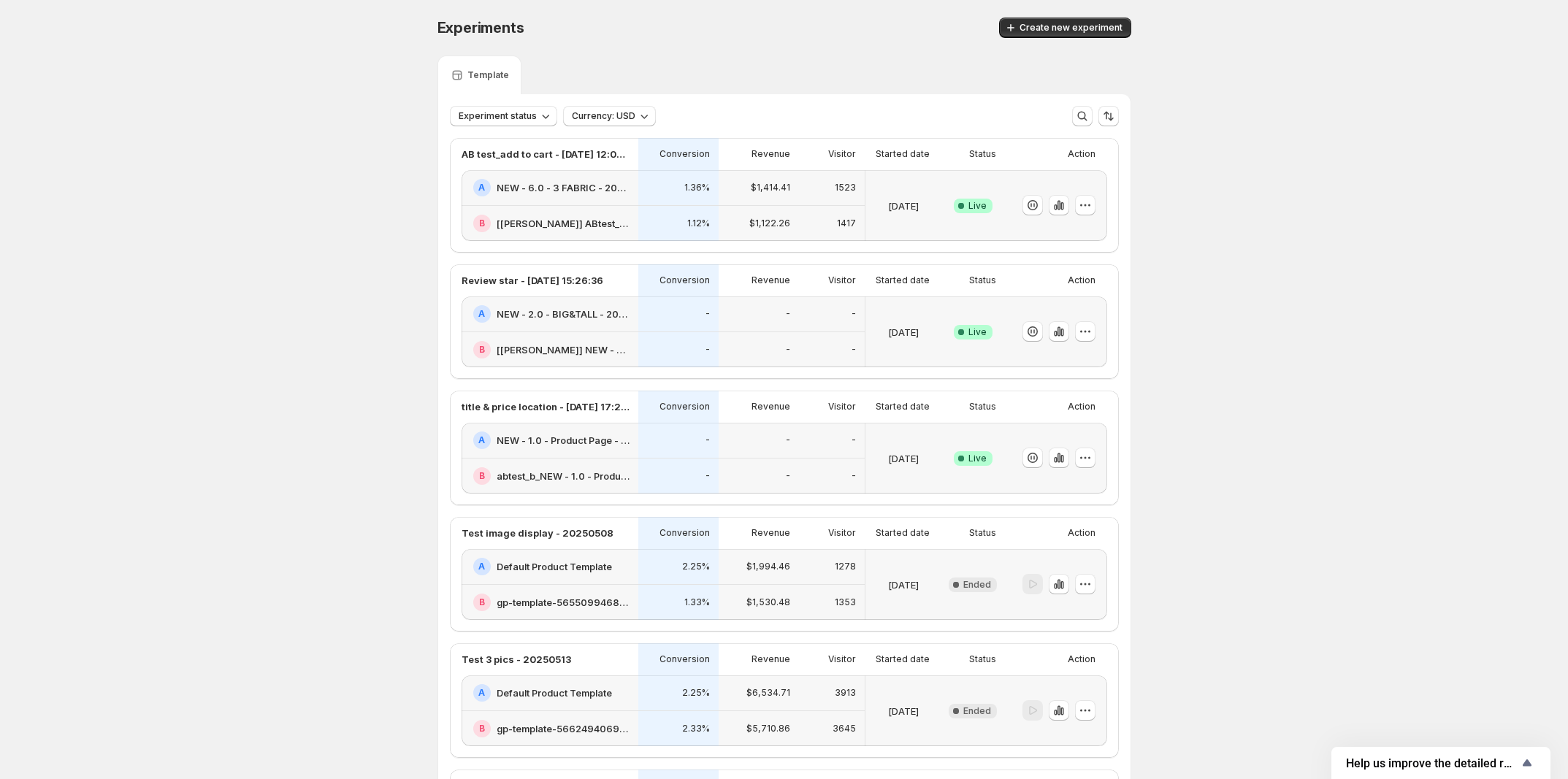
click at [848, 449] on div "-" at bounding box center [832, 440] width 48 height 18
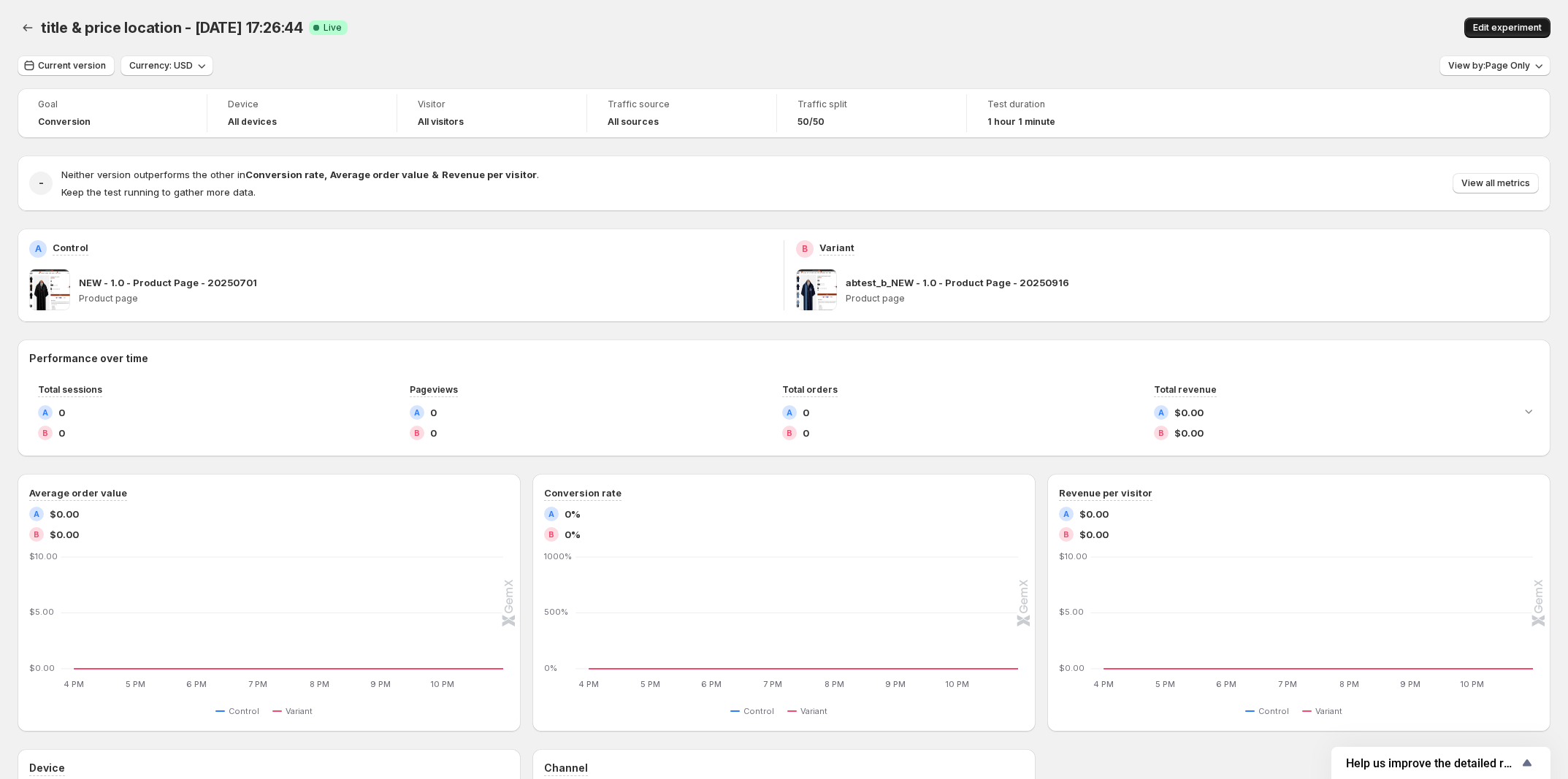
click at [1498, 25] on span "Edit experiment" at bounding box center [1507, 28] width 69 height 12
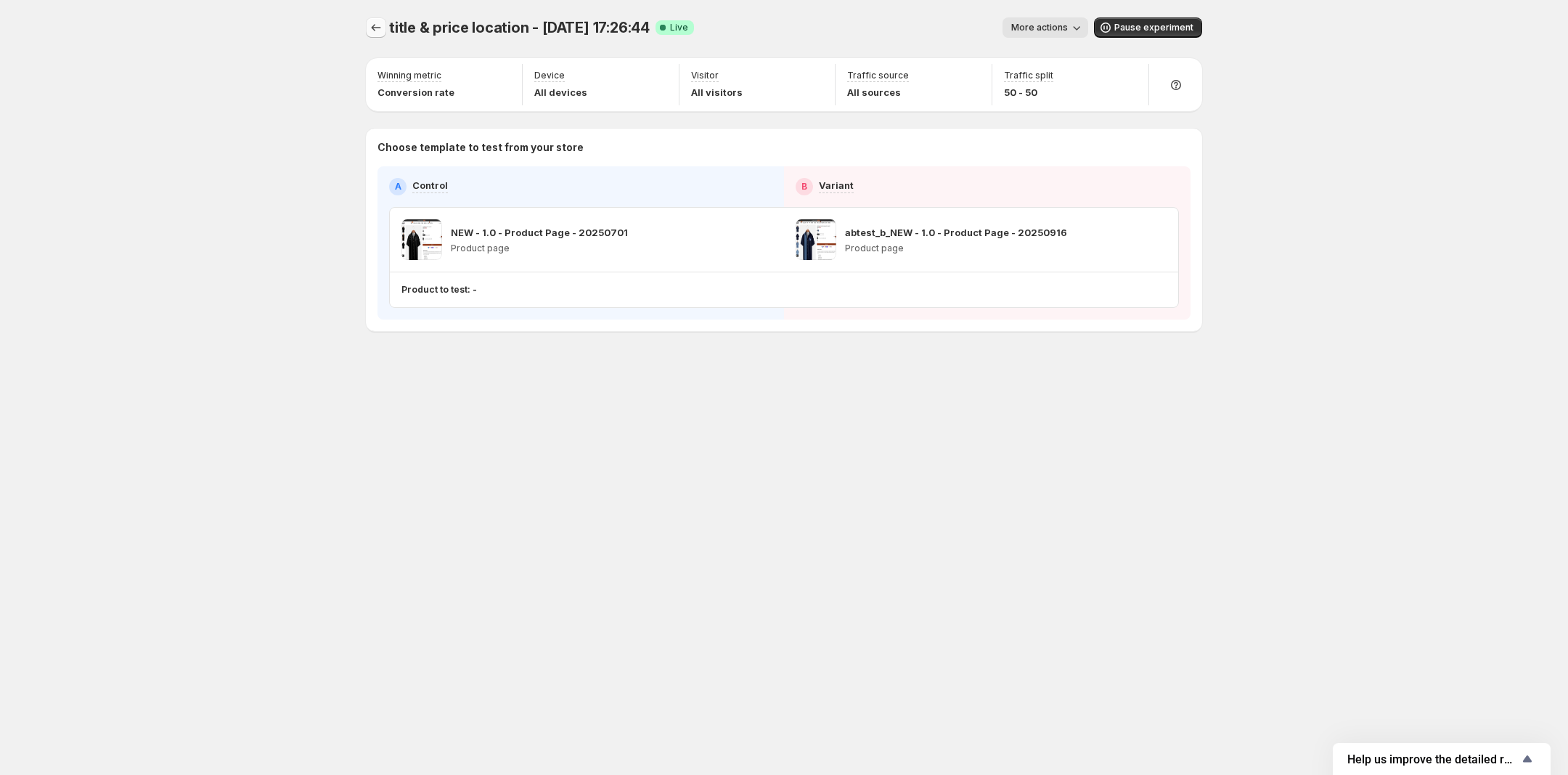
click at [374, 28] on icon "Experiments" at bounding box center [376, 28] width 15 height 15
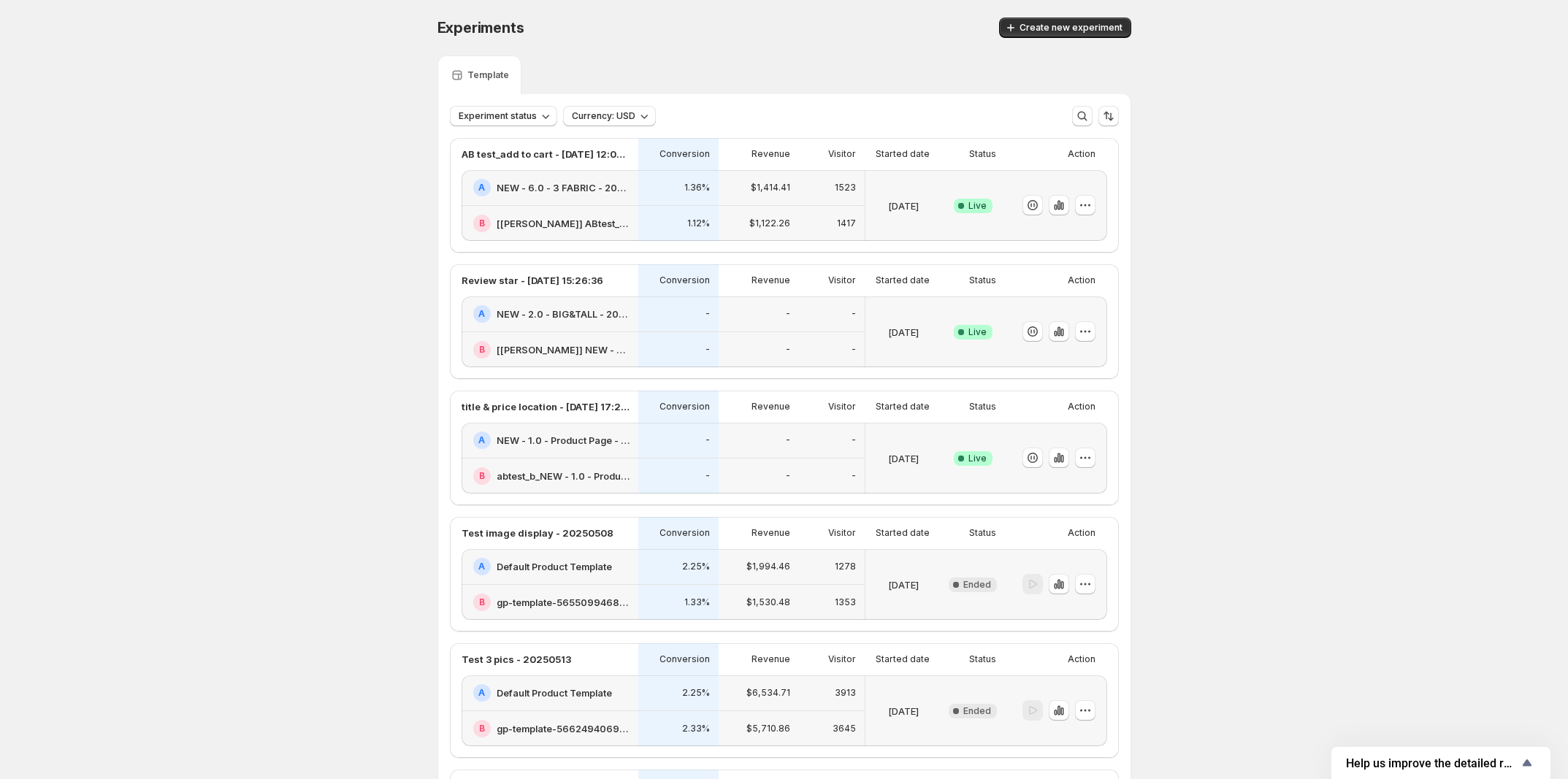
click at [599, 457] on div "A NEW - 1.0 - Product Page - 20250701" at bounding box center [549, 440] width 177 height 36
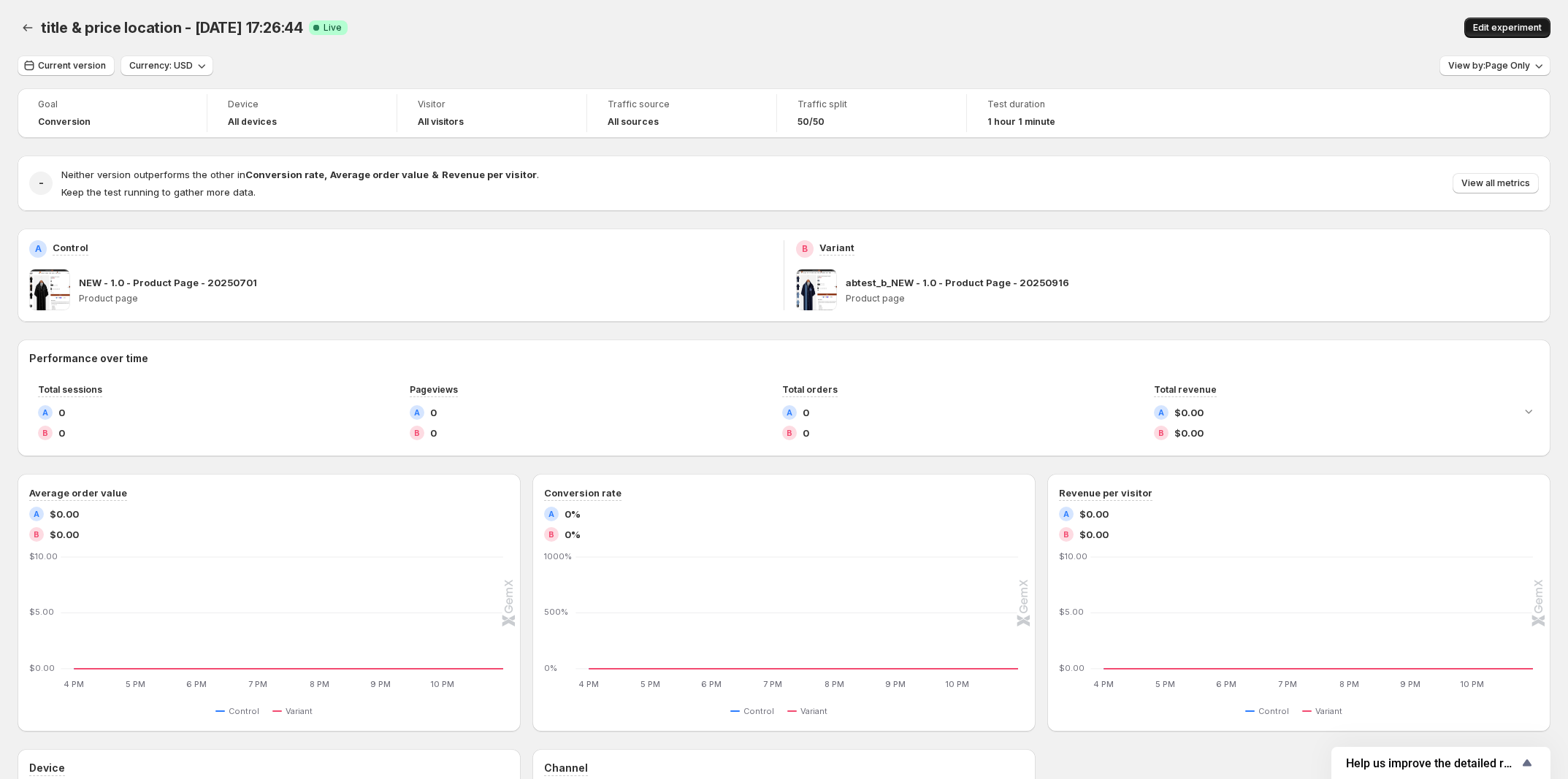
click at [1503, 29] on span "Edit experiment" at bounding box center [1507, 28] width 69 height 12
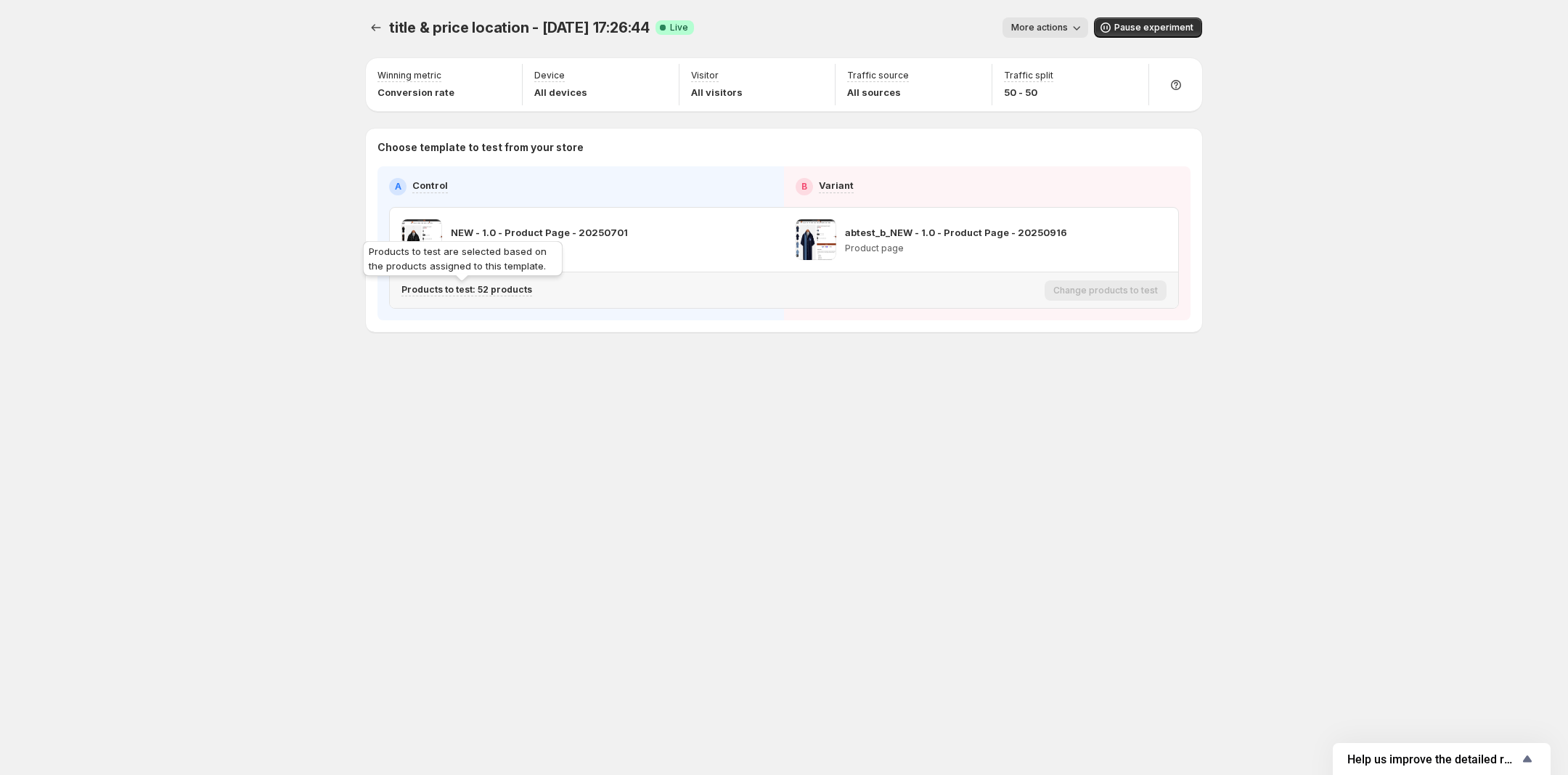
click at [502, 290] on p "Products to test: 52 products" at bounding box center [466, 290] width 130 height 12
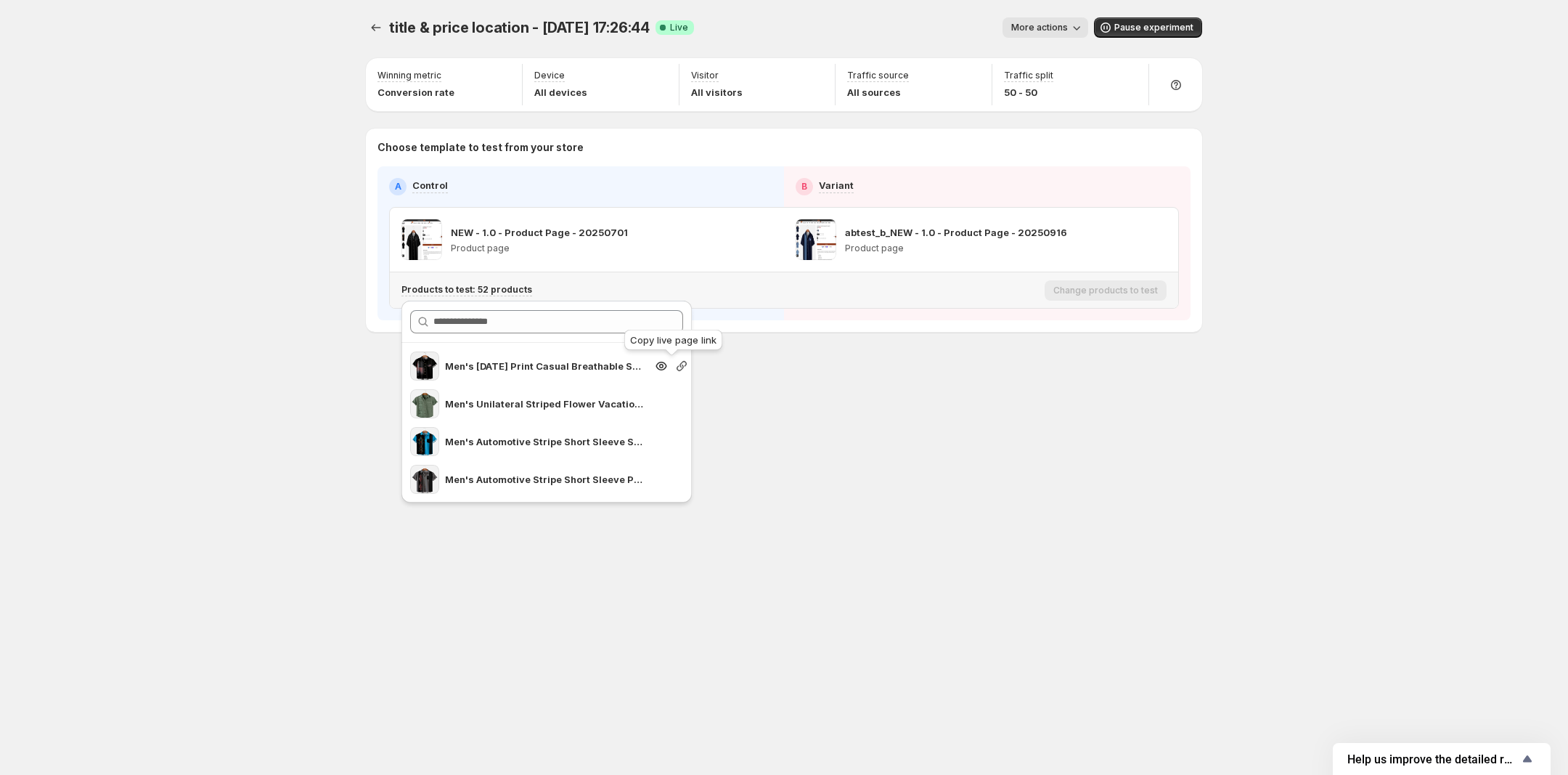
click at [674, 367] on icon "Search for and select a customer segment" at bounding box center [681, 366] width 15 height 15
click at [1122, 79] on icon "button" at bounding box center [1130, 77] width 15 height 15
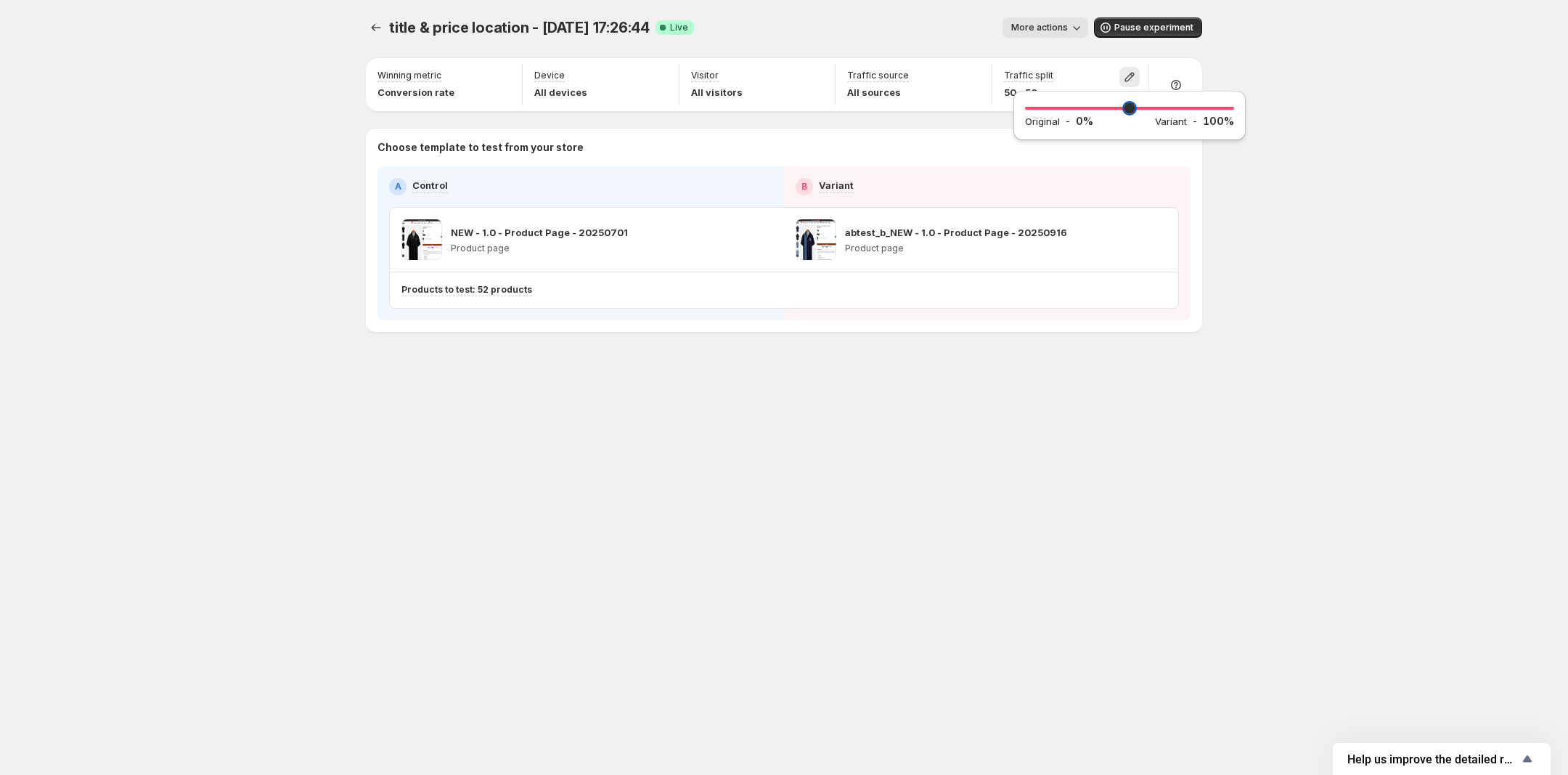
drag, startPoint x: 1130, startPoint y: 109, endPoint x: 1020, endPoint y: 114, distance: 110.1
type input "*"
click at [1025, 114] on input "range" at bounding box center [1129, 109] width 209 height 20
click at [1291, 243] on div "title & price location - Sep 16, 17:26:44. This page is ready title & price loc…" at bounding box center [784, 388] width 1568 height 775
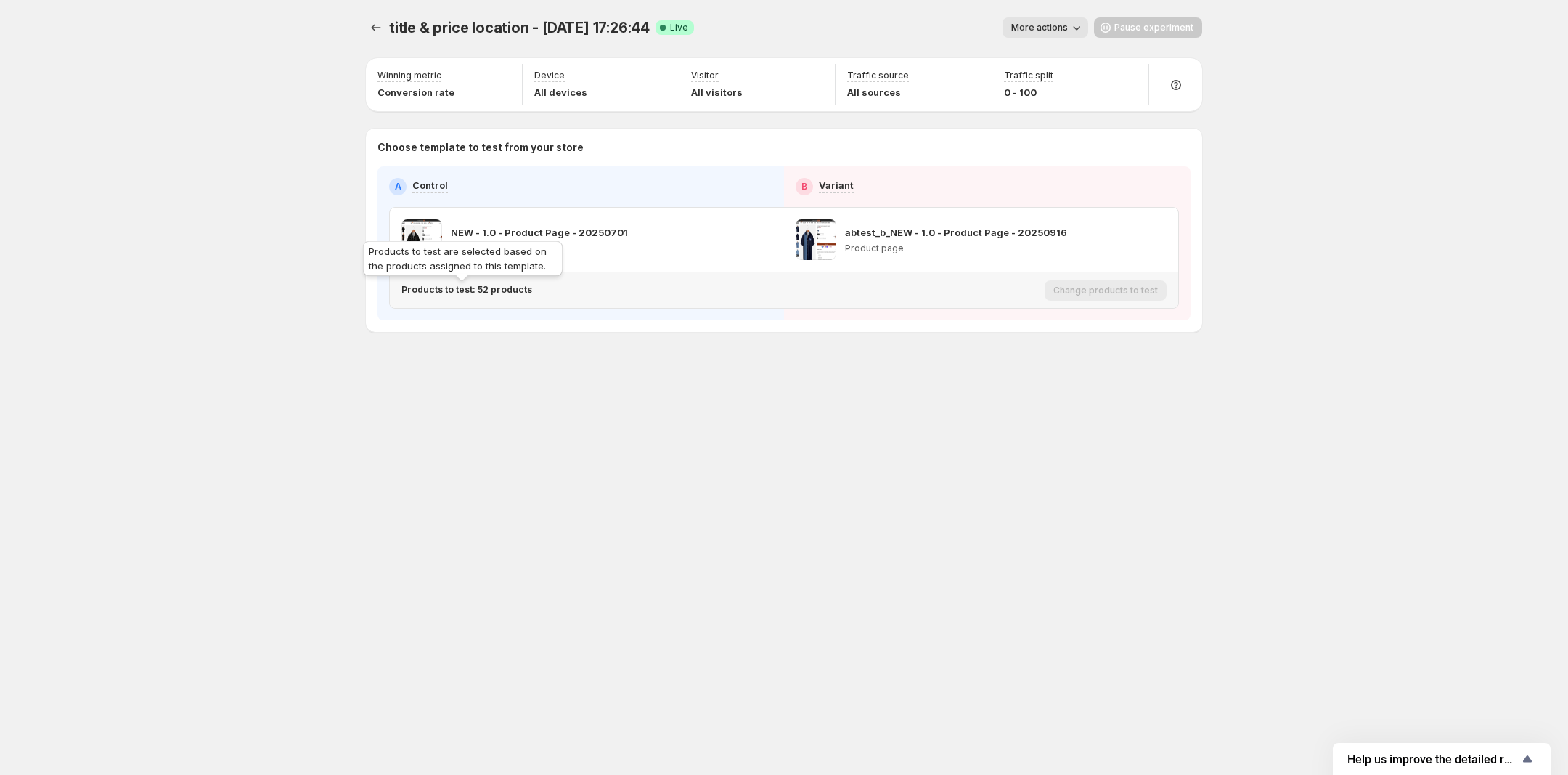
click at [512, 287] on p "Products to test: 52 products" at bounding box center [466, 290] width 130 height 12
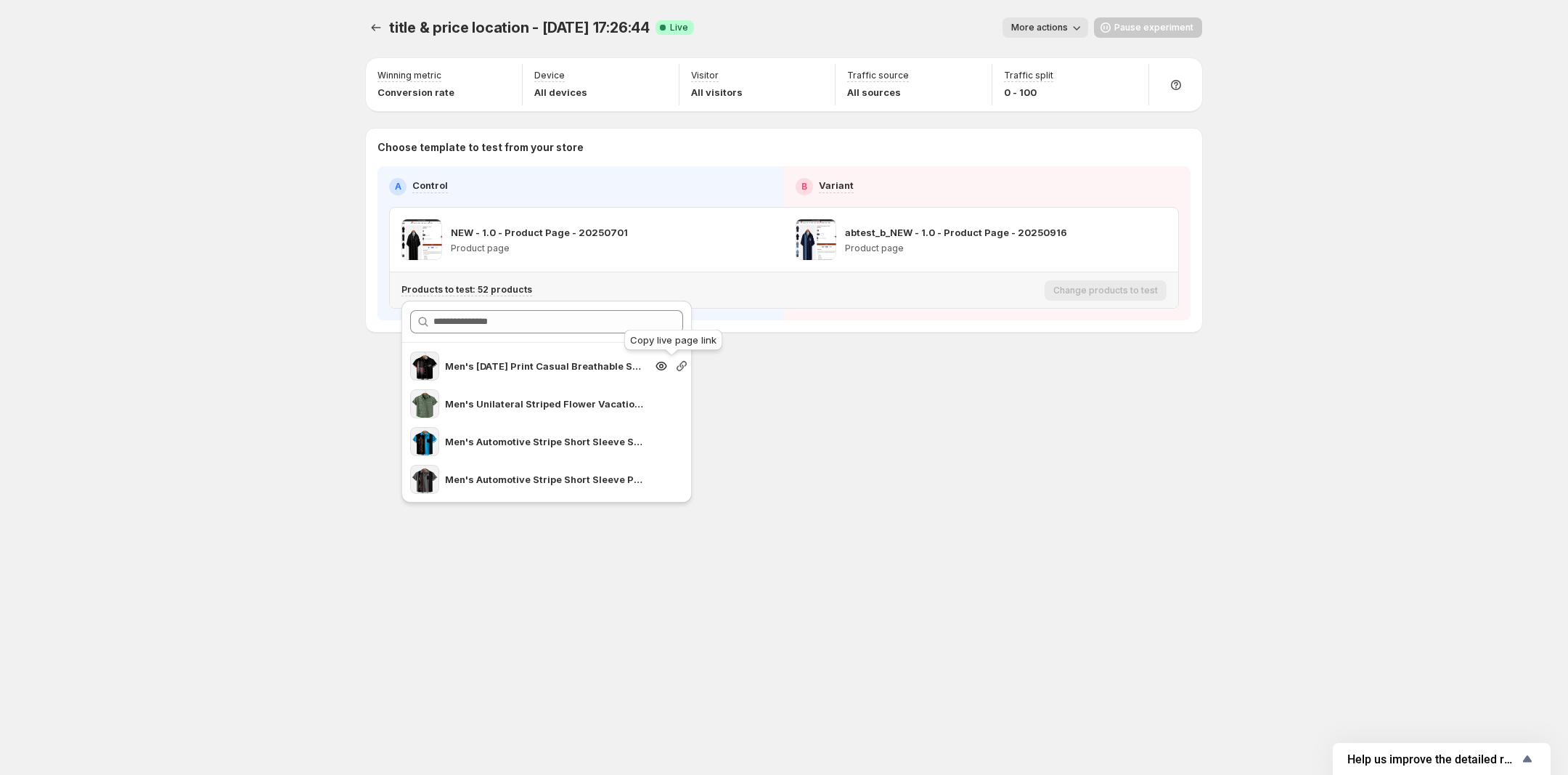
click at [676, 364] on icon "Search for and select a customer segment" at bounding box center [681, 366] width 15 height 15
click at [659, 367] on icon "Search for and select a customer segment" at bounding box center [661, 366] width 4 height 4
click at [674, 446] on icon "Search for and select a customer segment" at bounding box center [681, 441] width 15 height 15
click at [659, 367] on icon "Search for and select a customer segment" at bounding box center [661, 366] width 4 height 4
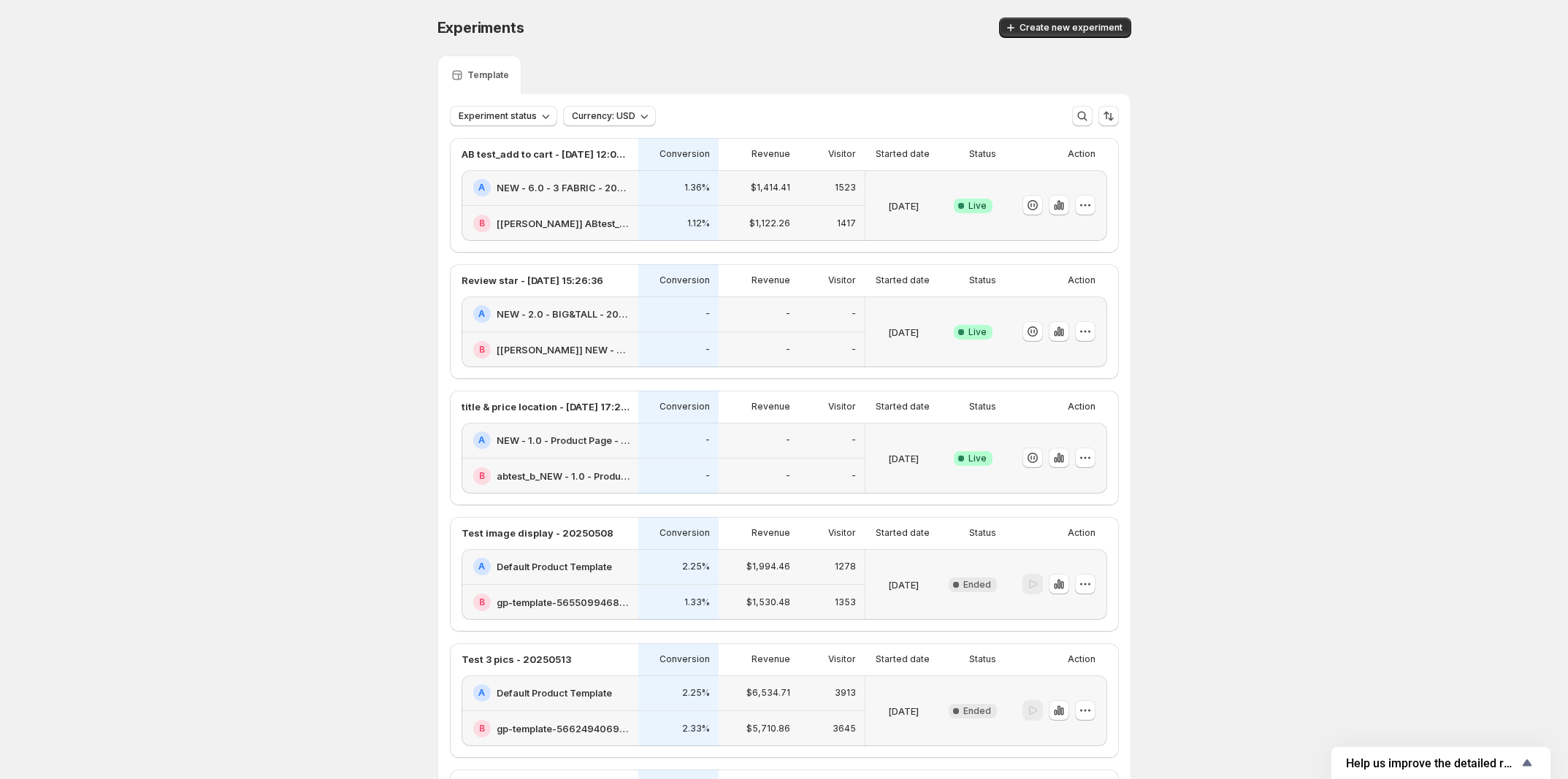
click at [654, 458] on div "-" at bounding box center [679, 440] width 81 height 36
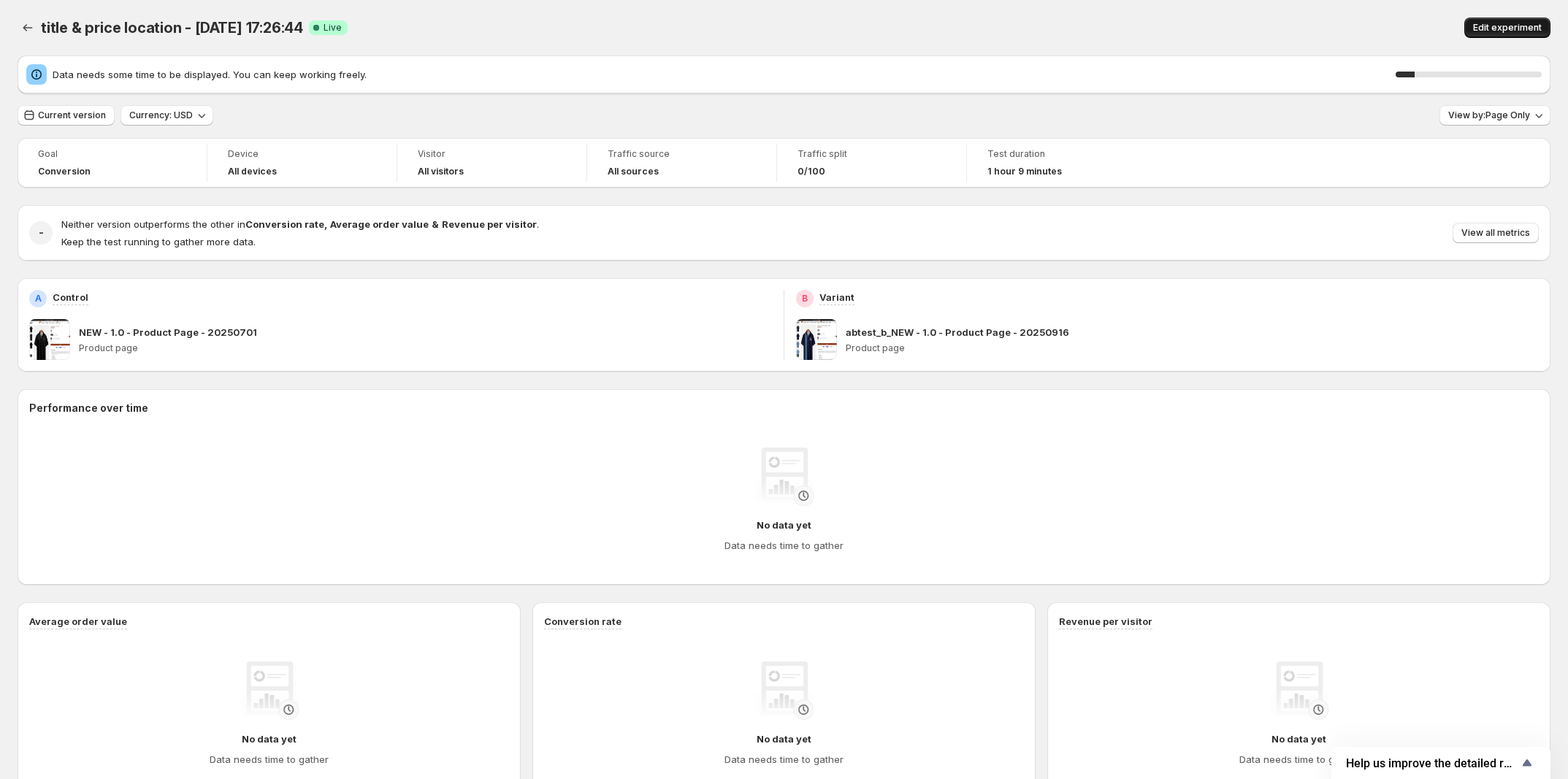
click at [1504, 28] on span "Edit experiment" at bounding box center [1507, 28] width 69 height 12
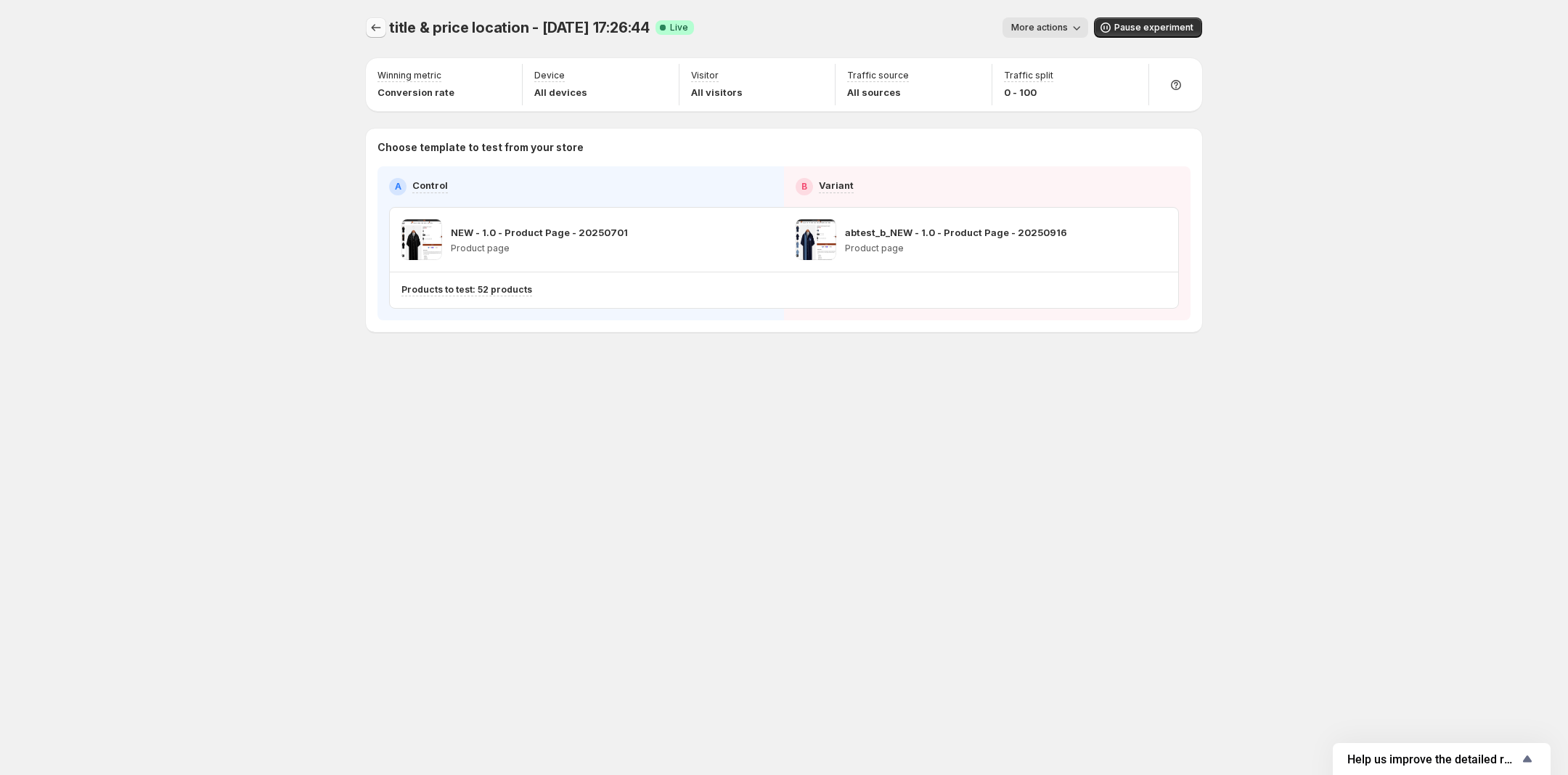
click at [385, 26] on button "Experiments" at bounding box center [376, 28] width 20 height 20
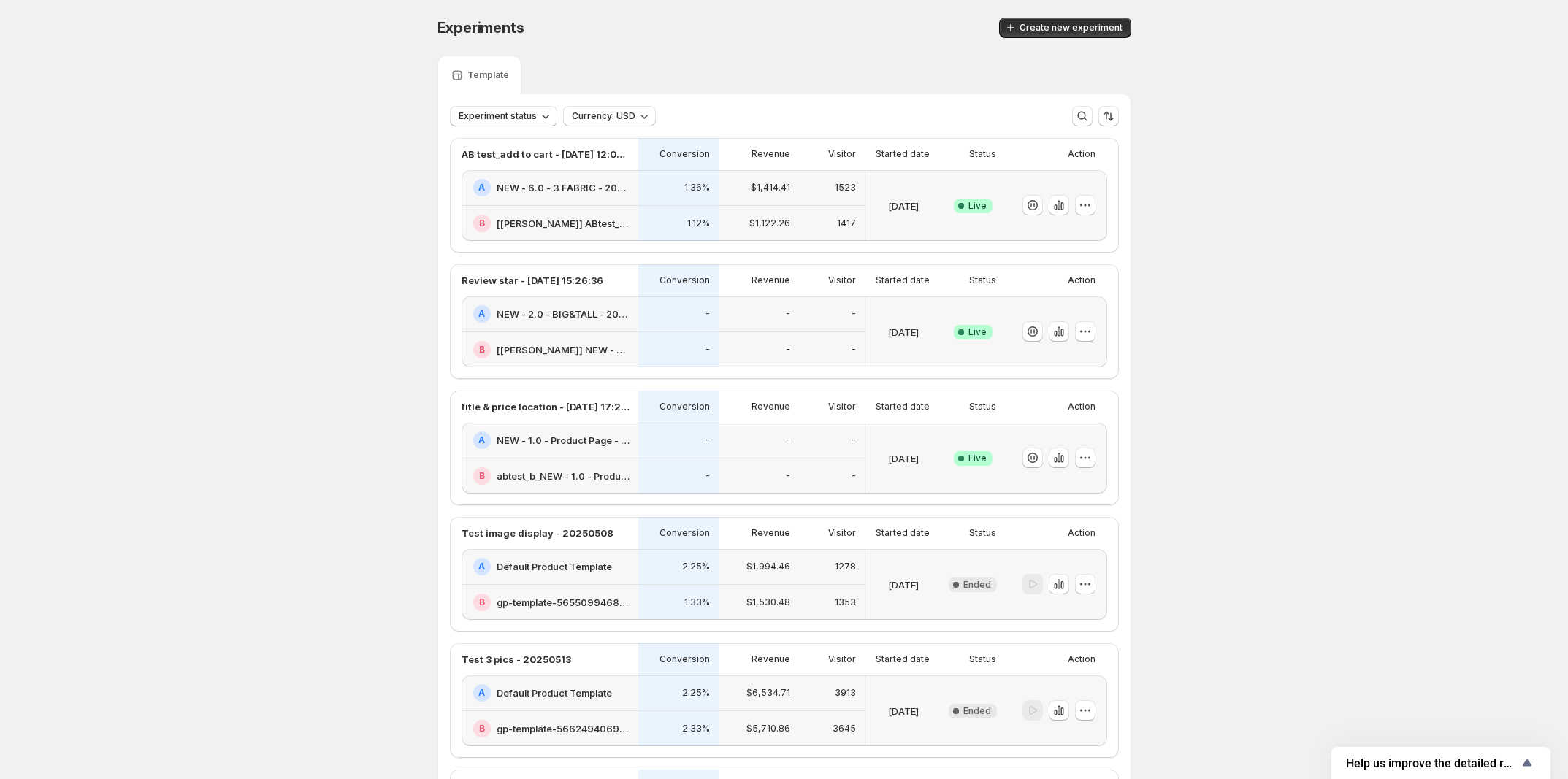
click at [609, 447] on h2 "NEW - 1.0 - Product Page - 20250701" at bounding box center [562, 440] width 133 height 15
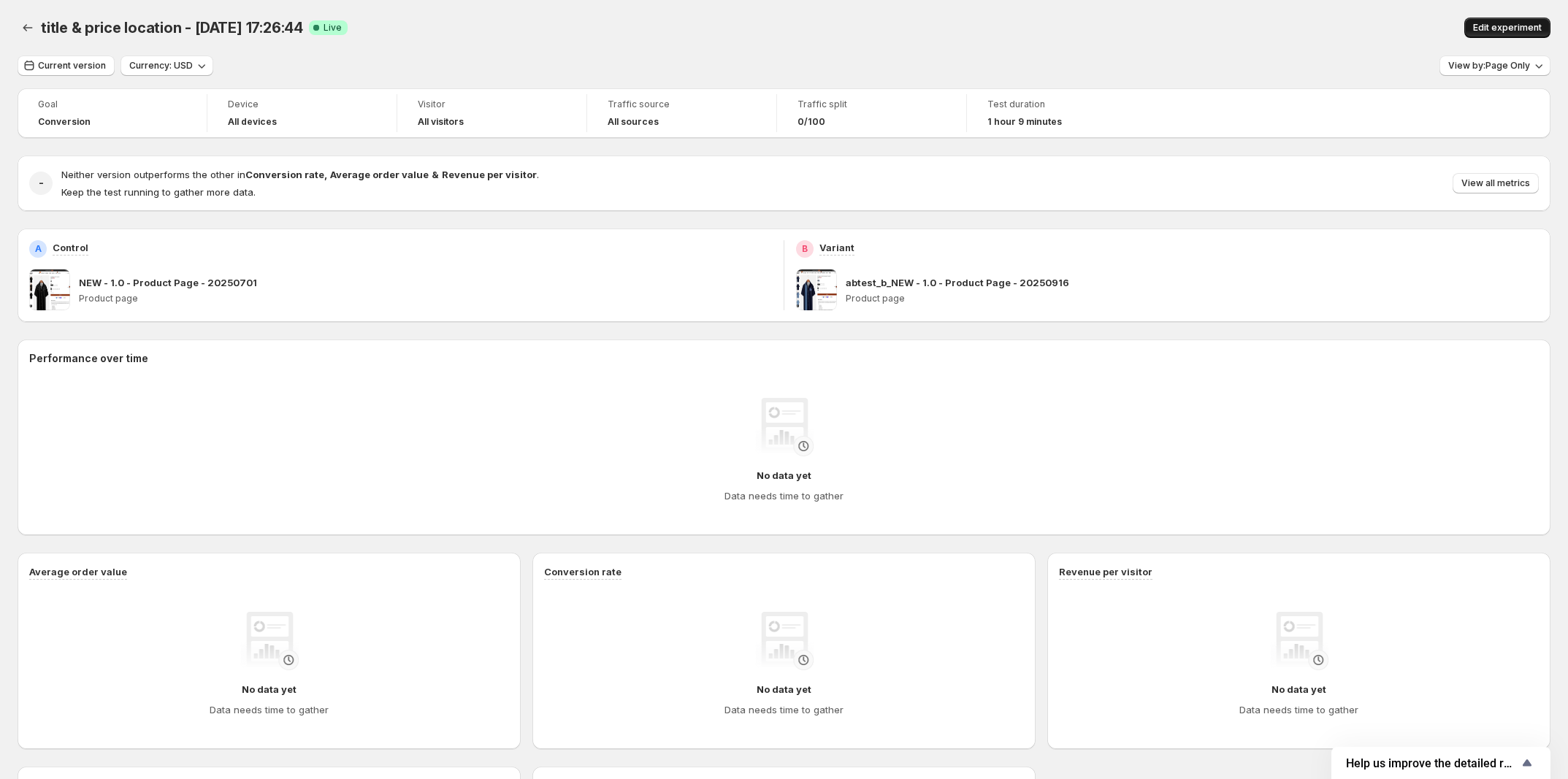
click at [1501, 24] on span "Edit experiment" at bounding box center [1507, 28] width 69 height 12
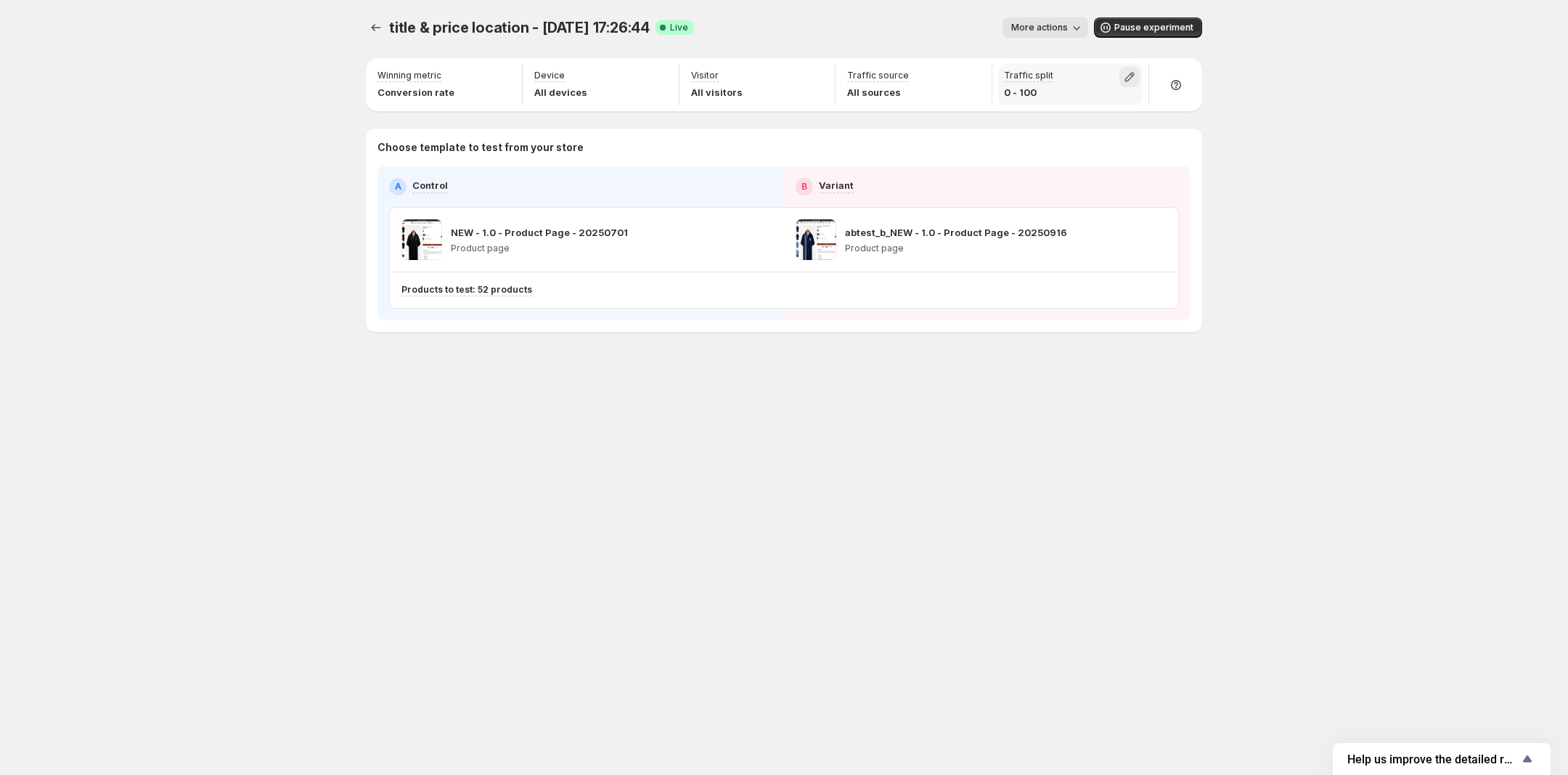
click at [1127, 80] on icon "button" at bounding box center [1130, 77] width 15 height 15
drag, startPoint x: 1029, startPoint y: 113, endPoint x: 1128, endPoint y: 111, distance: 99.0
click at [1128, 111] on input "range" at bounding box center [1129, 109] width 209 height 20
type input "**"
click at [1129, 115] on input "range" at bounding box center [1129, 109] width 209 height 20
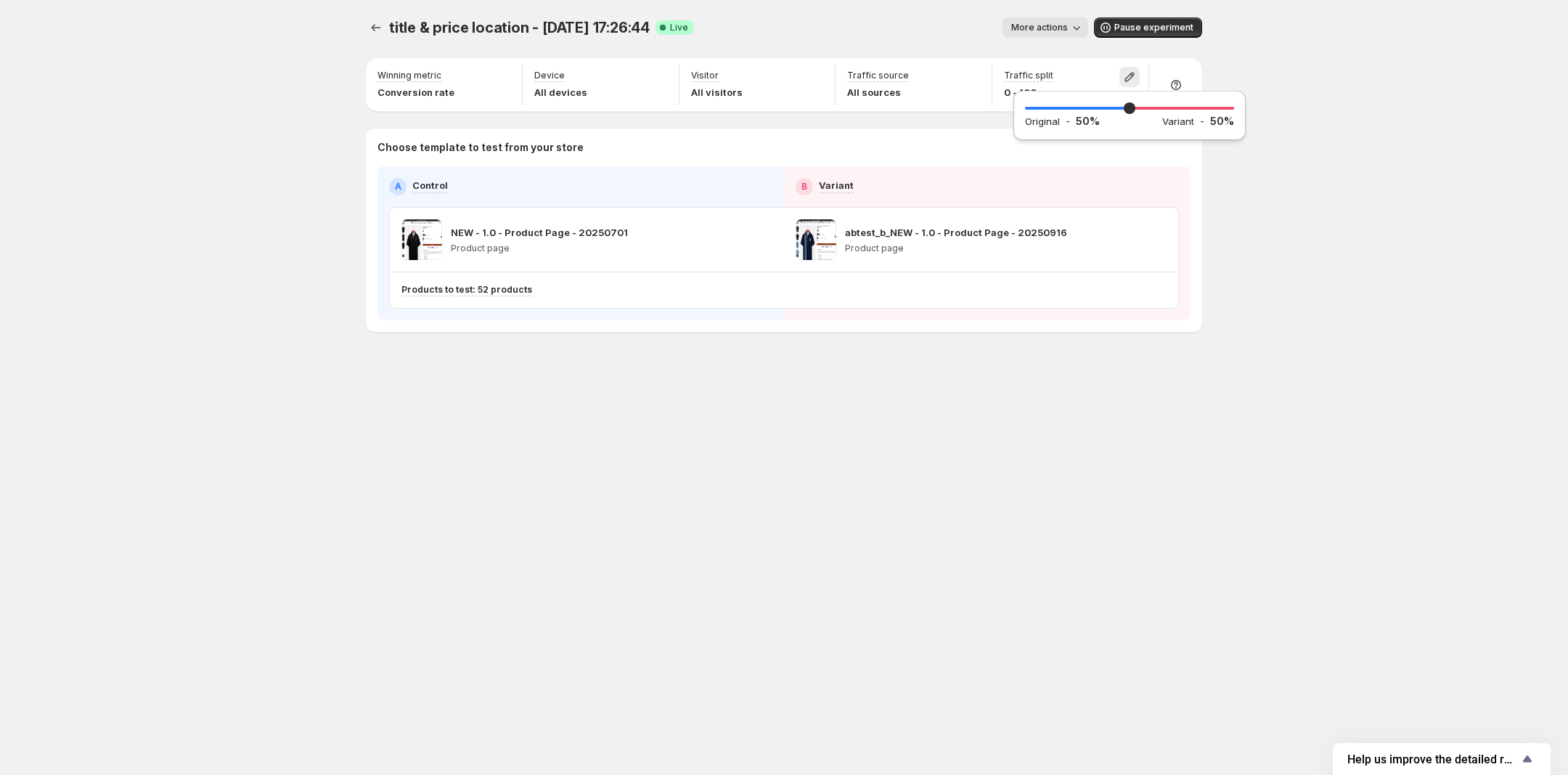
click at [1293, 202] on div "title & price location - Sep 16, 17:26:44. This page is ready title & price loc…" at bounding box center [784, 388] width 1568 height 775
click at [376, 25] on icon "Experiments" at bounding box center [376, 28] width 15 height 15
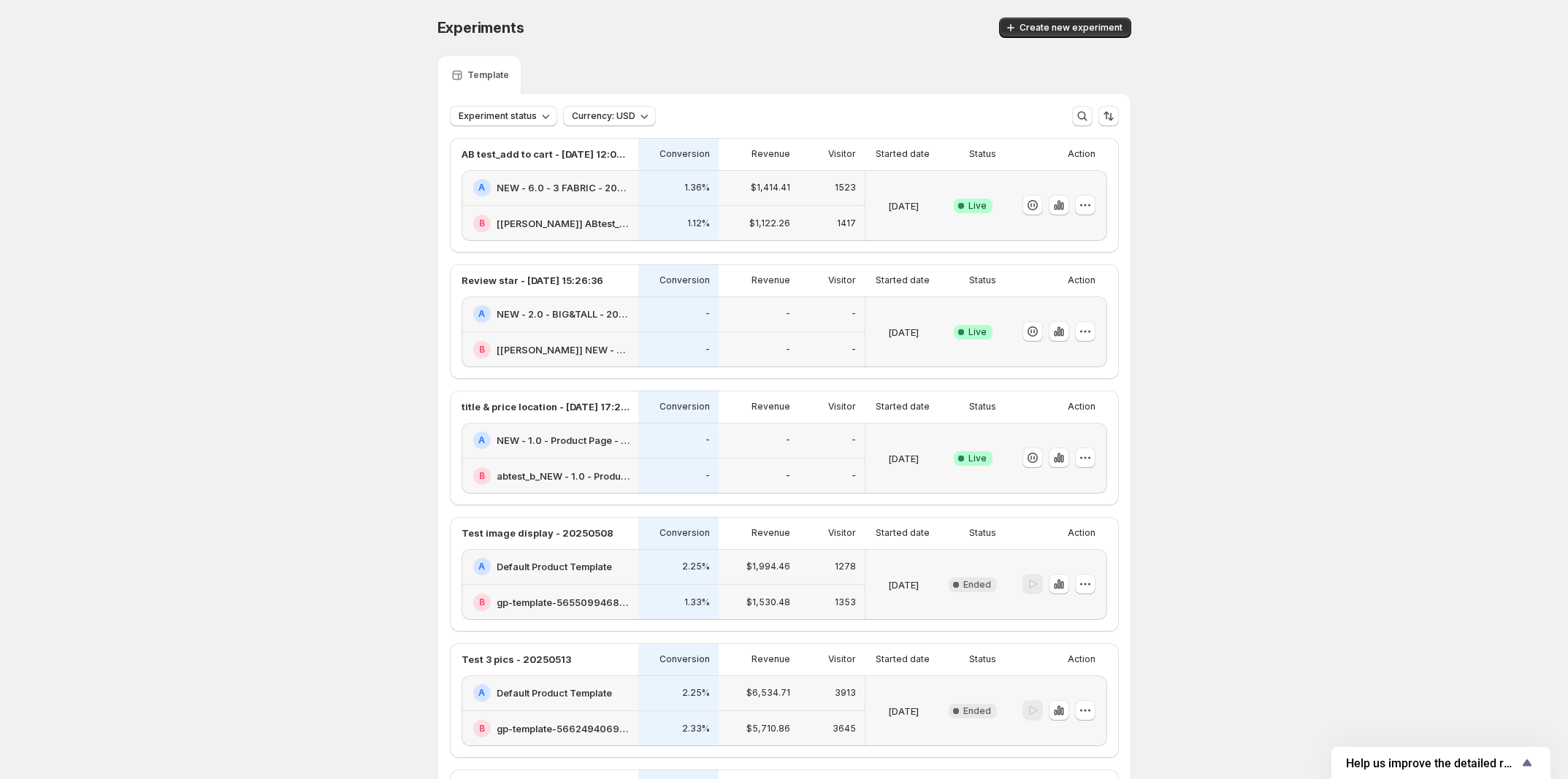
click at [582, 422] on div "title & price location - [DATE] 17:26:44" at bounding box center [549, 406] width 177 height 32
click at [584, 447] on h2 "NEW - 1.0 - Product Page - 20250701" at bounding box center [562, 440] width 133 height 15
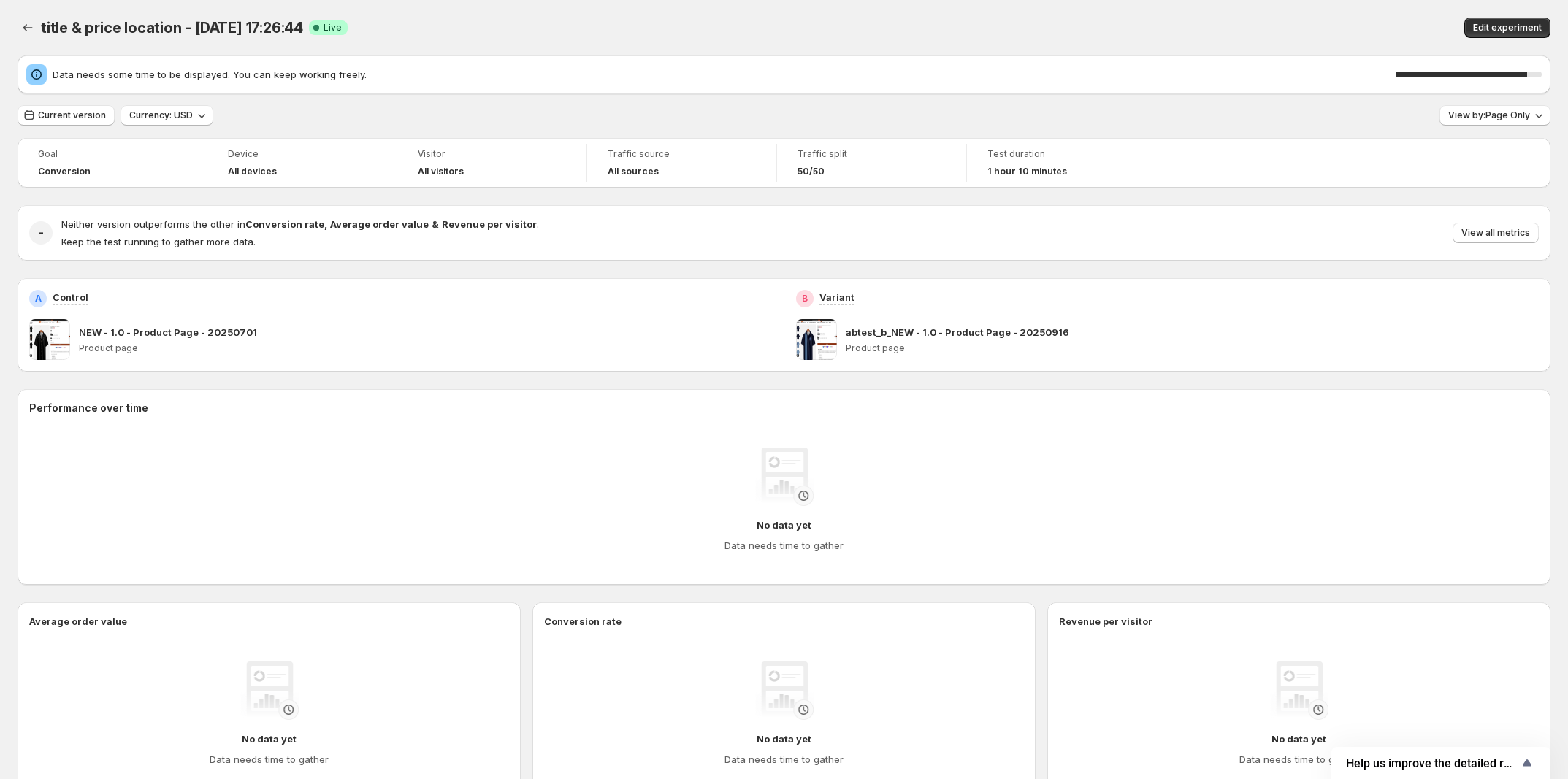
drag, startPoint x: 40, startPoint y: 28, endPoint x: 301, endPoint y: 26, distance: 261.0
click at [301, 26] on div "title & price location - Sep 16, 17:26:44 Success Complete Live" at bounding box center [469, 28] width 857 height 20
click at [465, 56] on div "Data needs some time to be displayed. You can keep working freely. 90 %" at bounding box center [784, 75] width 1533 height 38
